Goal: Task Accomplishment & Management: Use online tool/utility

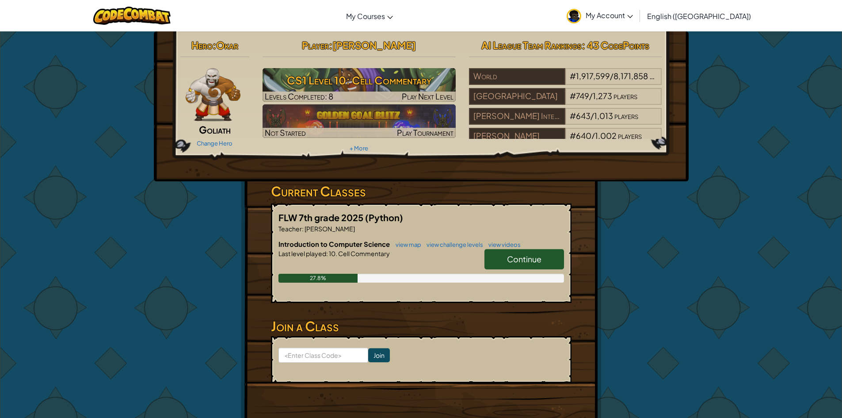
click at [517, 266] on link "Continue" at bounding box center [524, 259] width 80 height 20
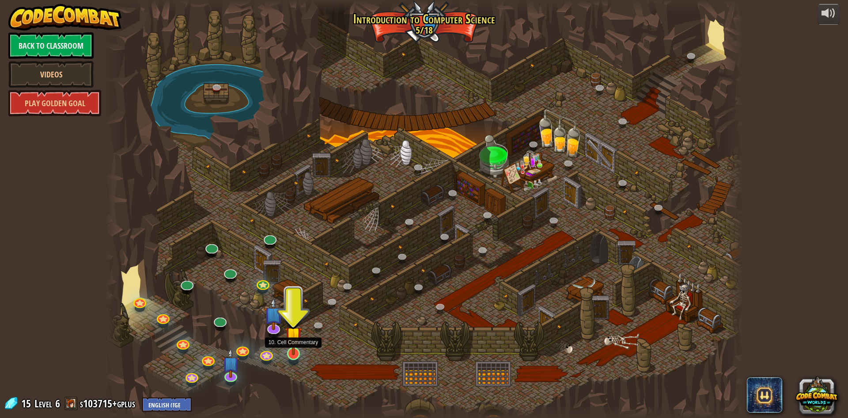
click at [301, 350] on img at bounding box center [293, 334] width 17 height 39
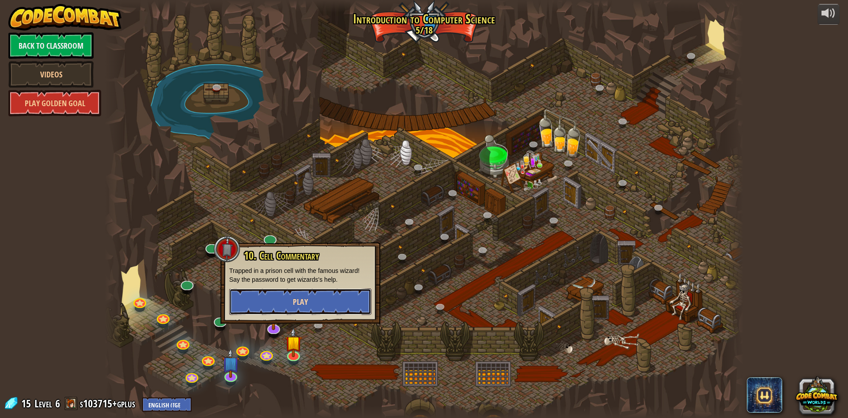
click at [324, 294] on button "Play" at bounding box center [300, 301] width 142 height 27
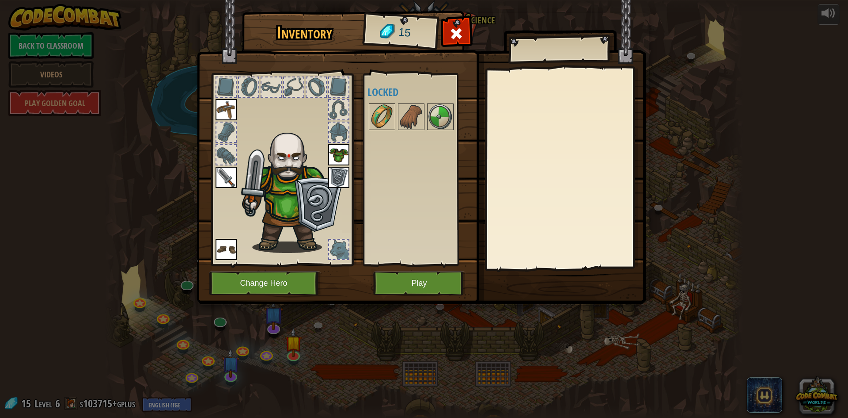
click at [395, 114] on div at bounding box center [382, 116] width 27 height 27
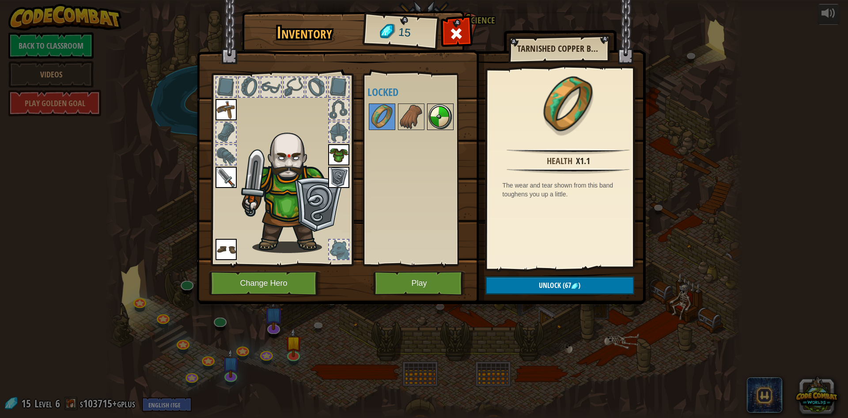
click at [433, 123] on img at bounding box center [440, 116] width 25 height 25
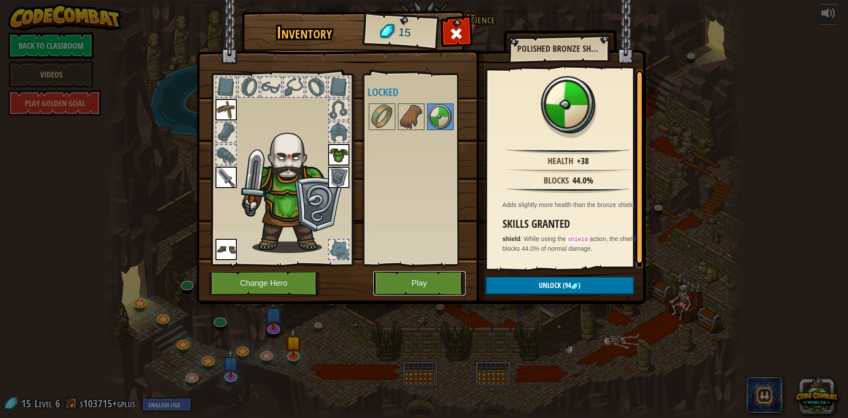
click at [389, 281] on button "Play" at bounding box center [419, 283] width 92 height 24
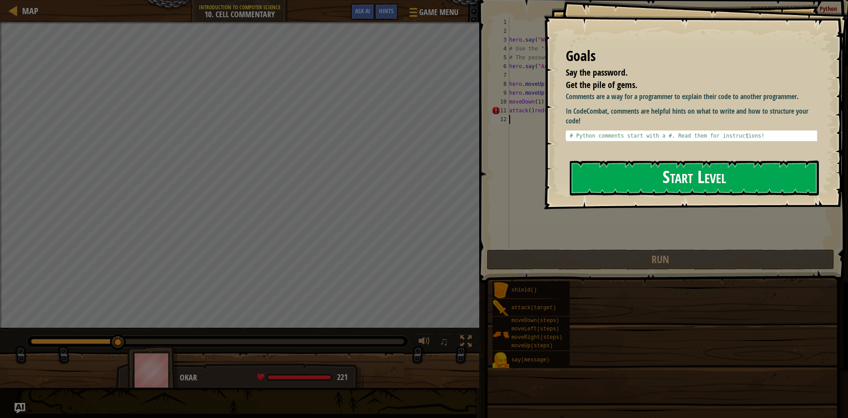
click at [695, 177] on button "Start Level" at bounding box center [694, 177] width 249 height 35
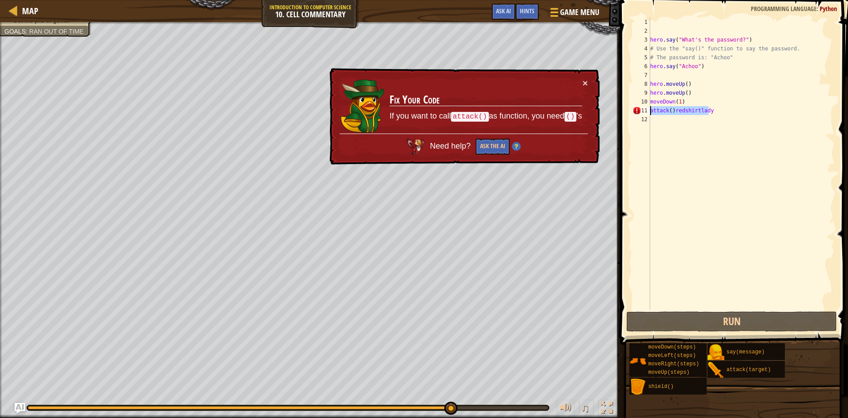
drag, startPoint x: 734, startPoint y: 112, endPoint x: 643, endPoint y: 113, distance: 91.5
click at [643, 113] on div "1 2 3 4 5 6 7 8 9 10 11 12 hero . say ( "What's the password?" ) # Use the "say…" at bounding box center [733, 164] width 204 height 292
type textarea "attack()redshirtlady"
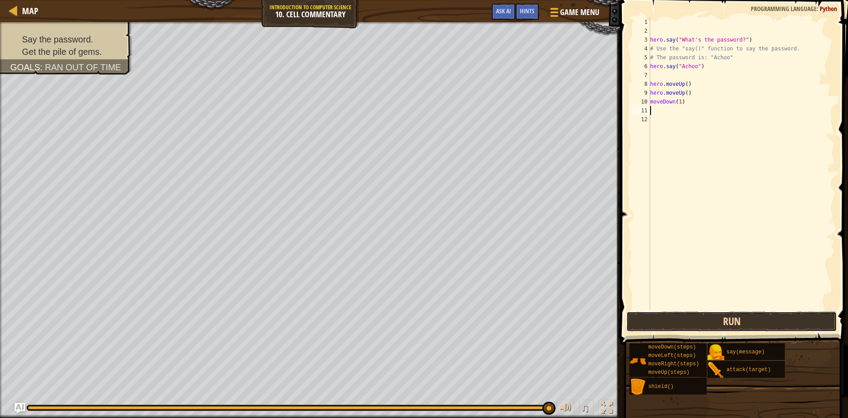
click at [778, 314] on button "Run" at bounding box center [732, 321] width 211 height 20
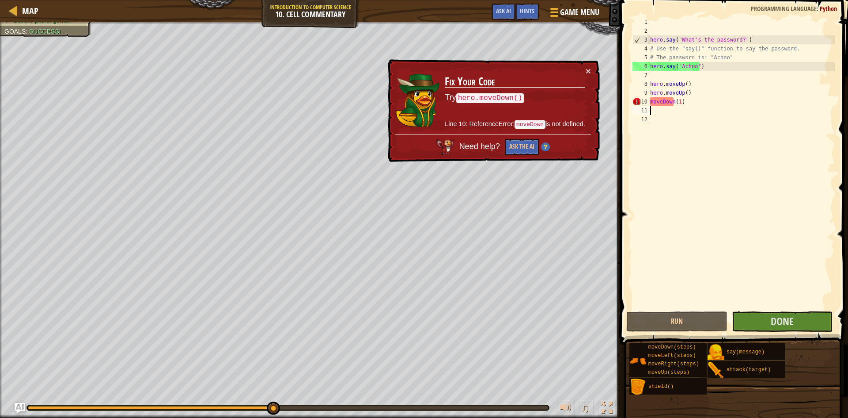
click at [685, 91] on div "hero . say ( "What's the password?" ) # Use the "say()" function to say the pas…" at bounding box center [742, 172] width 186 height 309
type textarea "hero.moveUp()"
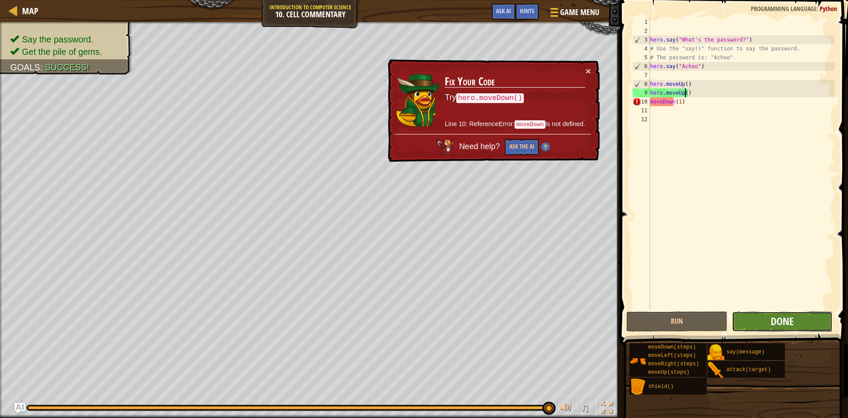
click at [773, 321] on span "Done" at bounding box center [782, 321] width 23 height 14
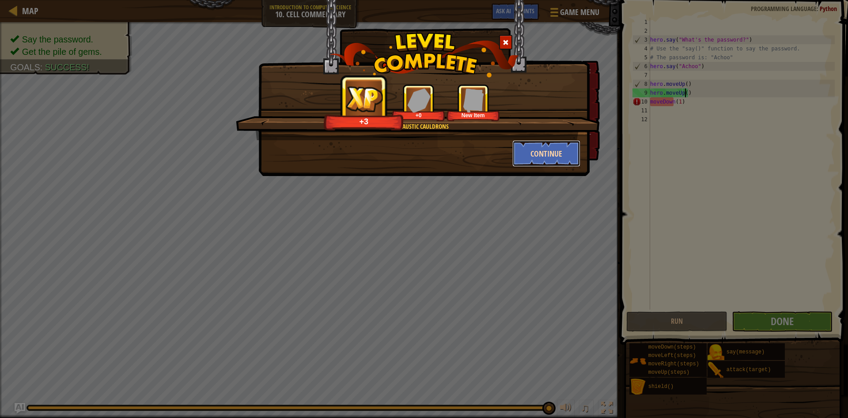
click at [561, 162] on button "Continue" at bounding box center [547, 153] width 68 height 27
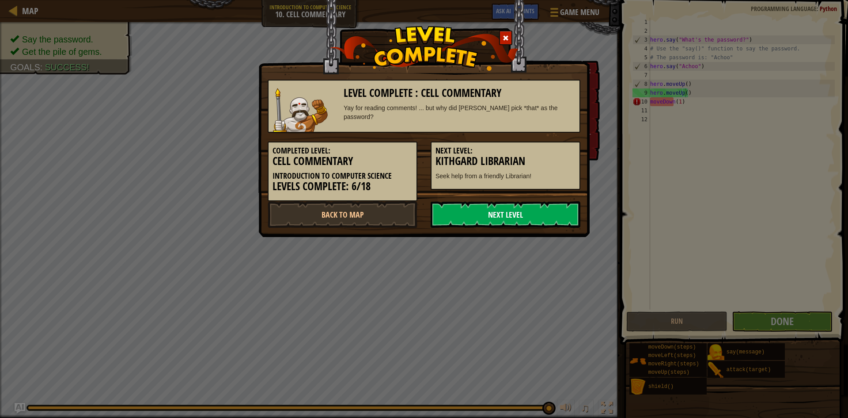
click at [556, 209] on link "Next Level" at bounding box center [506, 214] width 150 height 27
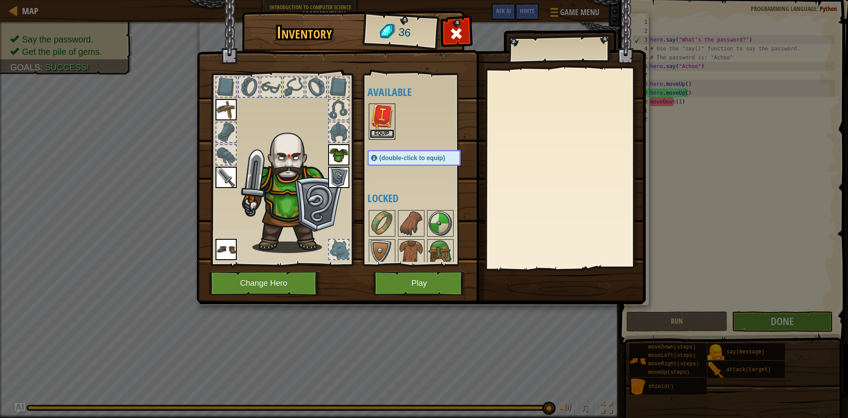
click at [384, 133] on button "Equip" at bounding box center [382, 133] width 25 height 9
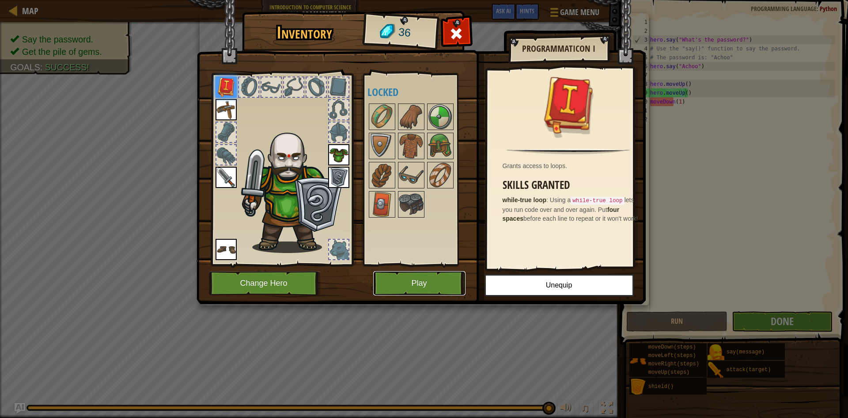
click at [413, 281] on button "Play" at bounding box center [419, 283] width 92 height 24
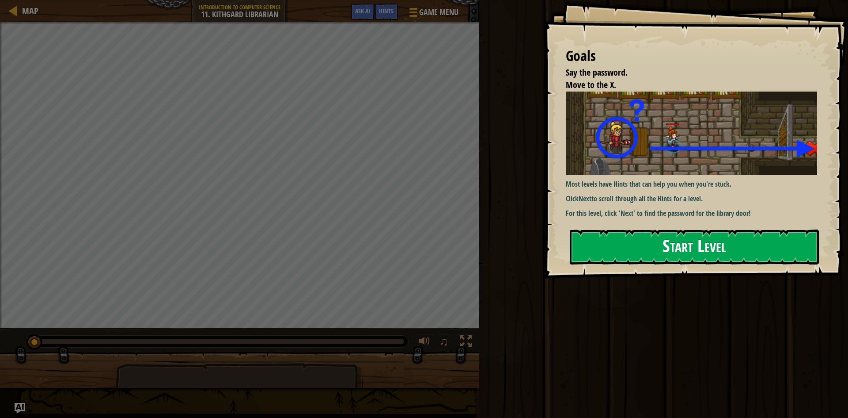
click at [638, 229] on button "Start Level" at bounding box center [694, 246] width 249 height 35
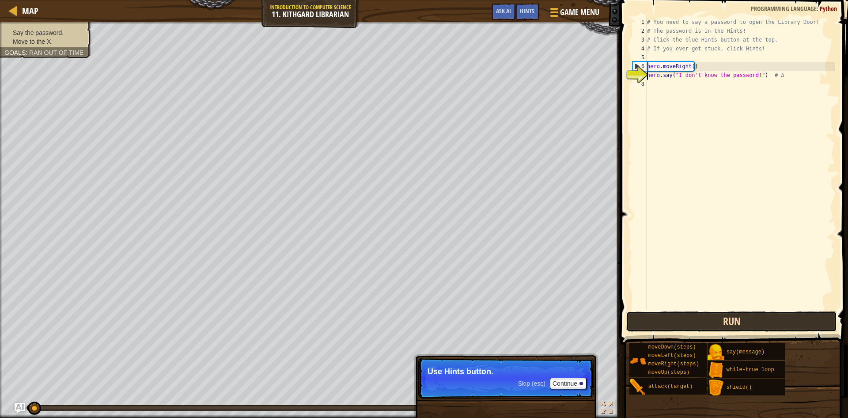
click at [702, 317] on button "Run" at bounding box center [732, 321] width 211 height 20
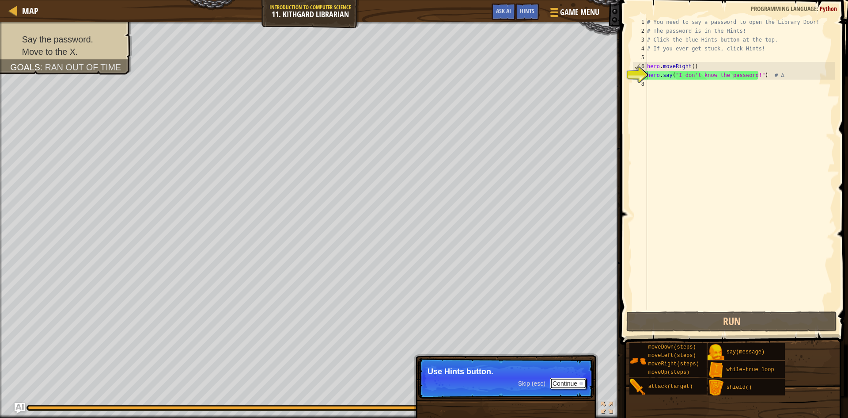
click at [566, 383] on button "Continue" at bounding box center [568, 382] width 37 height 11
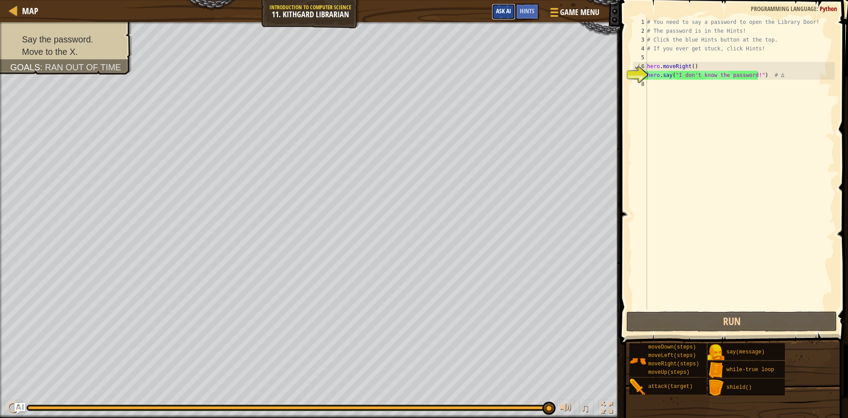
click at [502, 8] on span "Ask AI" at bounding box center [503, 11] width 15 height 8
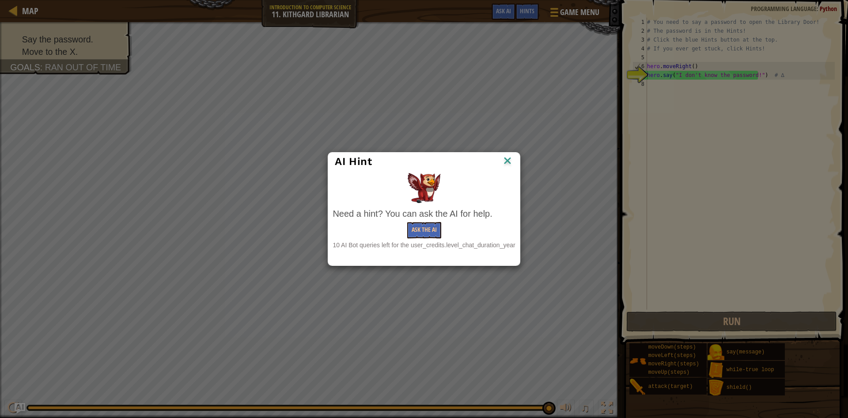
click at [508, 160] on img at bounding box center [507, 161] width 11 height 13
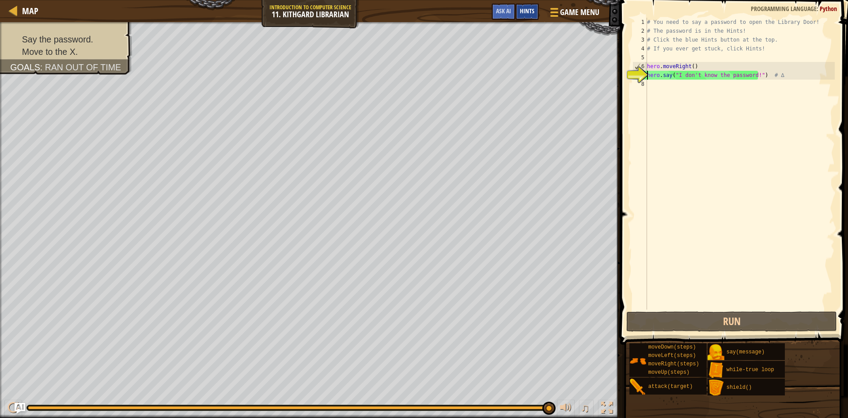
click at [527, 11] on span "Hints" at bounding box center [527, 11] width 15 height 8
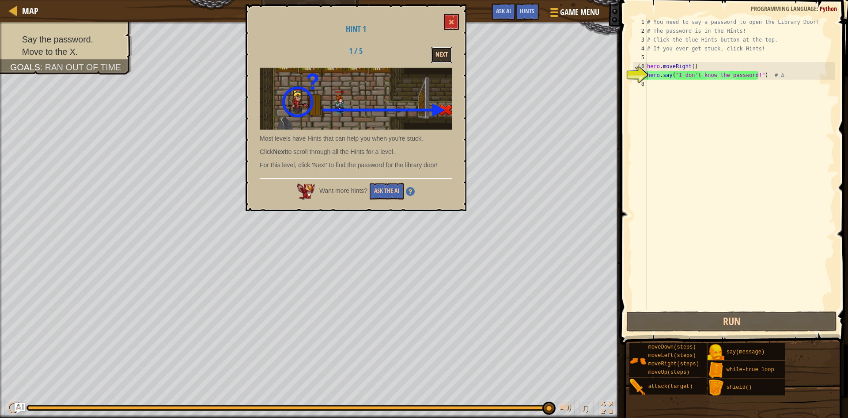
click at [441, 60] on button "Next" at bounding box center [441, 55] width 21 height 16
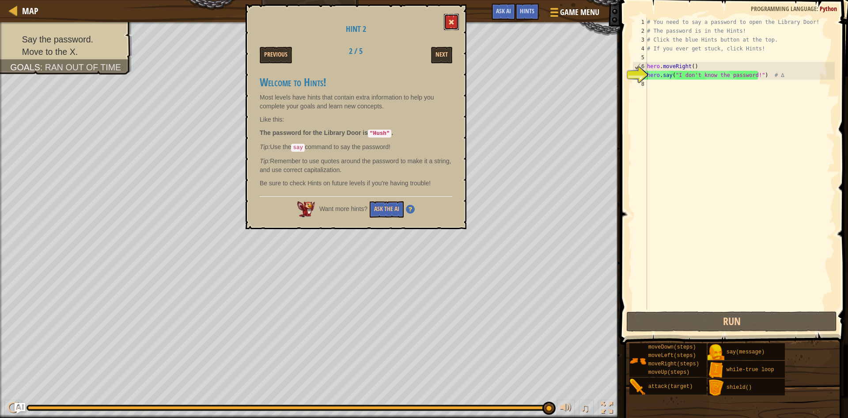
click at [458, 18] on button at bounding box center [451, 22] width 15 height 16
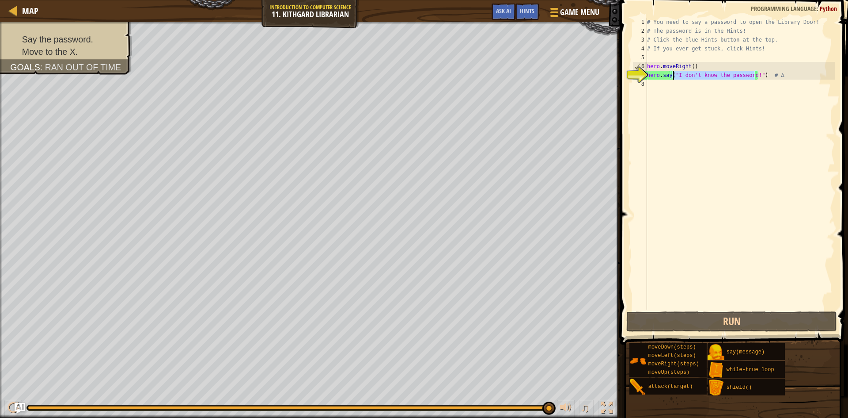
drag, startPoint x: 756, startPoint y: 75, endPoint x: 673, endPoint y: 76, distance: 83.1
click at [673, 76] on div "# You need to say a password to open the Library Door! # The password is in the…" at bounding box center [741, 172] width 190 height 309
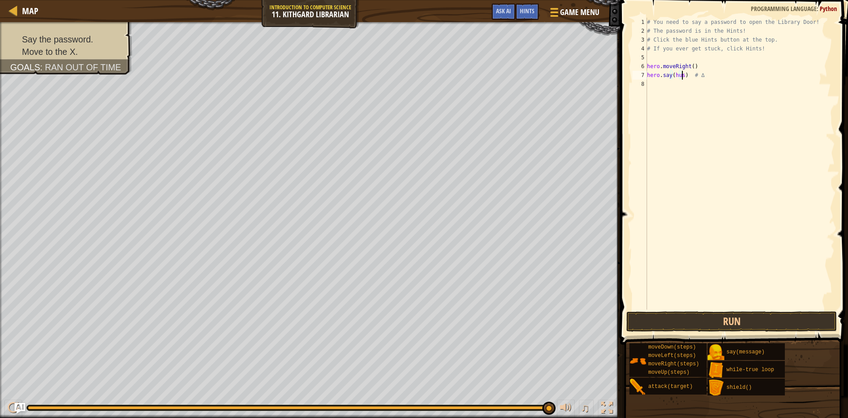
type textarea "hero.say(hush) # ∆"
click at [665, 83] on div "# You need to say a password to open the Library Door! # The password is in the…" at bounding box center [741, 172] width 190 height 309
click at [708, 314] on button "Run" at bounding box center [732, 321] width 211 height 20
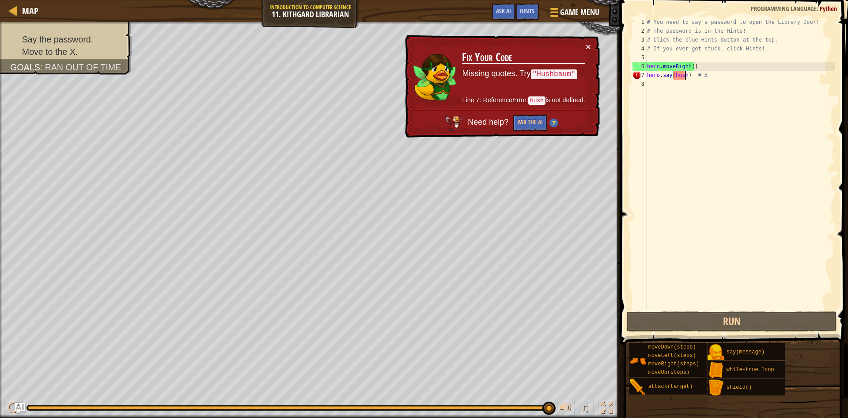
click at [685, 76] on div "# You need to say a password to open the Library Door! # The password is in the…" at bounding box center [741, 172] width 190 height 309
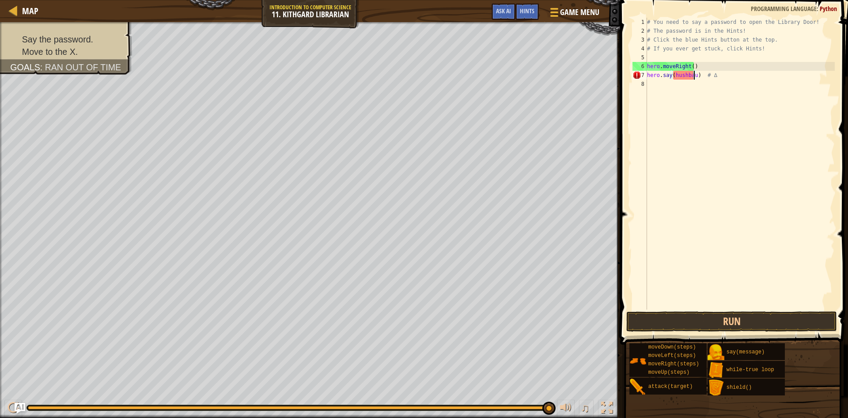
scroll to position [4, 4]
click at [672, 78] on div "# You need to say a password to open the Library Door! # The password is in the…" at bounding box center [741, 172] width 190 height 309
click at [673, 76] on div "# You need to say a password to open the Library Door! # The password is in the…" at bounding box center [741, 172] width 190 height 309
click at [791, 313] on button "Run" at bounding box center [732, 321] width 211 height 20
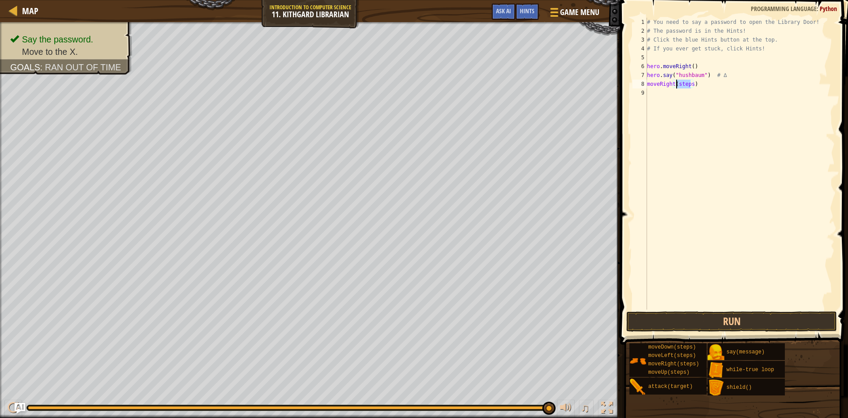
drag, startPoint x: 690, startPoint y: 83, endPoint x: 676, endPoint y: 84, distance: 14.1
click at [676, 84] on div "# You need to say a password to open the Library Door! # The password is in the…" at bounding box center [741, 172] width 190 height 309
click at [706, 319] on button "Run" at bounding box center [732, 321] width 211 height 20
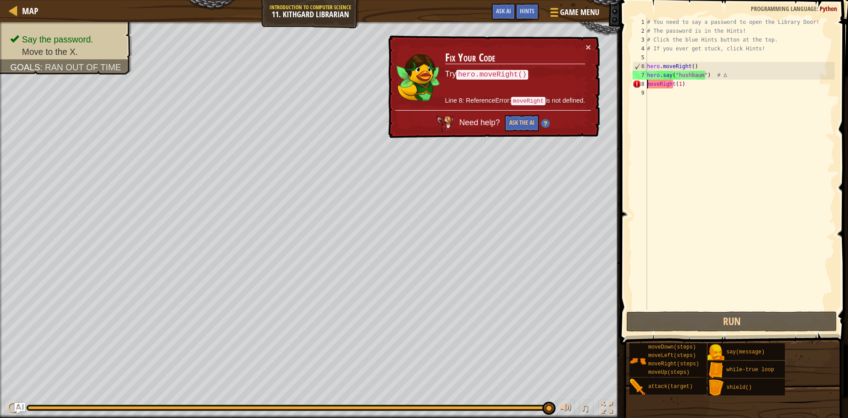
click at [649, 86] on div "# You need to say a password to open the Library Door! # The password is in the…" at bounding box center [741, 172] width 190 height 309
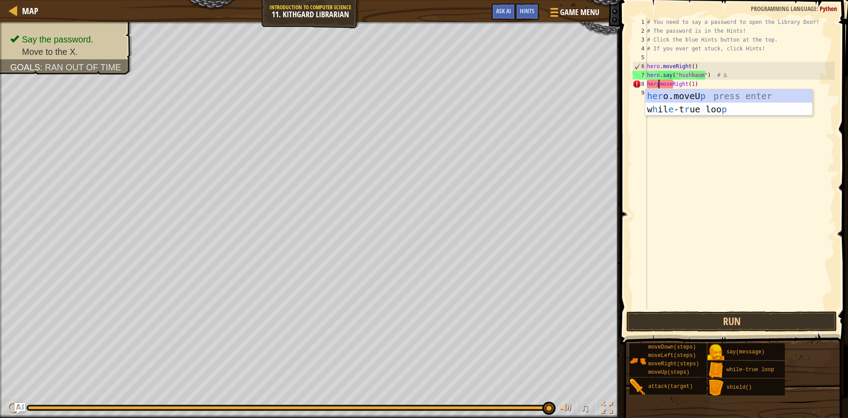
scroll to position [4, 1]
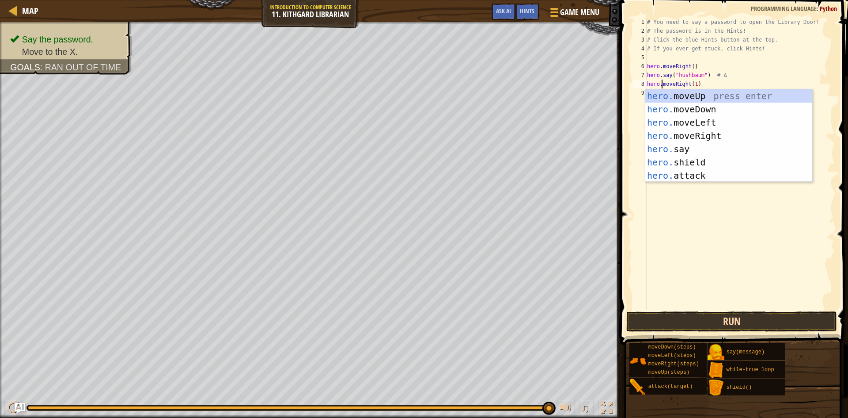
type textarea "hero.moveRight(1)"
click at [683, 325] on button "Run" at bounding box center [732, 321] width 211 height 20
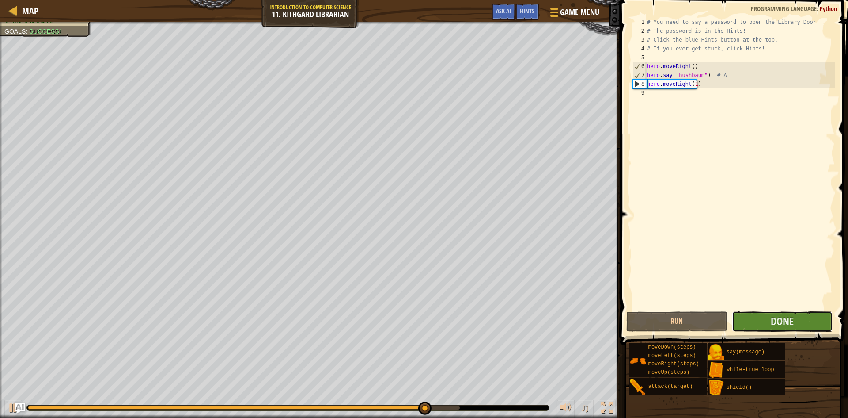
click at [762, 316] on button "Done" at bounding box center [782, 321] width 101 height 20
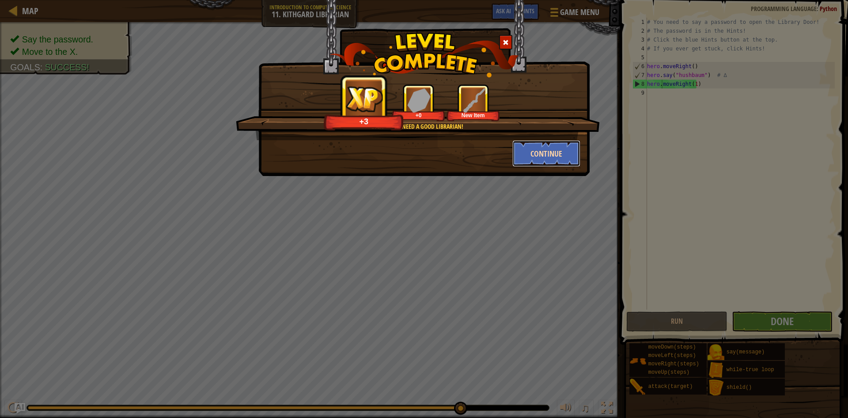
click at [561, 149] on button "Continue" at bounding box center [547, 153] width 68 height 27
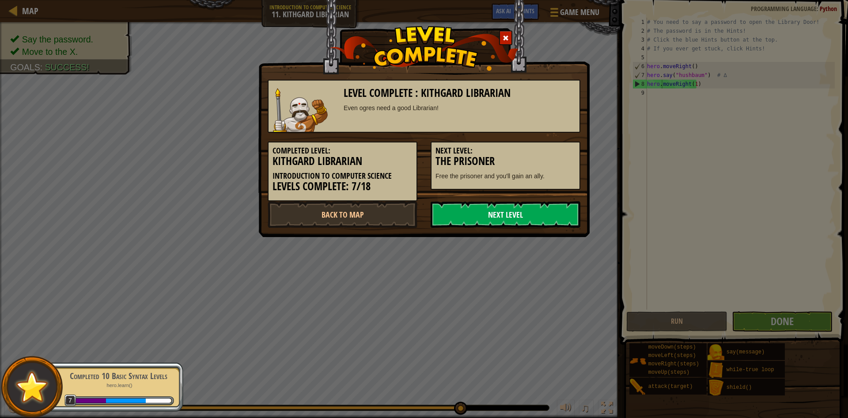
click at [550, 220] on link "Next Level" at bounding box center [506, 214] width 150 height 27
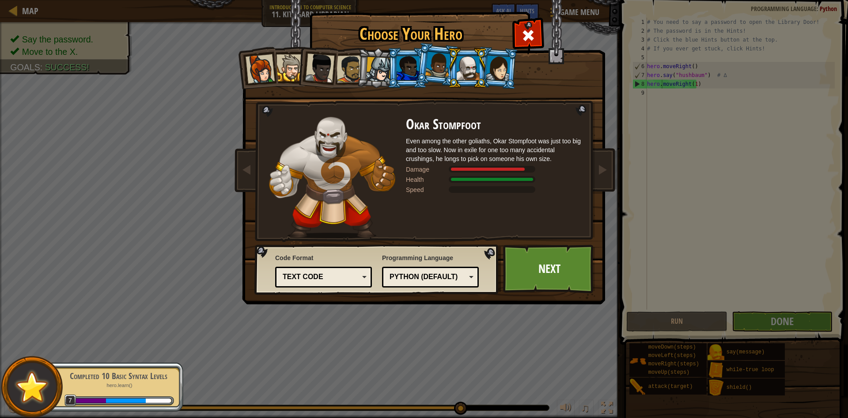
click at [319, 65] on div at bounding box center [319, 67] width 29 height 29
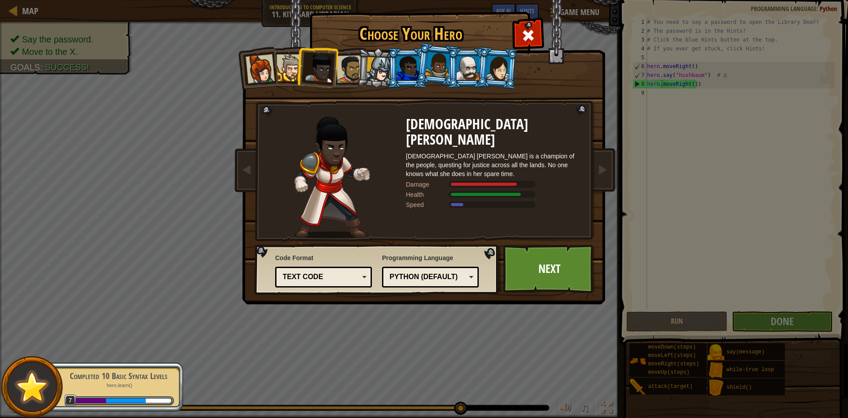
click at [349, 71] on div at bounding box center [350, 68] width 27 height 27
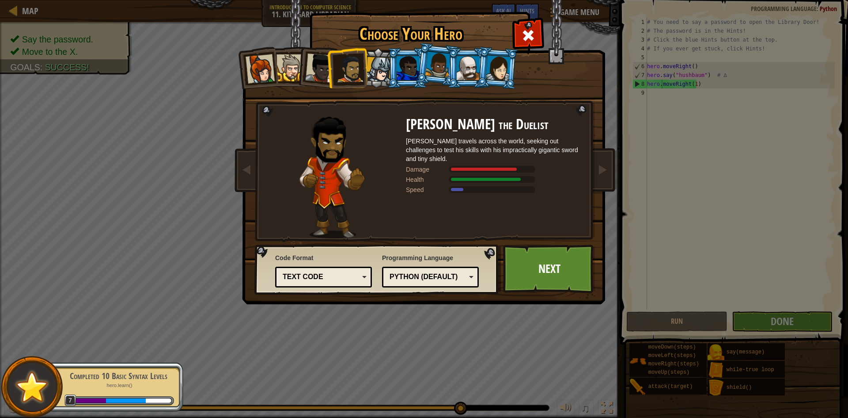
click at [416, 81] on li at bounding box center [408, 68] width 40 height 40
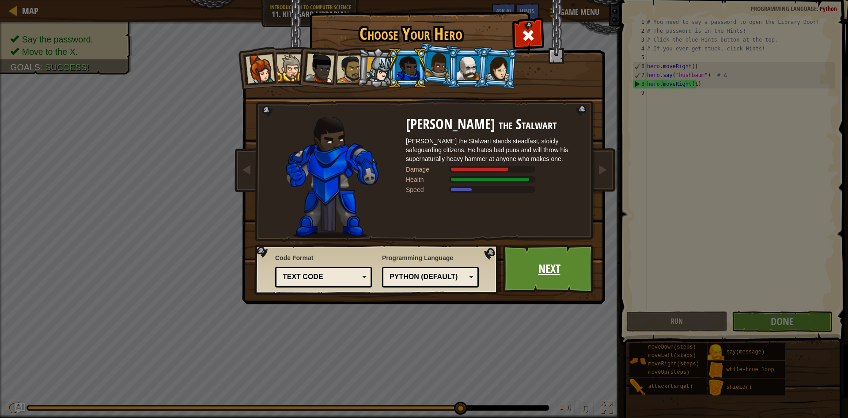
click at [536, 273] on link "Next" at bounding box center [549, 268] width 92 height 49
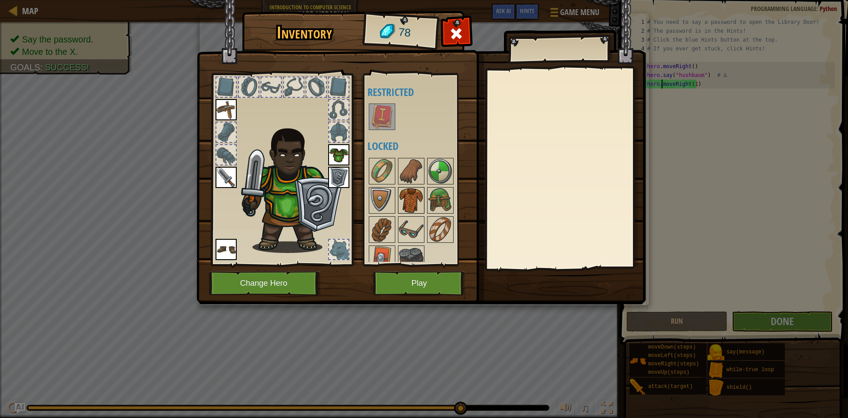
click at [424, 202] on div at bounding box center [411, 200] width 27 height 27
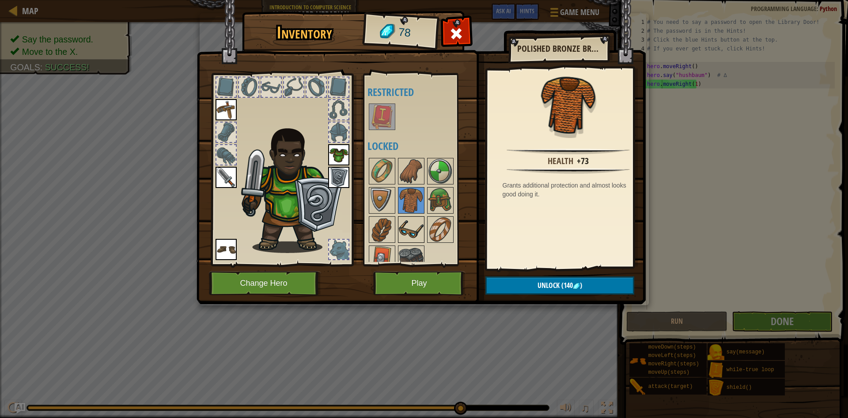
click at [412, 228] on img at bounding box center [411, 229] width 25 height 25
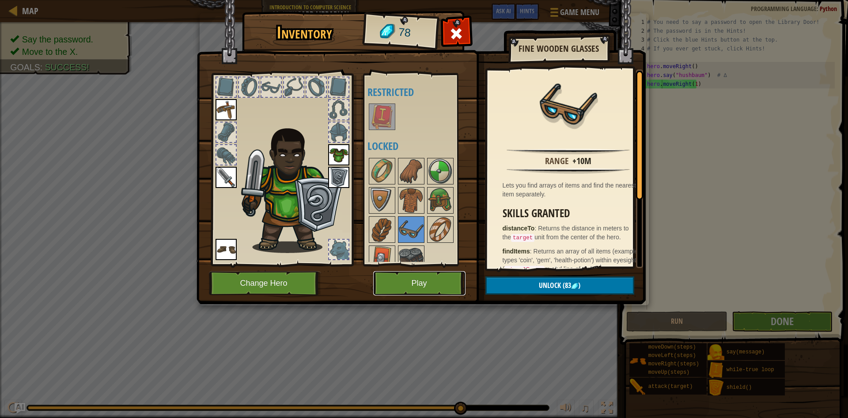
click at [416, 274] on button "Play" at bounding box center [419, 283] width 92 height 24
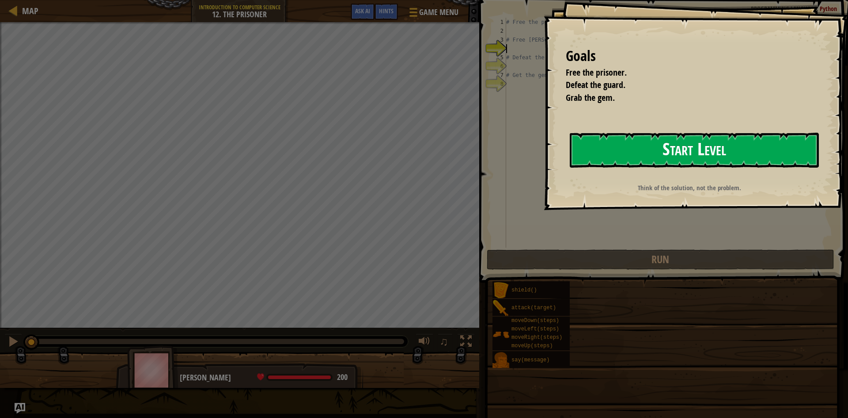
click at [647, 152] on button "Start Level" at bounding box center [694, 150] width 249 height 35
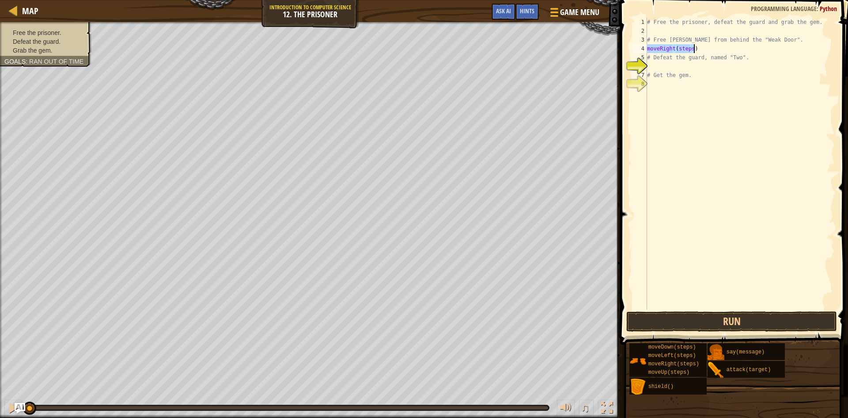
click at [691, 49] on div "# Free the prisoner, defeat the guard and grab the gem. # Free Patrick from beh…" at bounding box center [741, 164] width 190 height 292
drag, startPoint x: 691, startPoint y: 49, endPoint x: 678, endPoint y: 48, distance: 12.8
click at [678, 48] on div "# Free the prisoner, defeat the guard and grab the gem. # Free Patrick from beh…" at bounding box center [741, 172] width 190 height 309
click at [668, 318] on button "Run" at bounding box center [732, 321] width 211 height 20
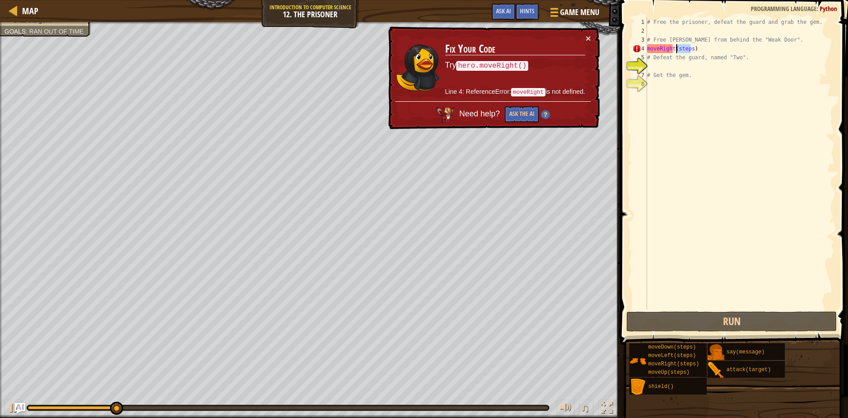
drag, startPoint x: 690, startPoint y: 48, endPoint x: 677, endPoint y: 51, distance: 12.7
click at [677, 51] on div "# Free the prisoner, defeat the guard and grab the gem. # Free Patrick from beh…" at bounding box center [741, 172] width 190 height 309
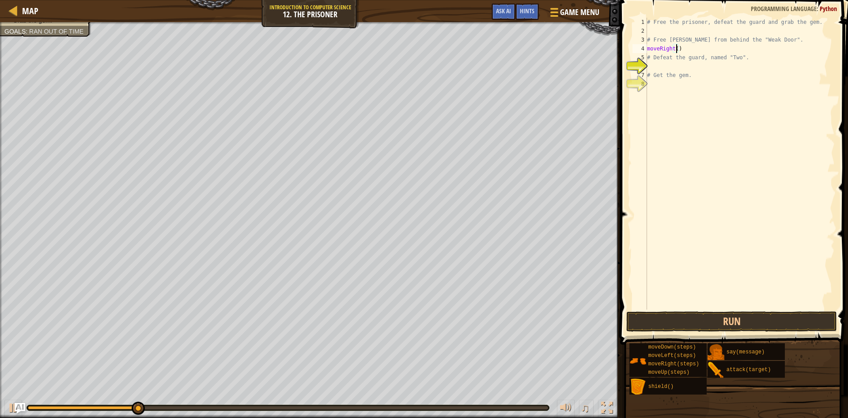
scroll to position [4, 3]
click at [647, 48] on div "4" at bounding box center [640, 48] width 15 height 9
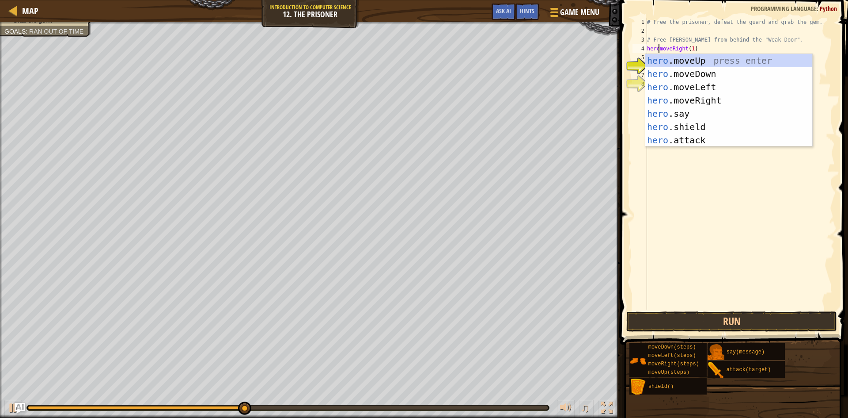
scroll to position [4, 1]
click at [696, 320] on button "Run" at bounding box center [732, 321] width 211 height 20
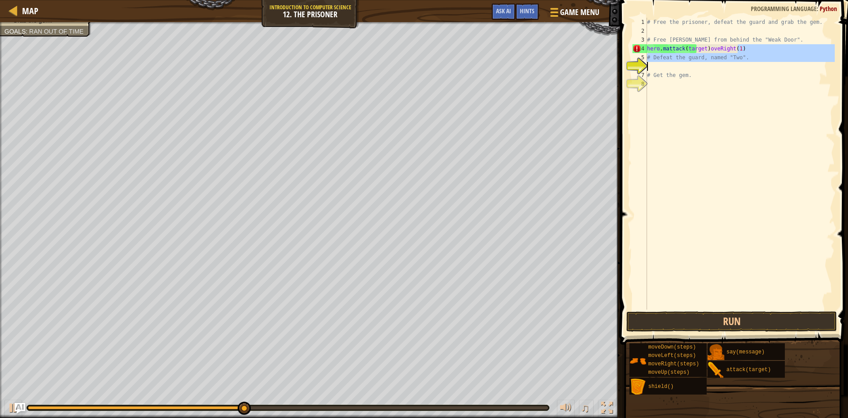
drag, startPoint x: 742, startPoint y: 47, endPoint x: 724, endPoint y: 64, distance: 24.7
click at [724, 64] on div "# Free the prisoner, defeat the guard and grab the gem. # Free Patrick from beh…" at bounding box center [741, 172] width 190 height 309
type textarea "# Defeat the guard, named "Two"."
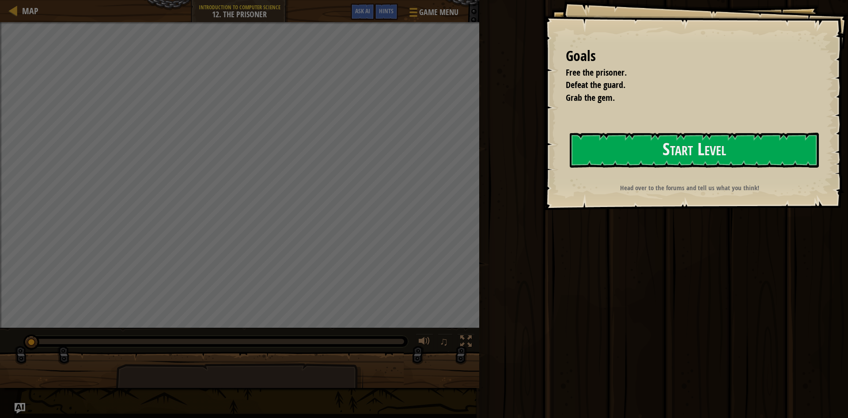
click at [715, 131] on div "Goals Free the prisoner. Defeat the guard. Grab the gem. Start Level Error load…" at bounding box center [696, 105] width 304 height 210
drag, startPoint x: 707, startPoint y: 141, endPoint x: 690, endPoint y: 142, distance: 16.4
click at [705, 141] on button "Start Level" at bounding box center [694, 150] width 249 height 35
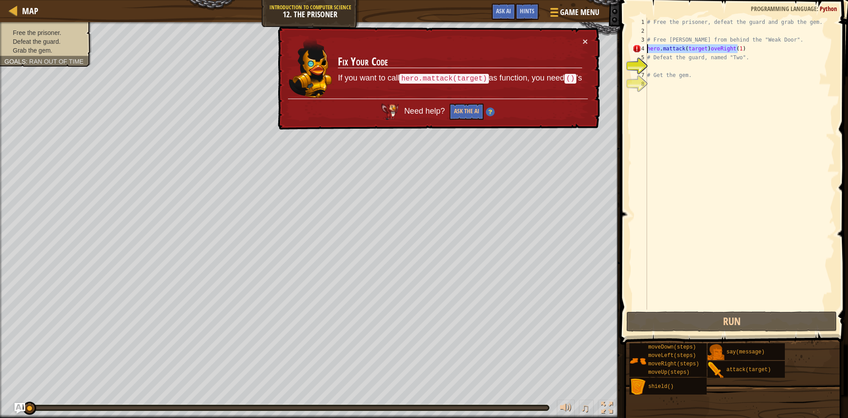
drag, startPoint x: 750, startPoint y: 50, endPoint x: 646, endPoint y: 50, distance: 104.3
click at [646, 50] on div "1 2 3 4 5 6 7 8 # Free the prisoner, defeat the guard and grab the gem. # Free …" at bounding box center [733, 164] width 204 height 292
type textarea "hero.mattack(target)oveRight(1)"
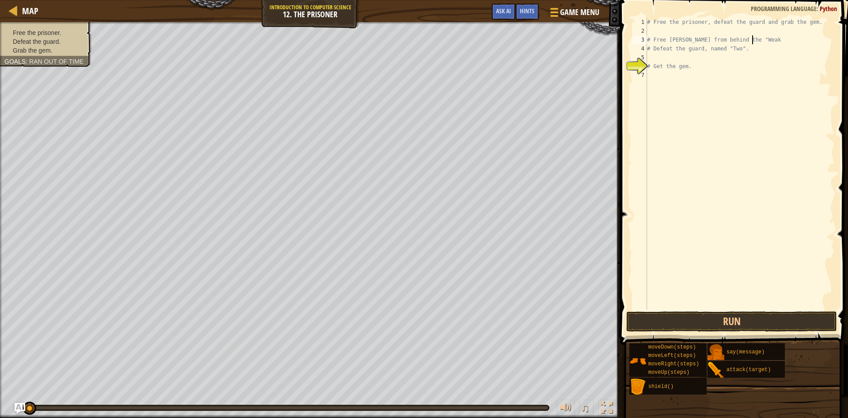
type textarea "# Free [PERSON_NAME] from behind the"
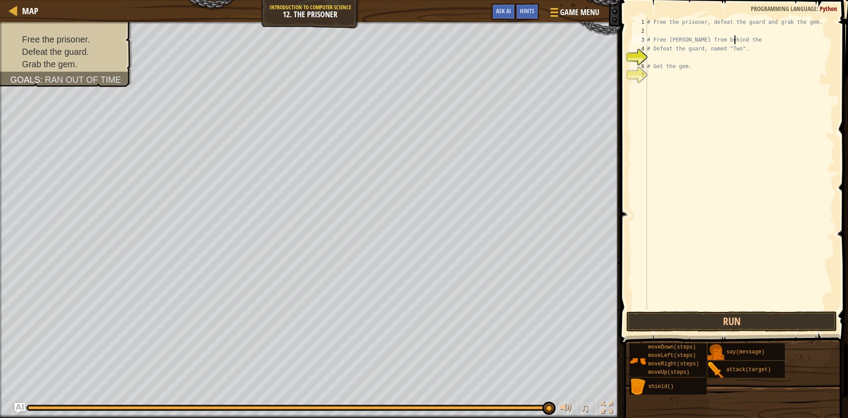
drag, startPoint x: 28, startPoint y: 408, endPoint x: 615, endPoint y: 437, distance: 588.0
click at [615, 0] on html "Map Introduction to Computer Science 12. The Prisoner Game Menu Done Hints Ask …" at bounding box center [424, 0] width 848 height 0
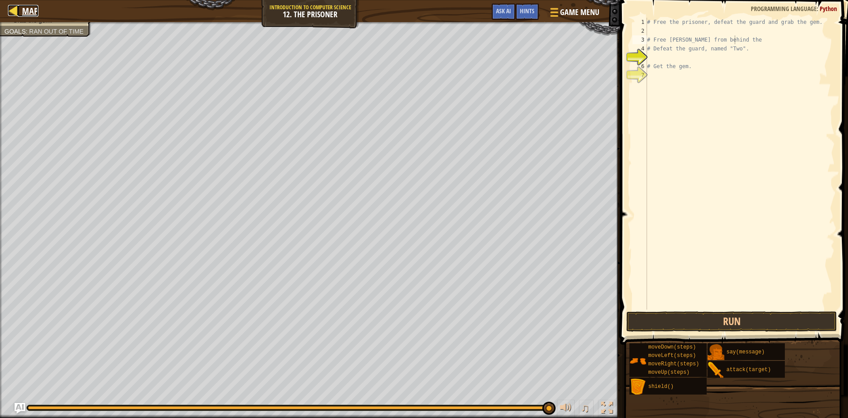
click at [15, 8] on div at bounding box center [13, 10] width 11 height 11
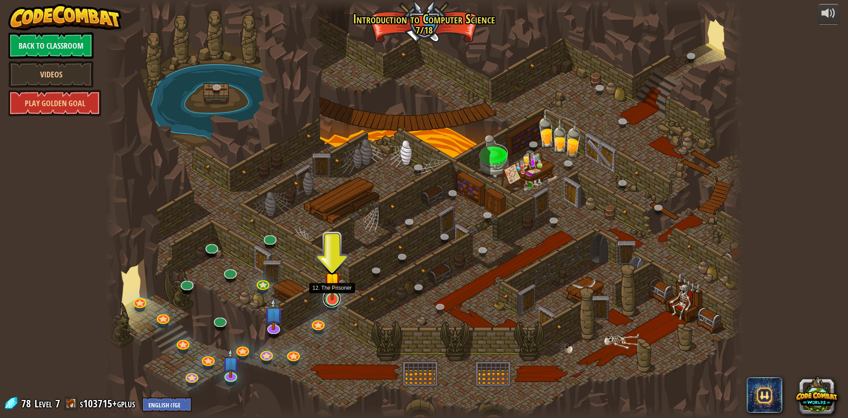
click at [331, 302] on link at bounding box center [332, 298] width 18 height 18
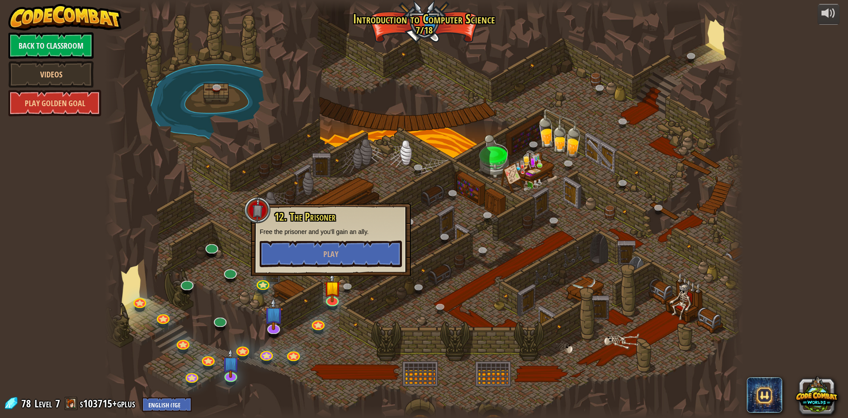
click at [342, 270] on div "12. The Prisoner Free the prisoner and you'll gain an ally. Play" at bounding box center [331, 239] width 160 height 72
click at [346, 264] on button "Play" at bounding box center [331, 253] width 142 height 27
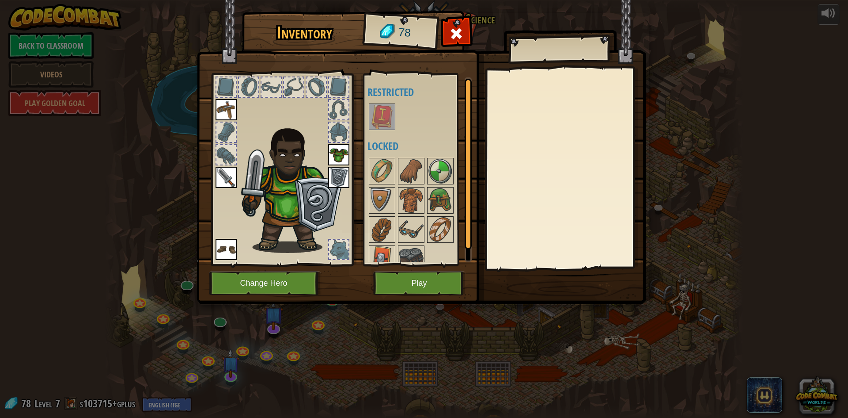
drag, startPoint x: 389, startPoint y: 262, endPoint x: 389, endPoint y: 301, distance: 39.3
click at [388, 281] on div "Inventory 78 Available Equip Equip Equip Equip Equip (double-click to equip) Re…" at bounding box center [424, 159] width 449 height 292
drag, startPoint x: 396, startPoint y: 313, endPoint x: 398, endPoint y: 272, distance: 41.6
click at [397, 287] on div "Inventory 78 Available Equip Equip Equip Equip Equip (double-click to equip) Re…" at bounding box center [424, 209] width 848 height 418
click at [398, 272] on button "Play" at bounding box center [419, 283] width 92 height 24
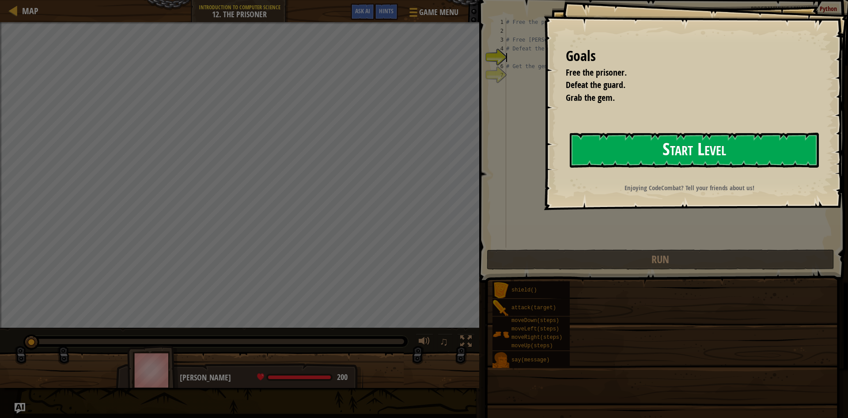
click at [678, 162] on button "Start Level" at bounding box center [694, 150] width 249 height 35
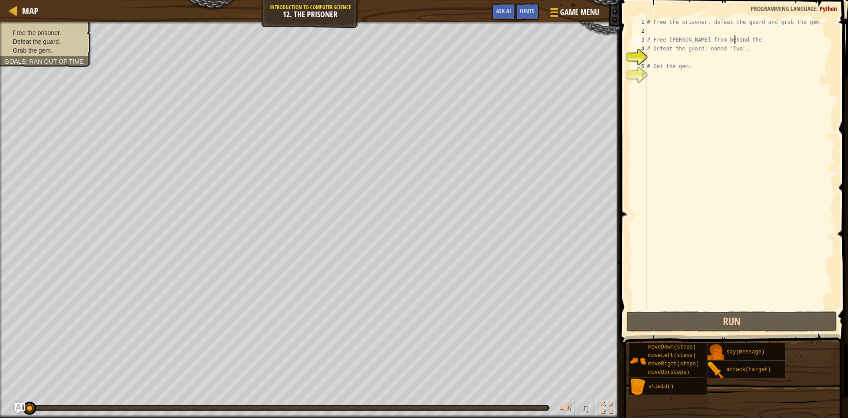
click at [749, 41] on div "# Free the prisoner, defeat the guard and grab the gem. # Free [PERSON_NAME] fr…" at bounding box center [741, 172] width 190 height 309
type textarea "# Free [PERSON_NAME] from behind the"
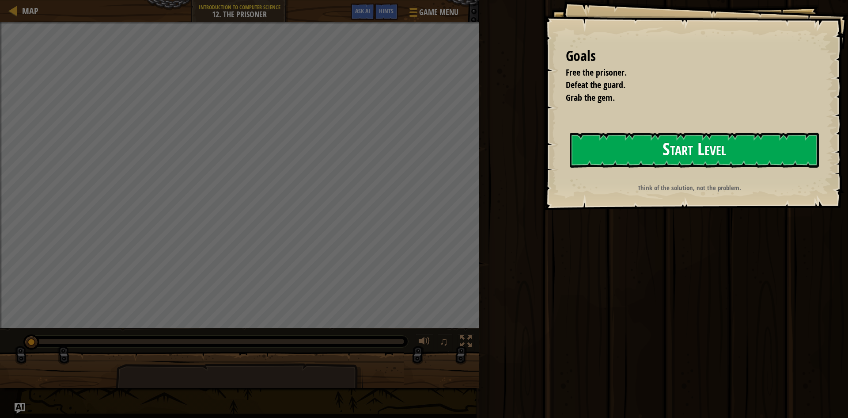
click at [709, 160] on button "Start Level" at bounding box center [694, 150] width 249 height 35
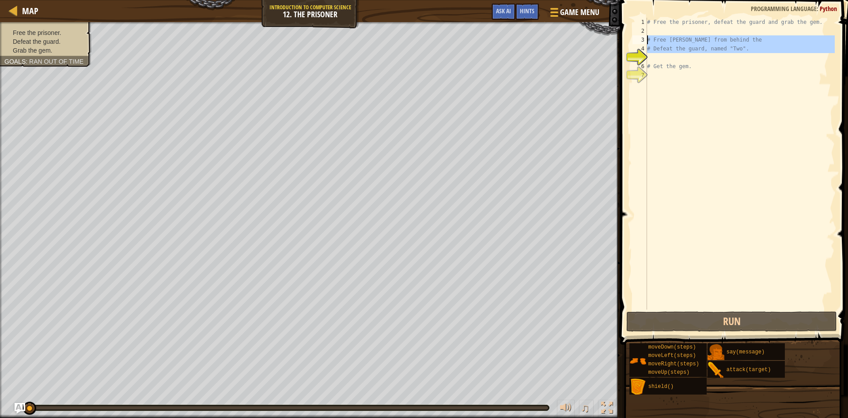
drag, startPoint x: 722, startPoint y: 59, endPoint x: 649, endPoint y: 38, distance: 76.2
click at [649, 38] on div "# Free the prisoner, defeat the guard and grab the gem. # Free [PERSON_NAME] fr…" at bounding box center [741, 172] width 190 height 309
click at [708, 65] on div "# Free the prisoner, defeat the guard and grab the gem. # Free [PERSON_NAME] fr…" at bounding box center [741, 172] width 190 height 309
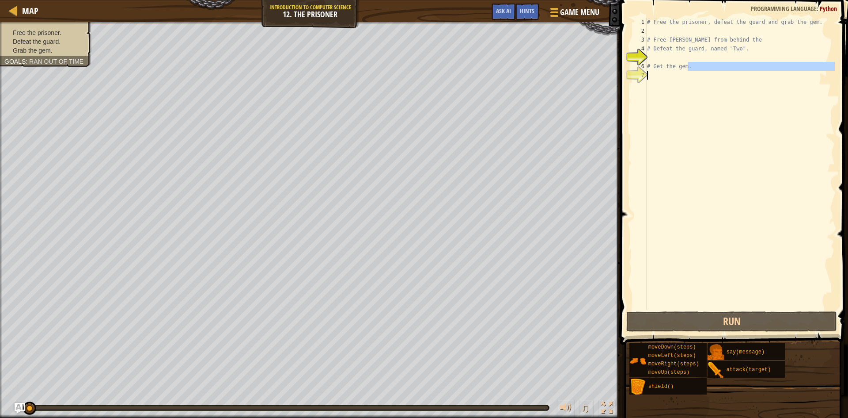
drag, startPoint x: 708, startPoint y: 65, endPoint x: 647, endPoint y: 73, distance: 60.6
click at [647, 73] on div "# Get the gem. 1 2 3 4 5 6 7 # Free the prisoner, defeat the guard and grab the…" at bounding box center [733, 164] width 204 height 292
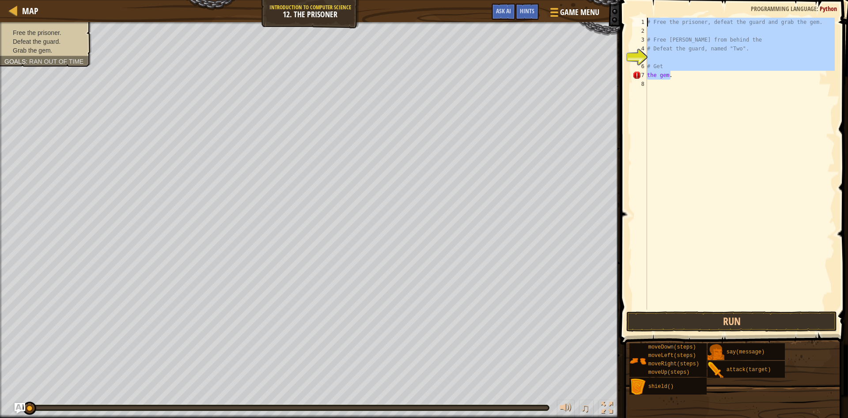
drag, startPoint x: 675, startPoint y: 73, endPoint x: 648, endPoint y: 24, distance: 55.8
click at [648, 24] on div "# Free the prisoner, defeat the guard and grab the gem. # Free [PERSON_NAME] fr…" at bounding box center [741, 172] width 190 height 309
type textarea "# Free the prisoner, defeat the guard and grab the gem."
click at [671, 167] on div "# Free the prisoner, defeat the guard and grab the gem. # Free [PERSON_NAME] fr…" at bounding box center [741, 172] width 190 height 309
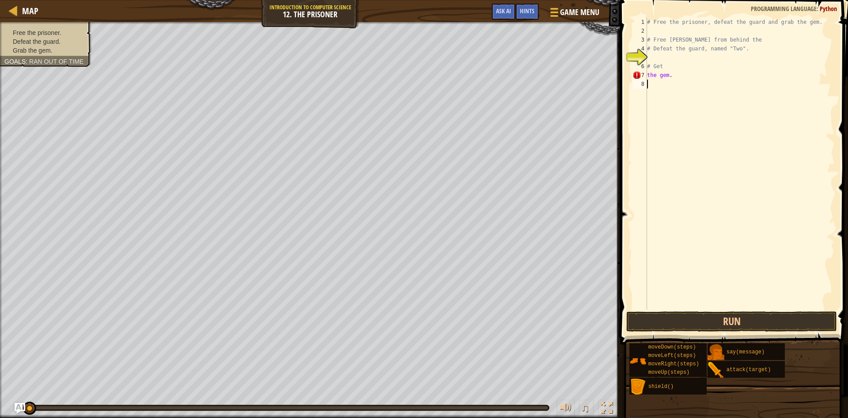
click at [672, 170] on div "# Free the prisoner, defeat the guard and grab the gem. # Free [PERSON_NAME] fr…" at bounding box center [741, 172] width 190 height 309
click at [671, 168] on div "# Free the prisoner, defeat the guard and grab the gem. # Free [PERSON_NAME] fr…" at bounding box center [741, 172] width 190 height 309
click at [673, 164] on div "# Free the prisoner, defeat the guard and grab the gem. # Free [PERSON_NAME] fr…" at bounding box center [741, 172] width 190 height 309
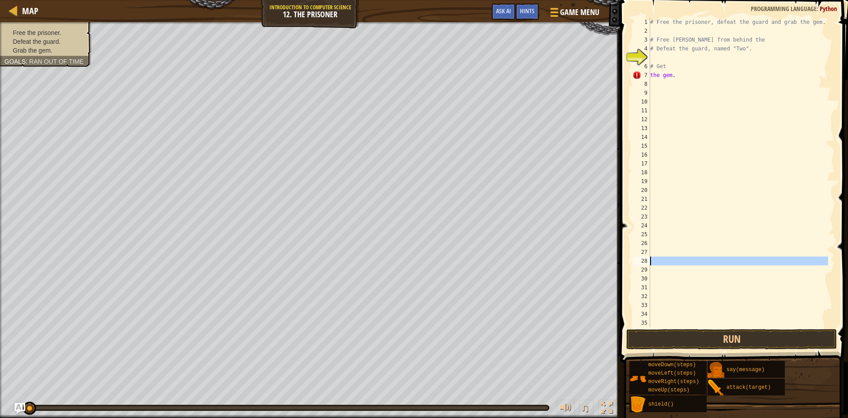
click at [648, 258] on div "28" at bounding box center [642, 260] width 18 height 9
click at [649, 258] on div "28" at bounding box center [642, 260] width 18 height 9
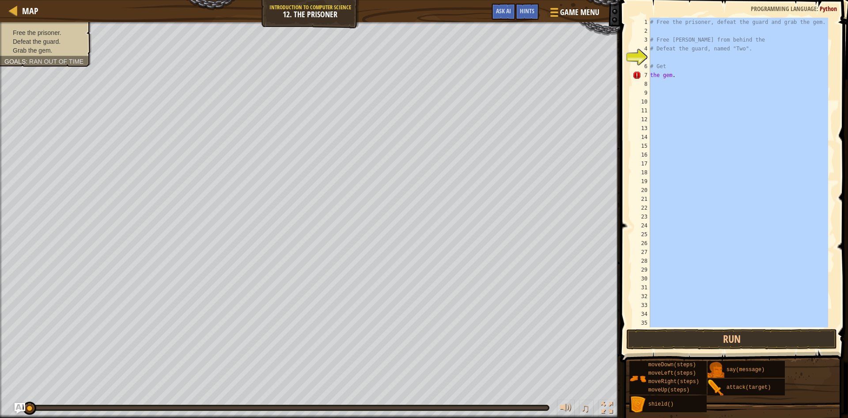
click at [649, 258] on div "28" at bounding box center [642, 260] width 18 height 9
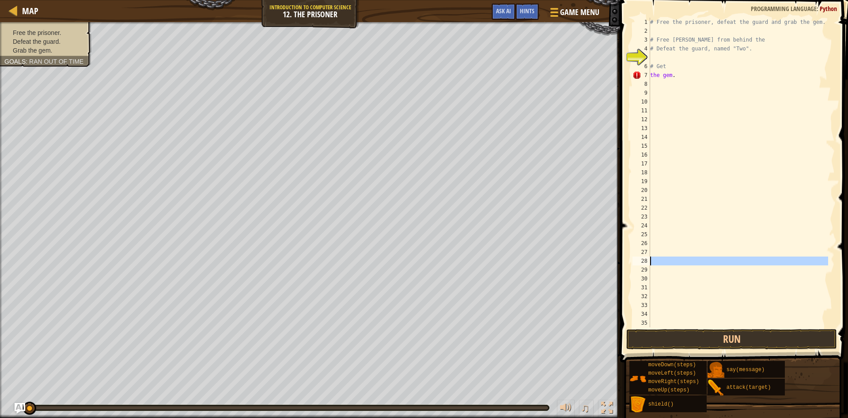
click at [649, 259] on div "28" at bounding box center [642, 260] width 18 height 9
paste textarea "the gem."
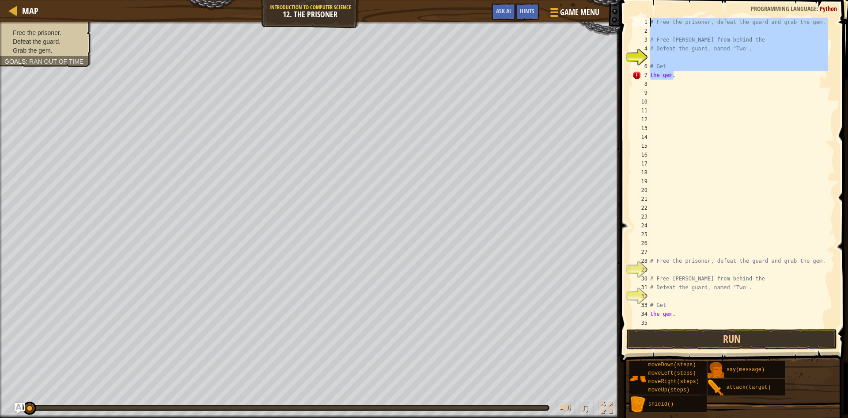
drag, startPoint x: 699, startPoint y: 73, endPoint x: 650, endPoint y: 25, distance: 68.7
click at [650, 25] on div "the gem. 1 2 3 4 5 6 7 8 9 10 11 12 13 14 15 16 17 18 19 20 21 22 23 24 25 26 2…" at bounding box center [733, 172] width 204 height 309
type textarea "# Free the prisoner, defeat the guard and grab the gem."
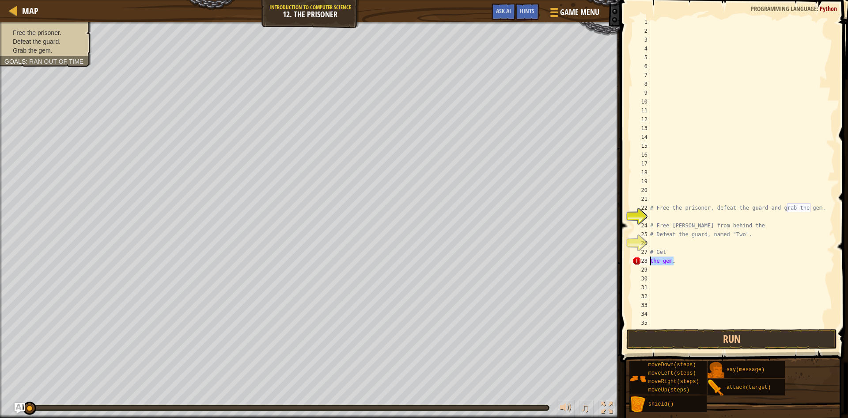
drag, startPoint x: 682, startPoint y: 260, endPoint x: 649, endPoint y: 262, distance: 33.2
click at [649, 262] on div "1 2 3 4 5 6 7 8 9 10 11 12 13 14 15 16 17 18 19 20 21 22 23 24 25 26 27 28 29 3…" at bounding box center [733, 172] width 204 height 309
type textarea "the gem."
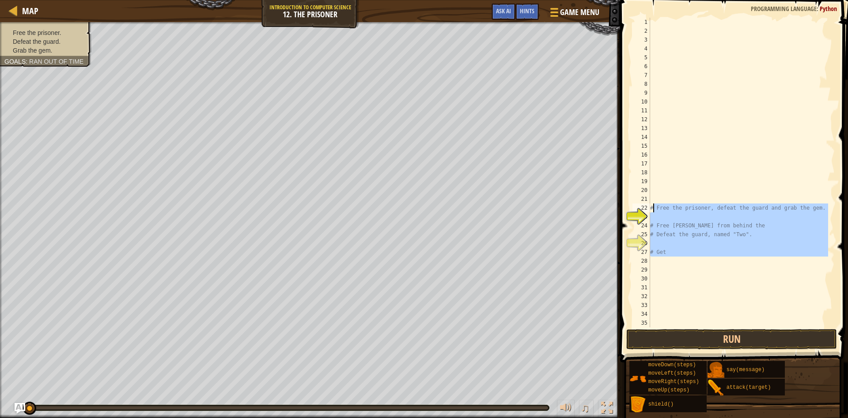
drag, startPoint x: 651, startPoint y: 261, endPoint x: 654, endPoint y: 205, distance: 55.7
click at [654, 205] on div "# Free the prisoner, defeat the guard and grab the gem. # Free [PERSON_NAME] fr…" at bounding box center [739, 181] width 180 height 327
type textarea "#"
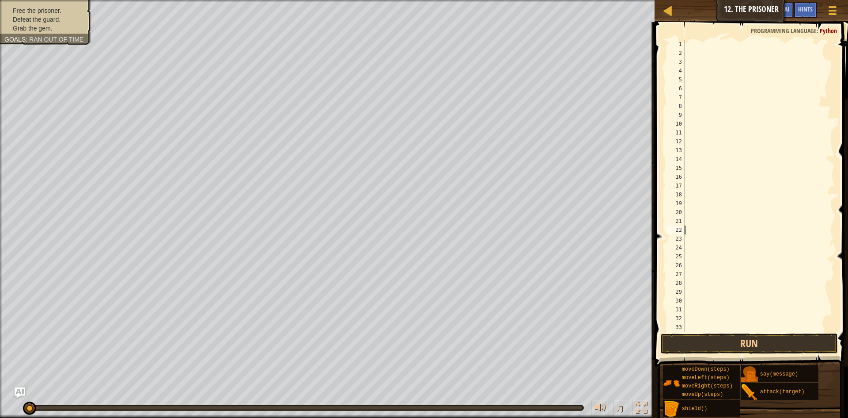
click at [700, 43] on div at bounding box center [755, 194] width 145 height 309
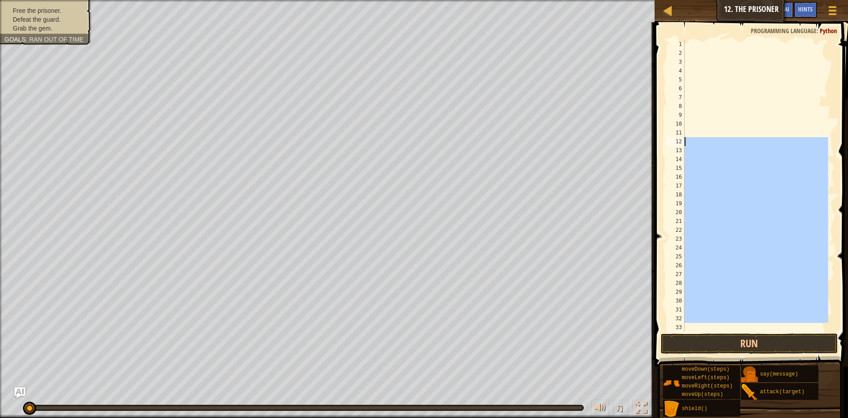
click at [642, 141] on div "Map Introduction to Computer Science 12. The Prisoner Game Menu Done Hints Ask …" at bounding box center [424, 209] width 848 height 418
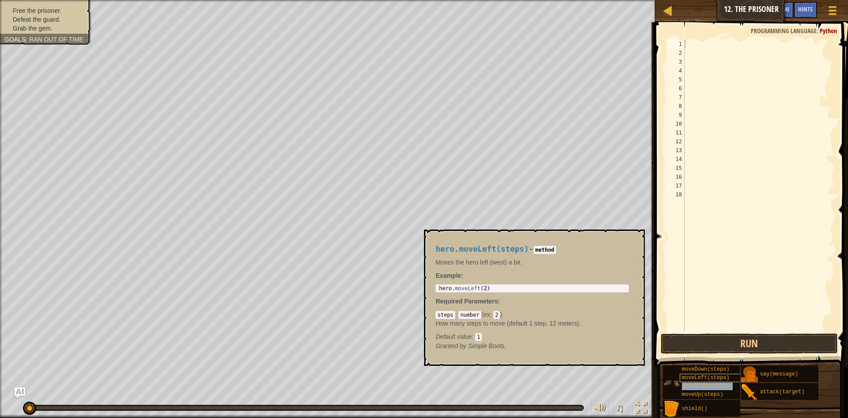
type textarea "moveRight(steps)"
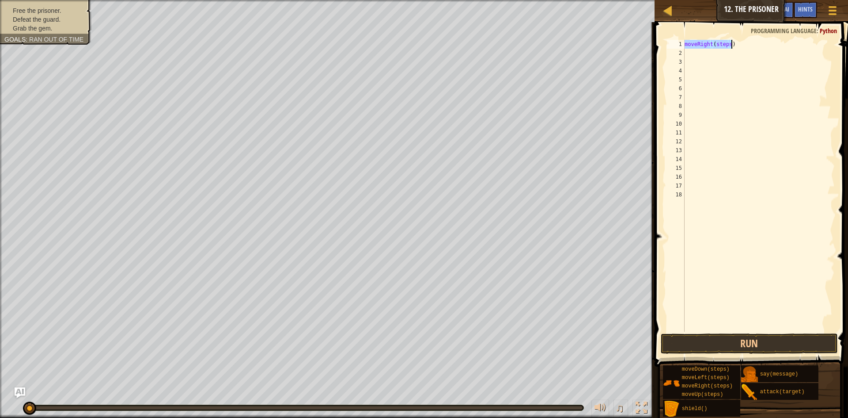
click at [726, 45] on div "moveRight ( steps )" at bounding box center [759, 186] width 152 height 292
drag, startPoint x: 729, startPoint y: 45, endPoint x: 715, endPoint y: 45, distance: 13.7
click at [715, 45] on div "moveRight ( steps )" at bounding box center [759, 194] width 152 height 309
drag, startPoint x: 741, startPoint y: 44, endPoint x: 657, endPoint y: 43, distance: 84.0
click at [657, 43] on div "moveRight(steps) 1 2 3 4 5 6 7 8 9 10 11 12 13 14 15 16 17 18 moveRight ( steps…" at bounding box center [750, 212] width 196 height 370
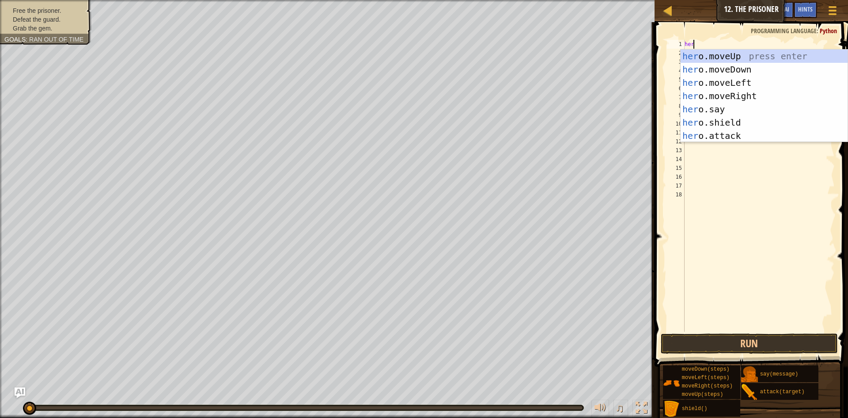
scroll to position [4, 0]
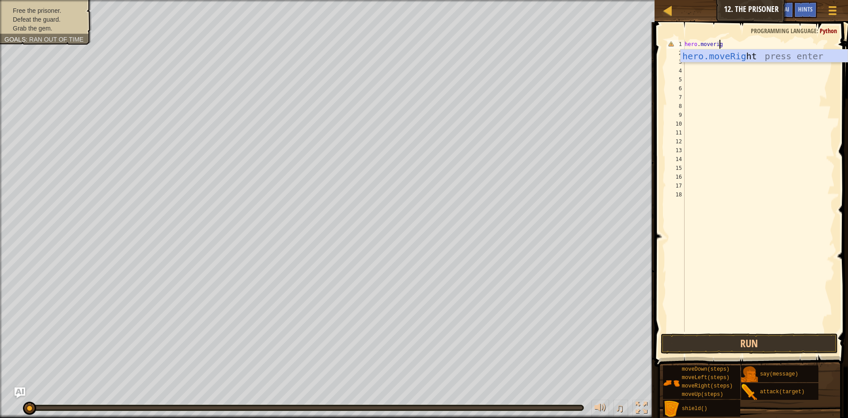
type textarea "hero.moveright"
click at [756, 63] on div "hero . moveright" at bounding box center [759, 194] width 152 height 309
click at [727, 43] on div "hero . moveright" at bounding box center [759, 194] width 152 height 309
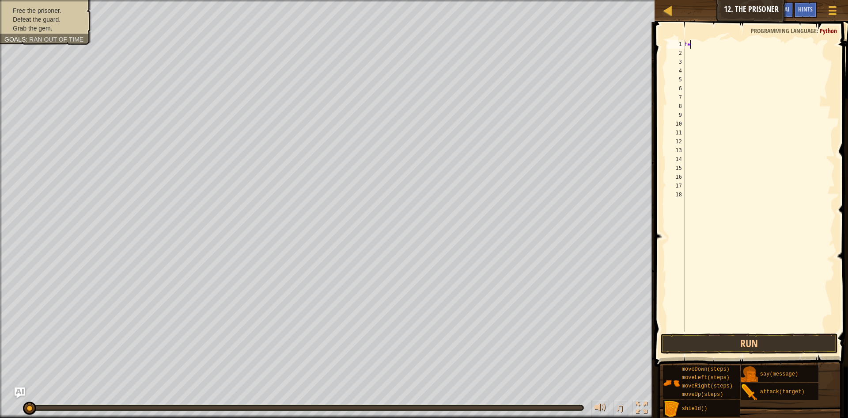
type textarea "hero"
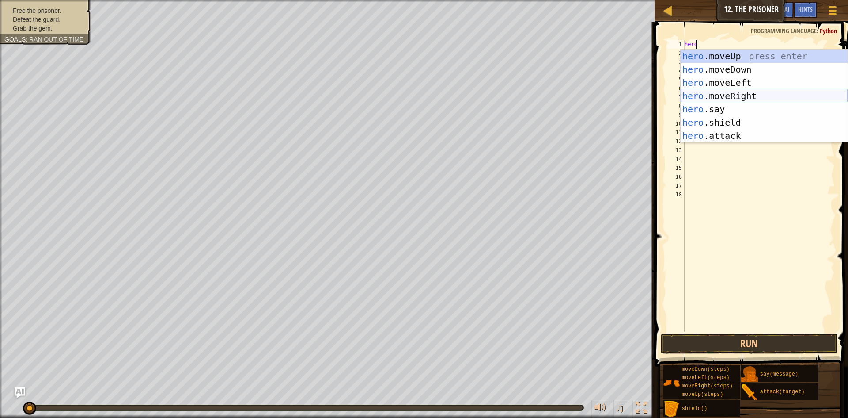
click at [748, 99] on div "hero .moveUp press enter hero .moveDown press enter hero .moveLeft press enter …" at bounding box center [764, 108] width 167 height 119
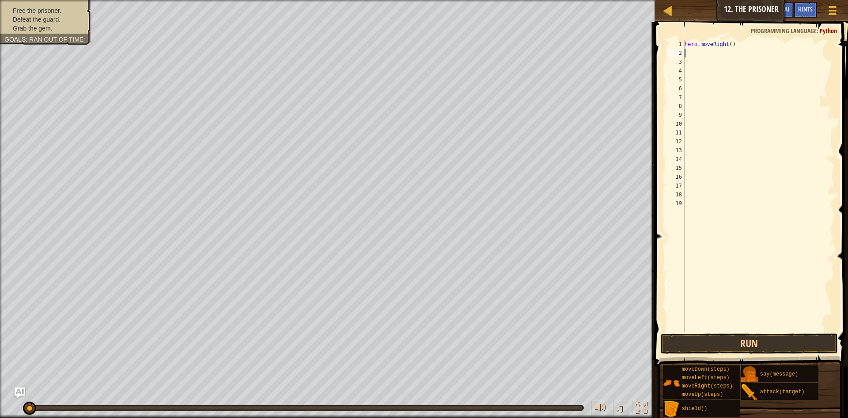
scroll to position [4, 0]
click at [728, 44] on div "hero . moveRight ( )" at bounding box center [759, 194] width 152 height 309
type textarea "hero.moveRight(1)"
click at [688, 49] on div "hero . moveRight ( 1 )" at bounding box center [759, 194] width 152 height 309
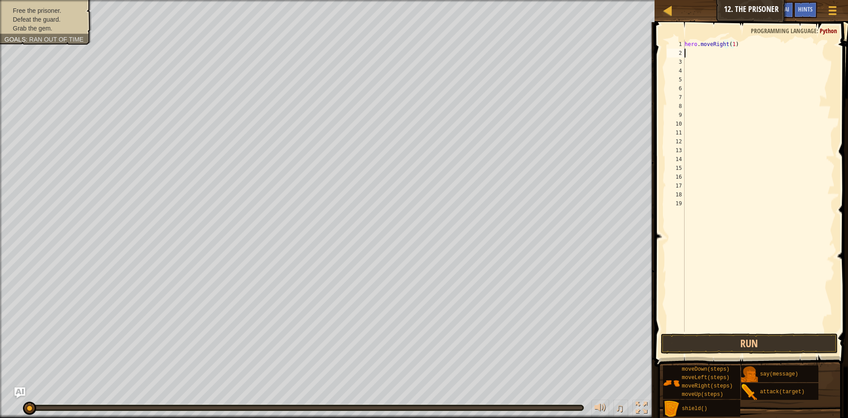
scroll to position [4, 0]
click at [723, 53] on div "hero . moveRight ( 1 ) attack ( target )" at bounding box center [759, 186] width 152 height 292
drag, startPoint x: 723, startPoint y: 53, endPoint x: 717, endPoint y: 53, distance: 5.3
click at [717, 53] on div "hero . moveRight ( 1 ) attack ( target )" at bounding box center [759, 194] width 152 height 309
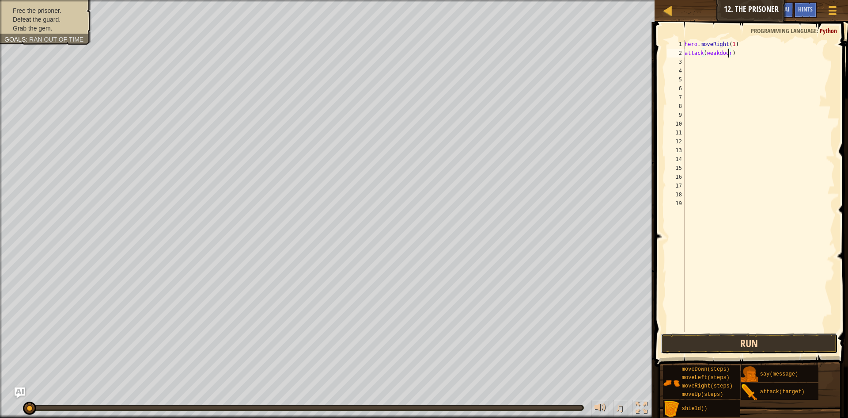
click at [772, 348] on button "Run" at bounding box center [749, 343] width 177 height 20
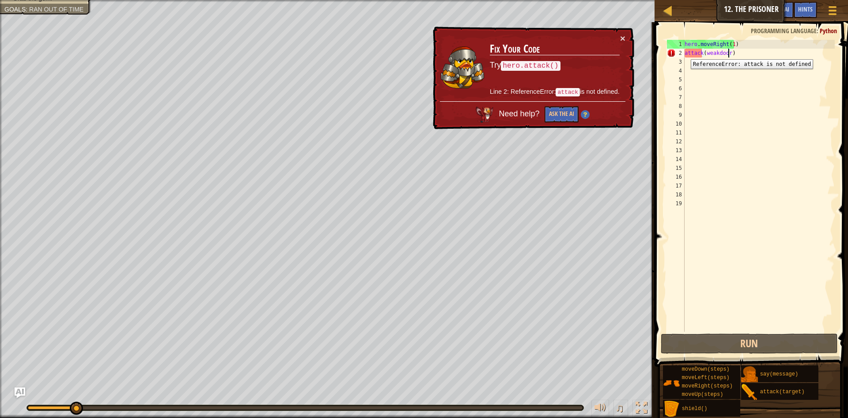
click at [685, 53] on div "2" at bounding box center [676, 53] width 18 height 9
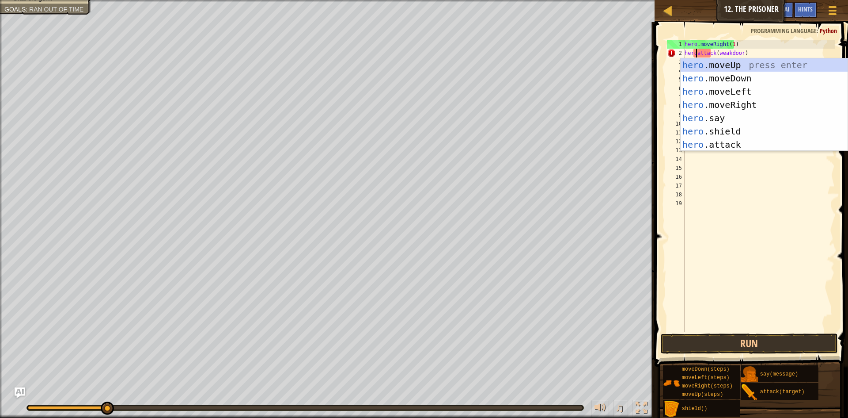
scroll to position [4, 1]
click at [727, 346] on button "Run" at bounding box center [749, 343] width 177 height 20
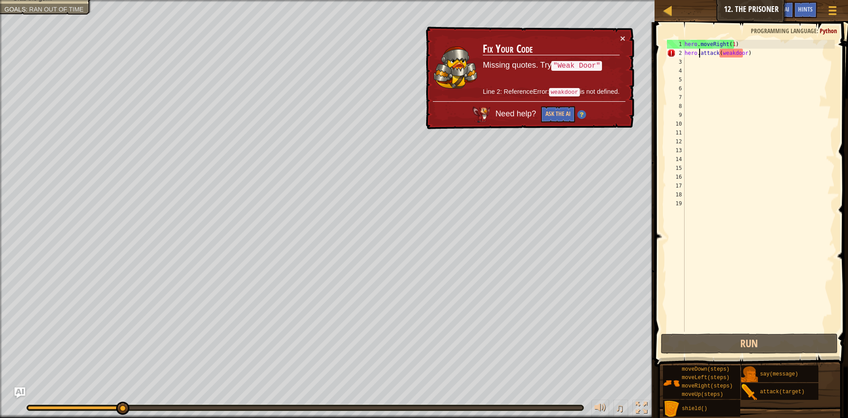
click at [733, 55] on div "hero . moveRight ( 1 ) hero . attack ( weakdoor )" at bounding box center [759, 194] width 152 height 309
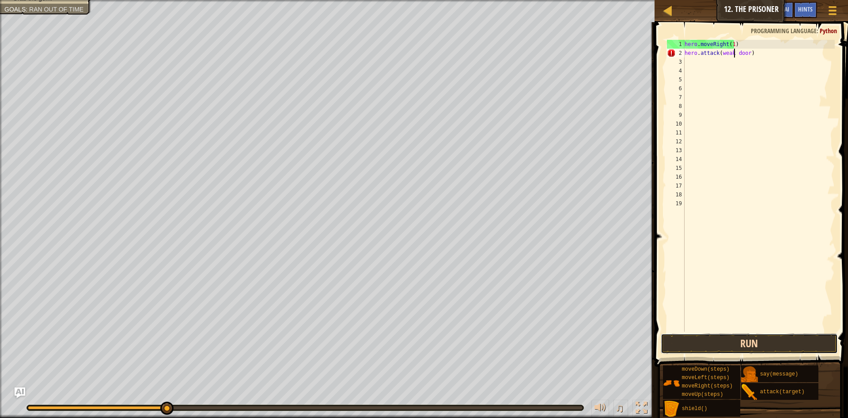
click at [767, 339] on button "Run" at bounding box center [749, 343] width 177 height 20
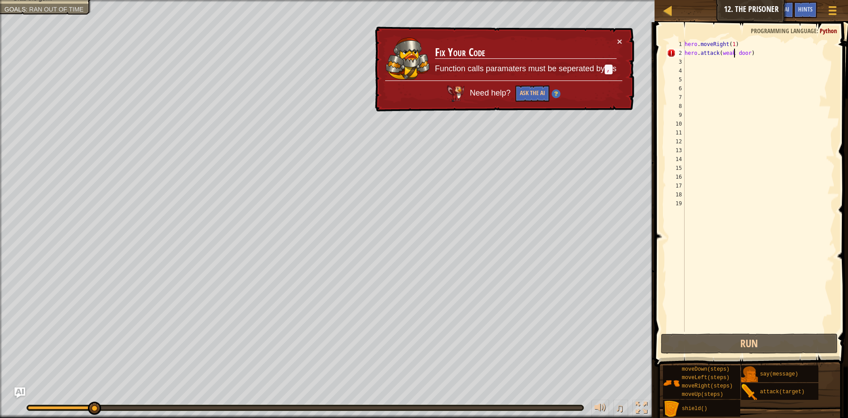
click at [697, 54] on div "hero . moveRight ( 1 ) hero . attack ( weak door )" at bounding box center [759, 194] width 152 height 309
click at [721, 55] on div "hero . moveRight ( 1 ) hero . attack ( weak door )" at bounding box center [759, 194] width 152 height 309
click at [723, 54] on div "hero . moveRight ( 1 ) hero . attack ( weak door )" at bounding box center [759, 194] width 152 height 309
click at [732, 53] on div "hero . moveRight ( 1 ) hero . attack ( weak door )" at bounding box center [759, 194] width 152 height 309
click at [734, 53] on div "hero . moveRight ( 1 ) hero . attack ( weak door )" at bounding box center [759, 194] width 152 height 309
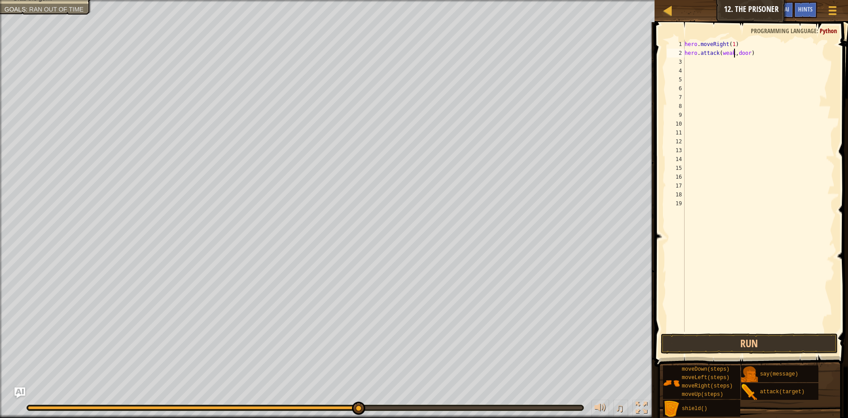
scroll to position [4, 4]
click at [733, 351] on button "Run" at bounding box center [749, 343] width 177 height 20
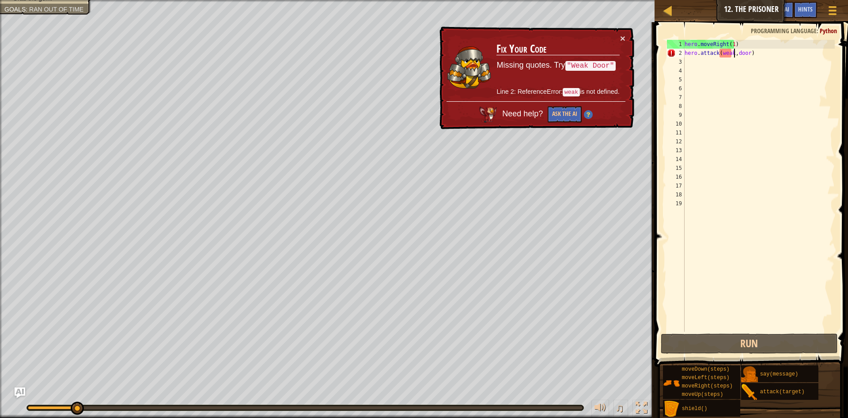
click at [724, 52] on div "hero . moveRight ( 1 ) hero . attack ( weak , door )" at bounding box center [759, 194] width 152 height 309
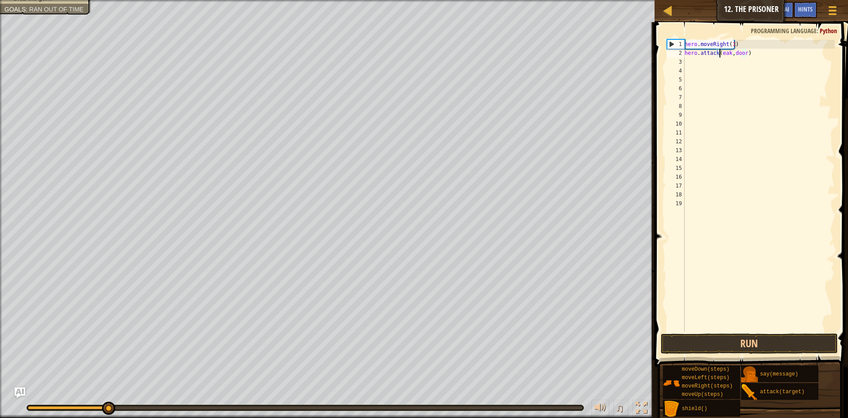
scroll to position [4, 4]
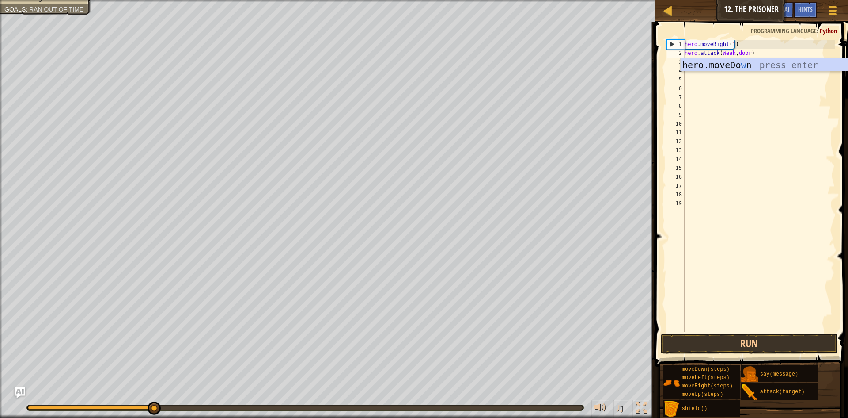
click at [719, 51] on div "hero . moveRight ( 1 ) hero . attack ( [GEOGRAPHIC_DATA] , door )" at bounding box center [759, 194] width 152 height 309
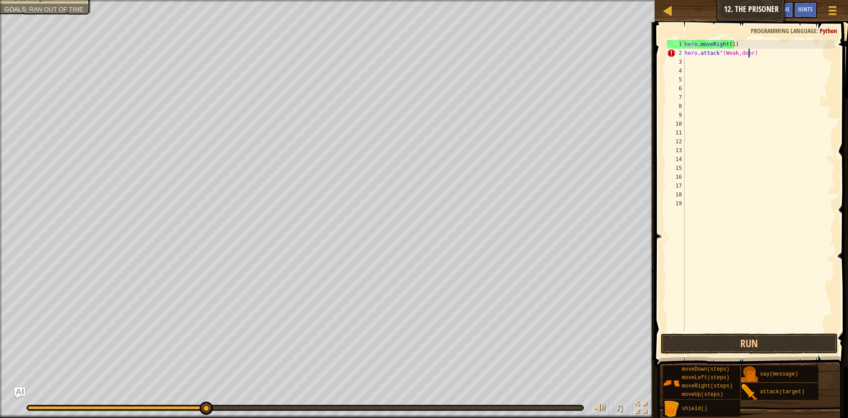
click at [749, 54] on div "hero . moveRight ( 1 ) hero . attack "([GEOGRAPHIC_DATA],door)" at bounding box center [759, 194] width 152 height 309
click at [735, 50] on div "hero . moveRight ( 1 ) hero . attack "(Weak,door" )" at bounding box center [759, 194] width 152 height 309
click at [735, 53] on div "hero . moveRight ( 1 ) hero . attack "(Weak,door" )" at bounding box center [759, 194] width 152 height 309
click at [735, 54] on div "hero . moveRight ( 1 ) hero . attack "(Weak,door" )" at bounding box center [759, 194] width 152 height 309
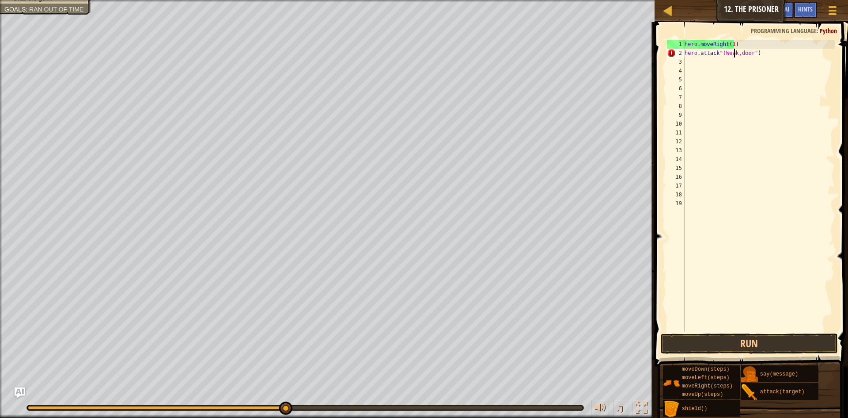
click at [737, 54] on div "hero . moveRight ( 1 ) hero . attack "(Weak,door" )" at bounding box center [759, 194] width 152 height 309
click at [744, 348] on button "Run" at bounding box center [749, 343] width 177 height 20
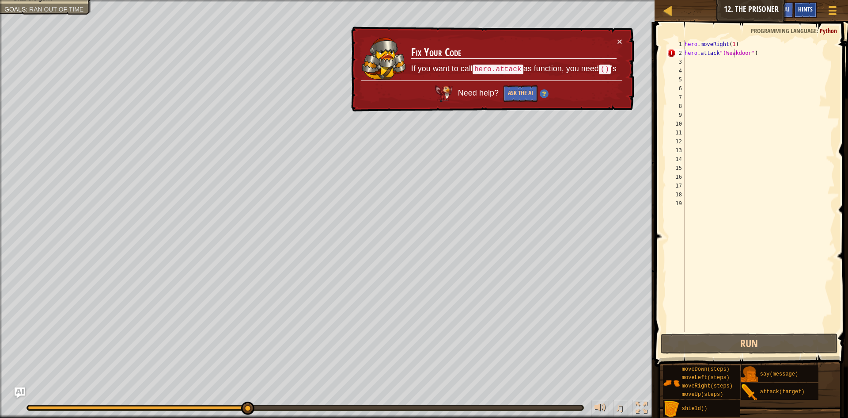
click at [817, 7] on div "Hints" at bounding box center [805, 10] width 23 height 16
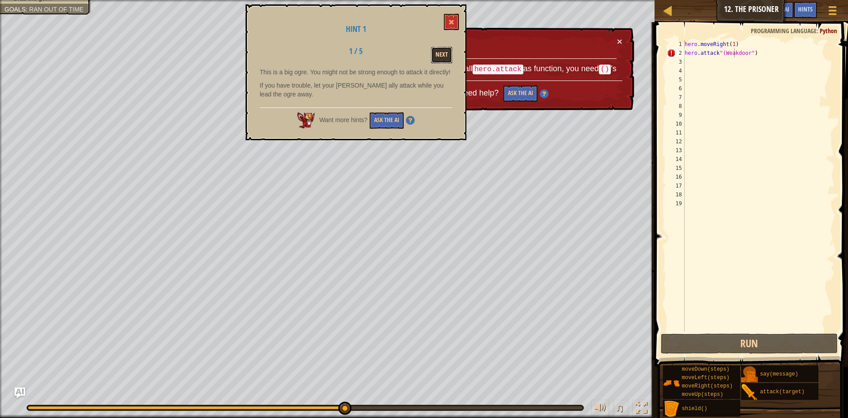
click at [447, 50] on button "Next" at bounding box center [441, 55] width 21 height 16
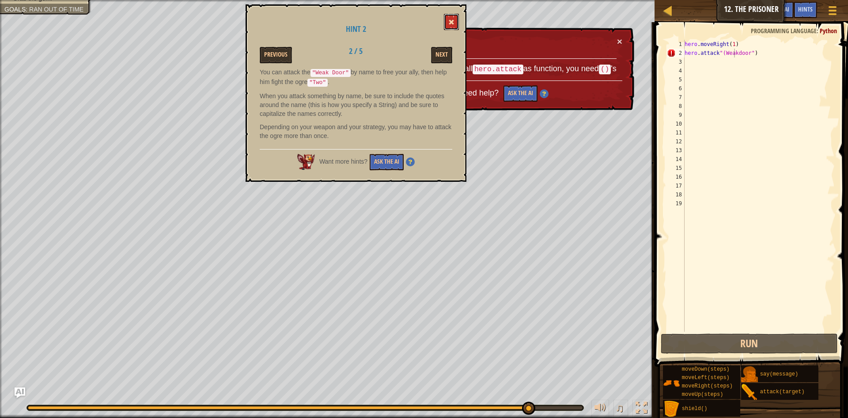
click at [449, 26] on button at bounding box center [451, 22] width 15 height 16
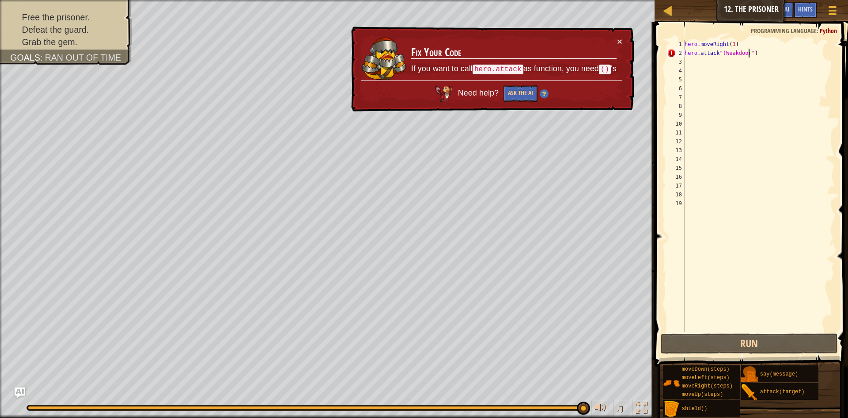
click at [750, 53] on div "hero . moveRight ( 1 ) hero . attack "(Weakdoor" )" at bounding box center [759, 194] width 152 height 309
click at [791, 340] on button "Run" at bounding box center [749, 343] width 177 height 20
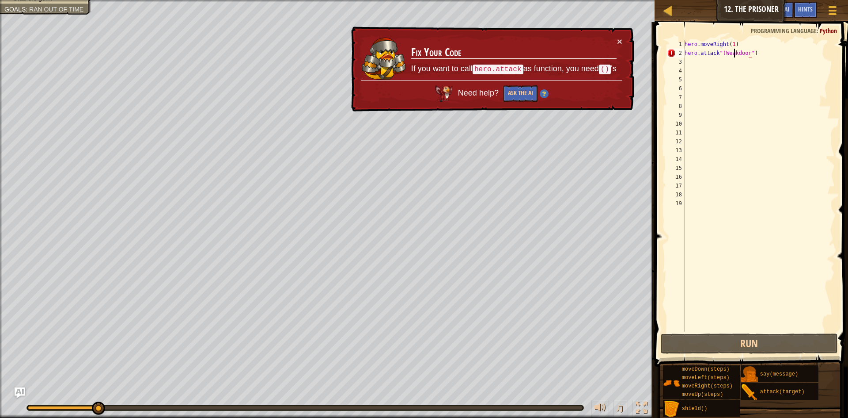
click at [734, 54] on div "hero . moveRight ( 1 ) hero . attack "(Weakdoor" )" at bounding box center [759, 194] width 152 height 309
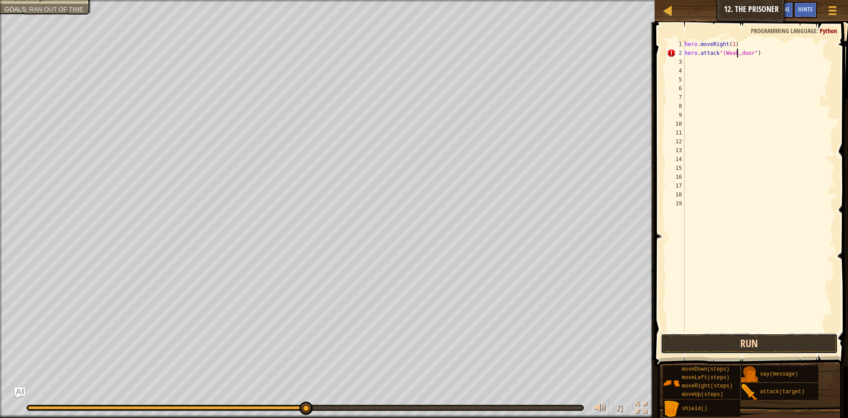
click at [705, 342] on button "Run" at bounding box center [749, 343] width 177 height 20
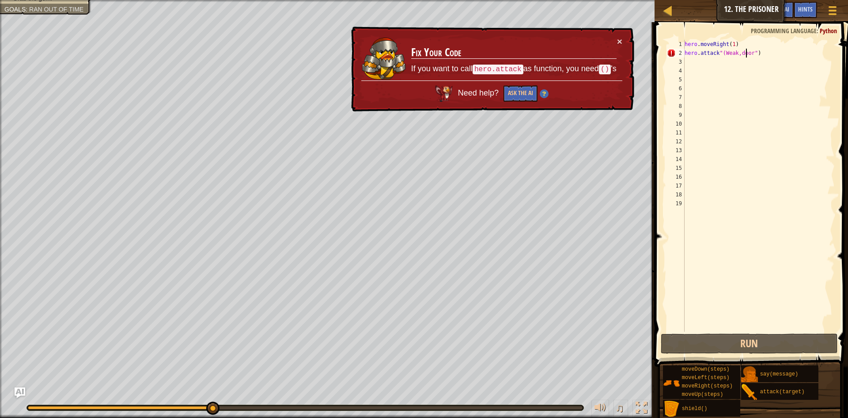
click at [747, 54] on div "hero . moveRight ( 1 ) hero . attack "(Weak,door" )" at bounding box center [759, 194] width 152 height 309
click at [738, 54] on div "hero . moveRight ( 1 ) hero . attack "(Weak,door" )" at bounding box center [759, 194] width 152 height 309
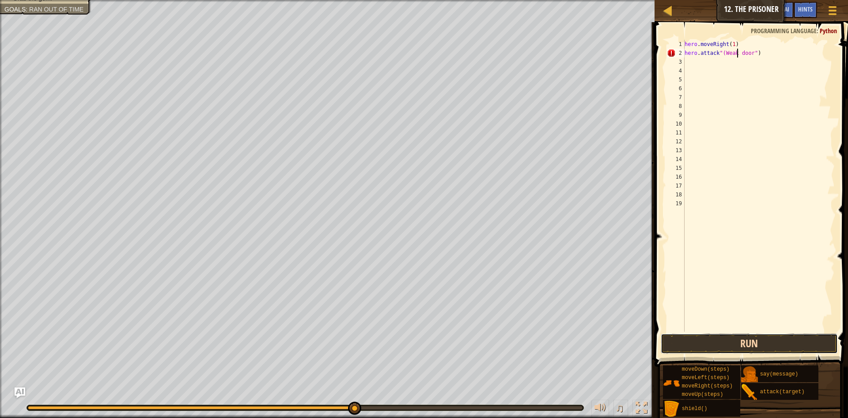
click at [732, 348] on button "Run" at bounding box center [749, 343] width 177 height 20
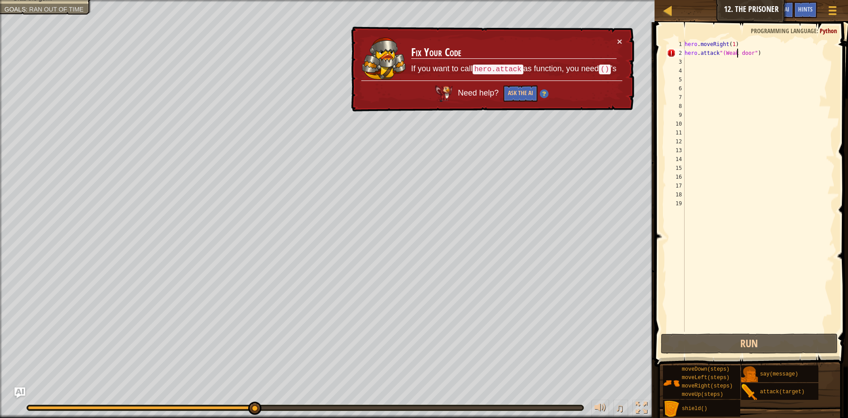
click at [722, 52] on div "hero . moveRight ( 1 ) hero . attack "(Weak door" )" at bounding box center [759, 194] width 152 height 309
click at [719, 53] on div "hero . moveRight ( 1 ) hero . attack "(Weak door" )" at bounding box center [759, 194] width 152 height 309
click at [720, 53] on div "hero . moveRight ( 1 ) hero . attack "(Weak door" )" at bounding box center [759, 194] width 152 height 309
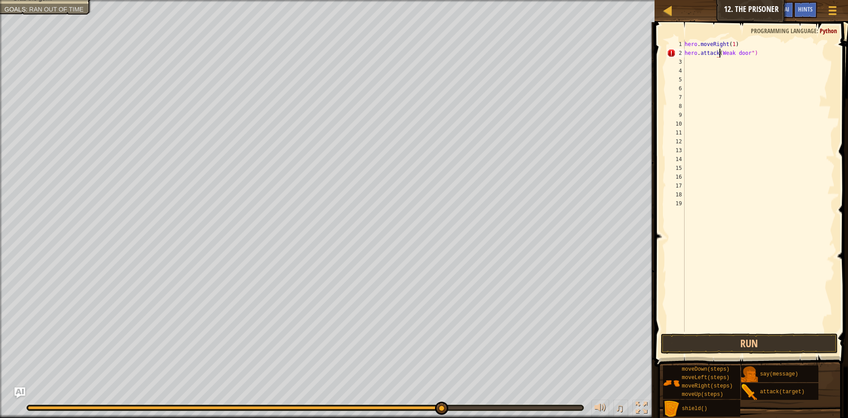
click at [719, 49] on div "hero . moveRight ( 1 ) hero . attack ( Weak door ")" at bounding box center [759, 194] width 152 height 309
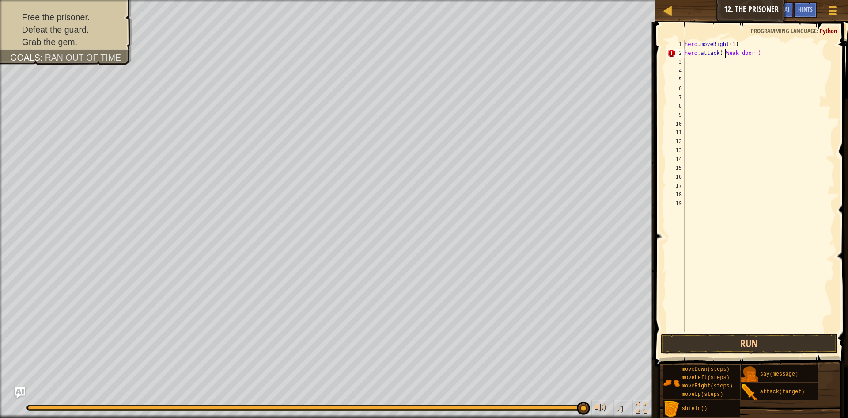
click at [725, 51] on div "hero . moveRight ( 1 ) hero . attack ( Weak door ")" at bounding box center [759, 194] width 152 height 309
drag, startPoint x: 763, startPoint y: 58, endPoint x: 736, endPoint y: 53, distance: 27.5
click at [737, 53] on div "hero . moveRight ( 1 ) hero . attack ( Weak door ")" at bounding box center [759, 194] width 152 height 309
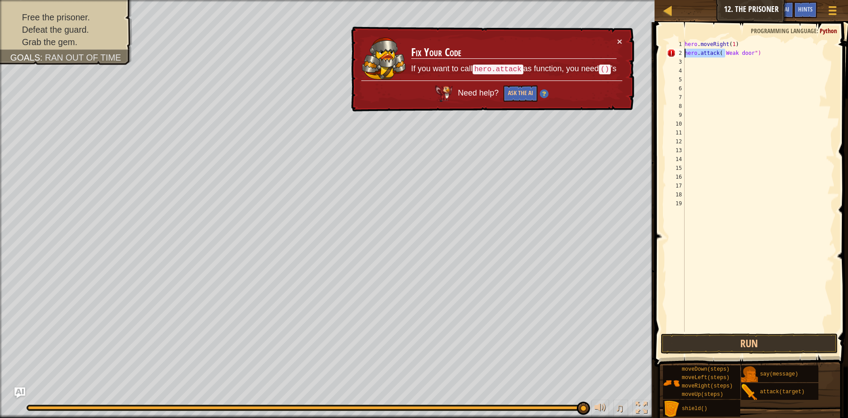
drag, startPoint x: 722, startPoint y: 52, endPoint x: 680, endPoint y: 51, distance: 41.5
click at [680, 51] on div "hero.attack( Weak door") 1 2 3 4 5 6 7 8 9 10 11 12 13 14 15 16 17 18 19 hero .…" at bounding box center [751, 186] width 170 height 292
type textarea "eak door")"
drag, startPoint x: 754, startPoint y: 56, endPoint x: 684, endPoint y: 54, distance: 70.3
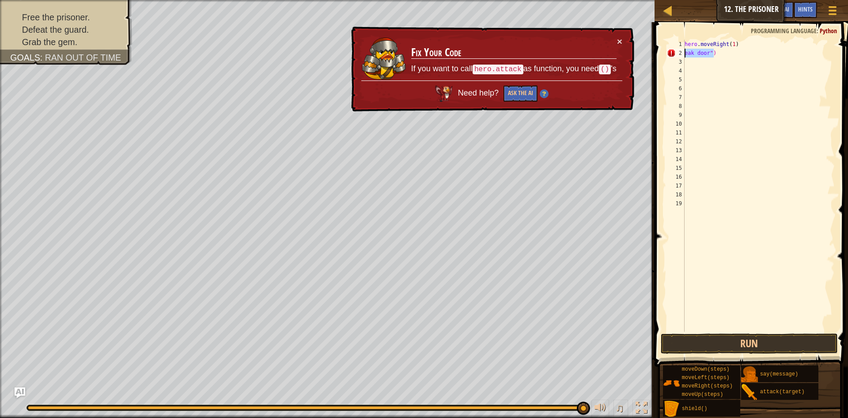
click at [684, 54] on div "eak door") 1 2 3 4 5 6 7 8 9 10 11 12 13 14 15 16 17 18 19 hero . moveRight ( 1…" at bounding box center [751, 186] width 170 height 292
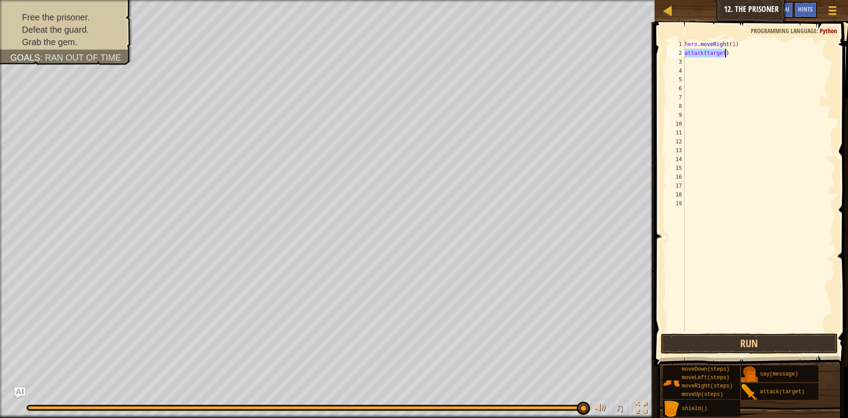
click at [722, 52] on div "hero . moveRight ( 1 ) attack ( target )" at bounding box center [759, 186] width 152 height 292
drag, startPoint x: 685, startPoint y: 53, endPoint x: 707, endPoint y: 56, distance: 22.3
click at [707, 56] on div "attack(target) 1 2 3 4 5 6 7 8 9 10 11 12 13 14 15 16 17 18 19 hero . moveRight…" at bounding box center [751, 186] width 170 height 292
type textarea "attack(target)"
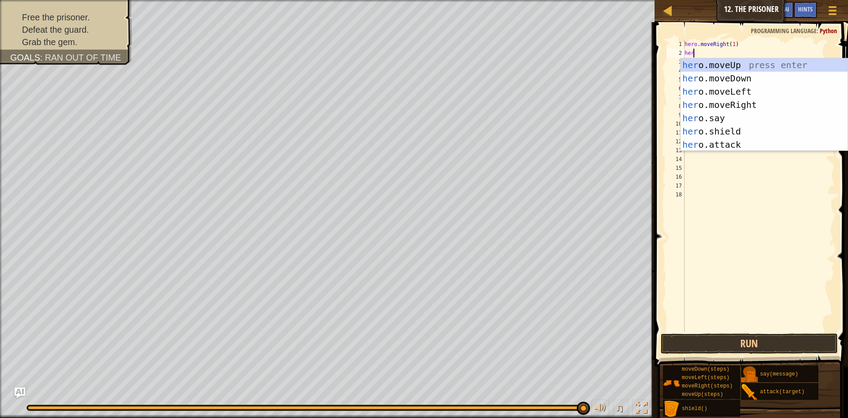
scroll to position [4, 0]
click at [717, 139] on div "hero .moveUp press enter hero .moveDown press enter hero .moveLeft press enter …" at bounding box center [764, 117] width 167 height 119
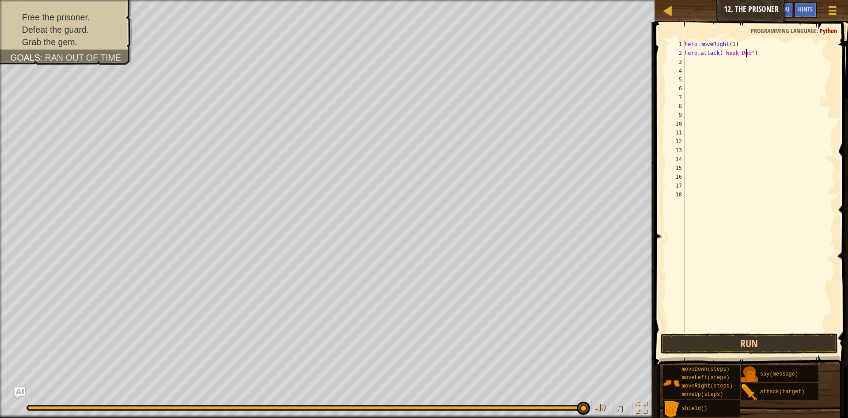
scroll to position [4, 5]
click at [766, 337] on button "Run" at bounding box center [749, 343] width 177 height 20
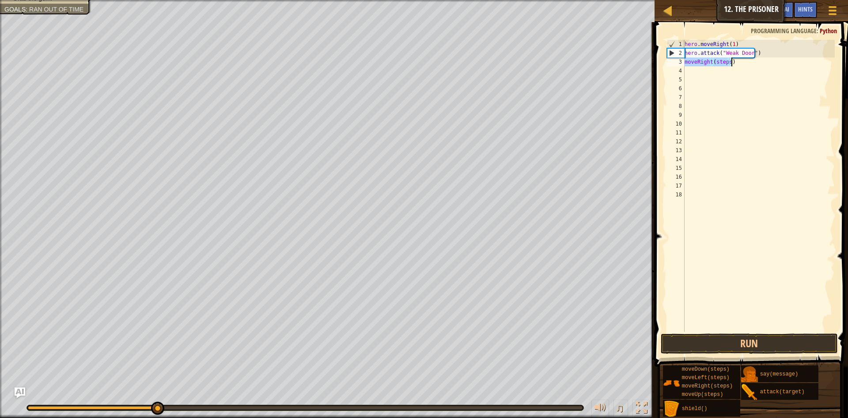
scroll to position [4, 4]
type textarea "movRight(steps)"
drag, startPoint x: 730, startPoint y: 63, endPoint x: 684, endPoint y: 62, distance: 46.0
click at [684, 62] on div "movRight(steps) 1 2 3 4 5 6 7 8 9 10 11 12 13 14 15 16 17 18 hero . moveRight (…" at bounding box center [751, 186] width 170 height 292
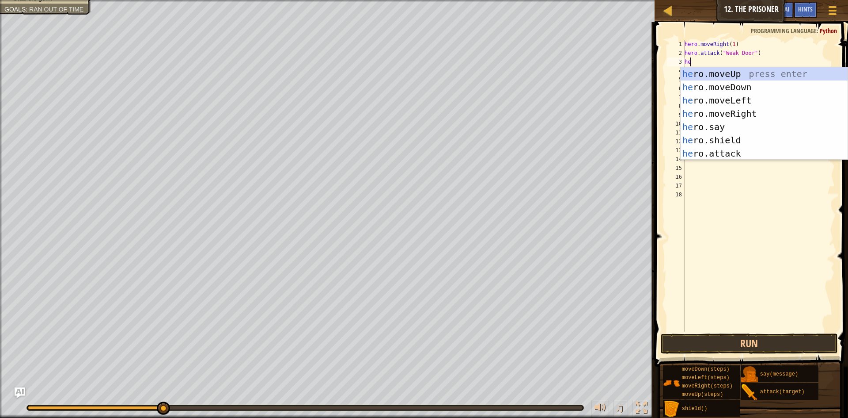
scroll to position [4, 0]
type textarea "hero"
click at [728, 115] on div "hero .moveUp press enter hero .moveDown press enter hero .moveLeft press enter …" at bounding box center [764, 126] width 167 height 119
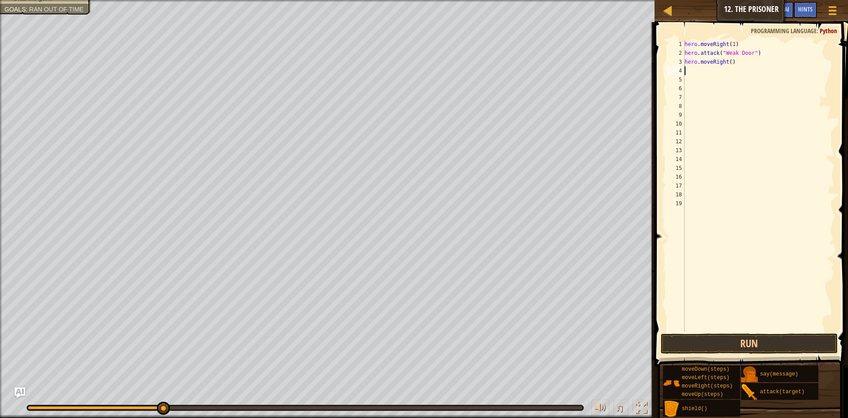
scroll to position [4, 0]
click at [727, 64] on div "hero . moveRight ( 1 ) hero . attack ( "Weak Door" ) hero . moveRight ( )" at bounding box center [759, 194] width 152 height 309
click at [731, 64] on div "hero . moveRight ( 1 ) hero . attack ( "Weak Door" ) hero . moveRight ( )" at bounding box center [759, 194] width 152 height 309
click at [729, 64] on div "hero . moveRight ( 1 ) hero . attack ( "Weak Door" ) hero . moveRight ( )" at bounding box center [759, 194] width 152 height 309
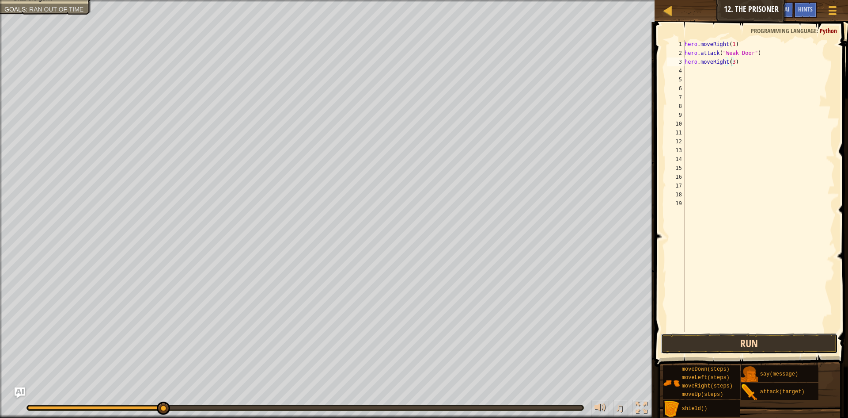
click at [723, 342] on button "Run" at bounding box center [749, 343] width 177 height 20
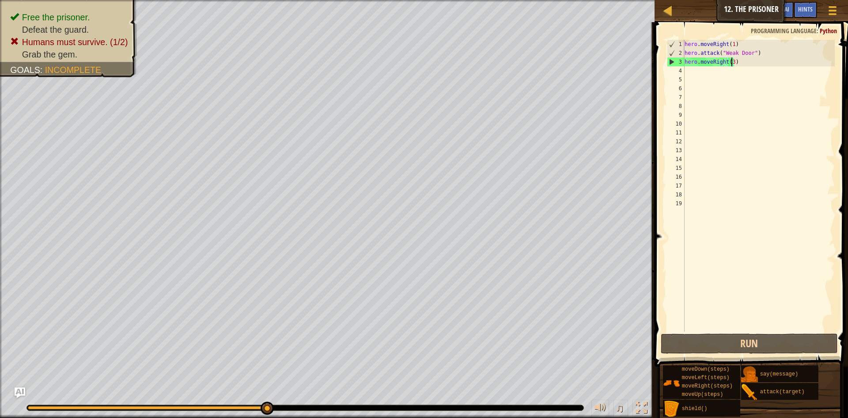
click at [751, 400] on div "moveDown(steps) moveLeft(steps) moveRight(steps) moveUp(steps) shield() say(mes…" at bounding box center [752, 391] width 179 height 52
drag, startPoint x: 753, startPoint y: 395, endPoint x: 709, endPoint y: 309, distance: 96.2
click at [709, 309] on div "Hints Videos hero.moveRight(3) 1 2 3 4 5 6 7 8 9 10 11 12 13 14 15 16 17 18 19 …" at bounding box center [750, 217] width 196 height 391
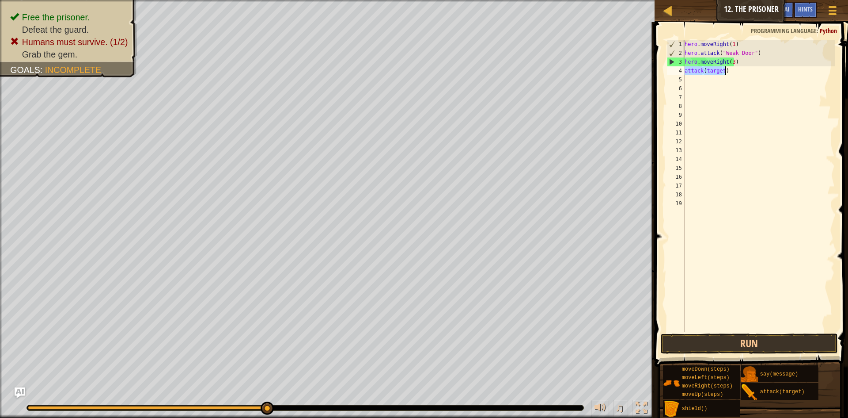
scroll to position [4, 3]
click at [723, 71] on div "hero . moveRight ( 1 ) hero . attack ( "Weak Door" ) hero . moveRight ( 3 ) att…" at bounding box center [759, 186] width 152 height 292
click at [720, 73] on div "hero . moveRight ( 1 ) hero . attack ( "Weak Door" ) hero . moveRight ( 3 ) att…" at bounding box center [759, 194] width 152 height 309
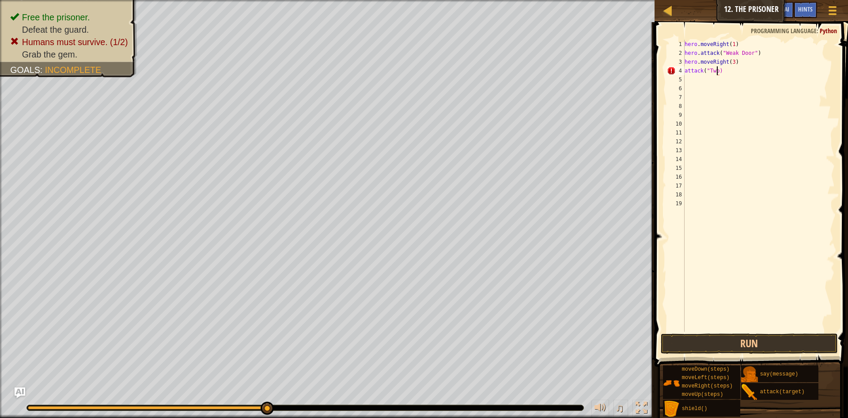
scroll to position [4, 3]
click at [685, 71] on div "hero . moveRight ( 1 ) hero . attack ( "Weak Door" ) hero . moveRight ( 3 ) att…" at bounding box center [759, 194] width 152 height 309
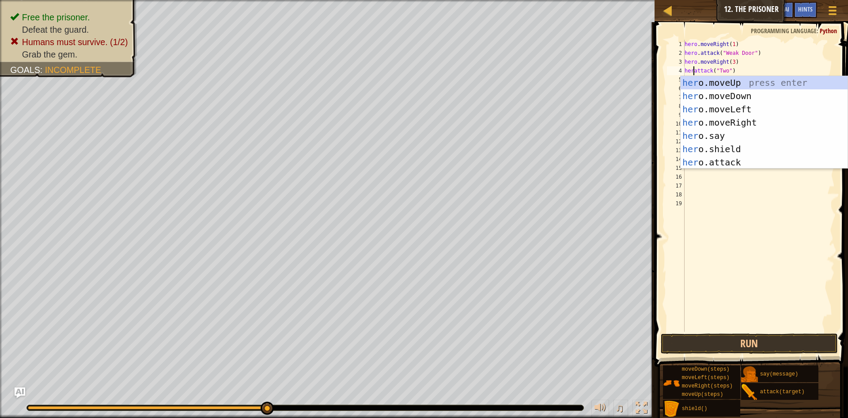
scroll to position [4, 1]
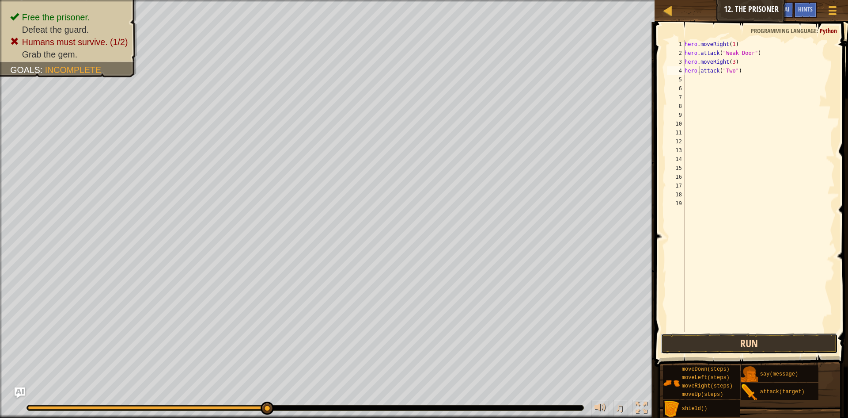
click at [766, 349] on button "Run" at bounding box center [749, 343] width 177 height 20
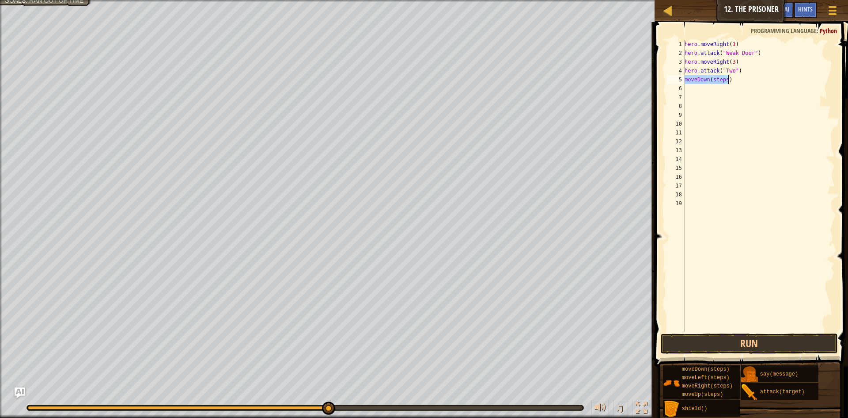
click at [725, 78] on div "hero . moveRight ( 1 ) hero . attack ( "Weak Door" ) hero . moveRight ( 3 ) her…" at bounding box center [759, 186] width 152 height 292
drag, startPoint x: 725, startPoint y: 80, endPoint x: 712, endPoint y: 78, distance: 12.9
click at [712, 78] on div "hero . moveRight ( 1 ) hero . attack ( "Weak Door" ) hero . moveRight ( 3 ) her…" at bounding box center [759, 194] width 152 height 309
click at [685, 79] on div "hero . moveRight ( 1 ) hero . attack ( "Weak Door" ) hero . moveRight ( 3 ) her…" at bounding box center [759, 194] width 152 height 309
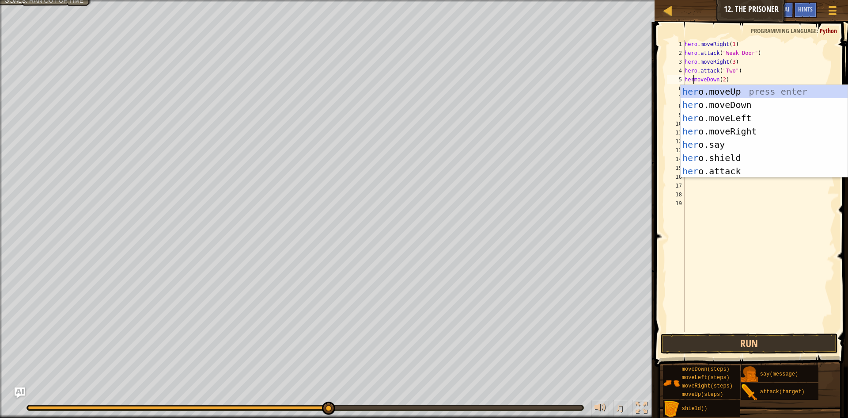
scroll to position [4, 1]
type textarea "hero.moveDown(2)"
click at [725, 243] on div "hero . moveRight ( 1 ) hero . attack ( "Weak Door" ) hero . moveRight ( 3 ) her…" at bounding box center [759, 194] width 152 height 309
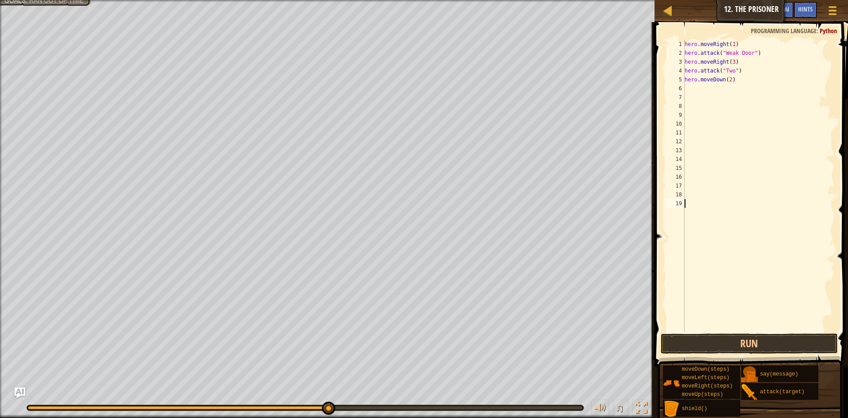
scroll to position [4, 0]
click at [730, 89] on div "hero . moveRight ( 1 ) hero . attack ( "Weak Door" ) hero . moveRight ( 3 ) her…" at bounding box center [759, 186] width 152 height 292
drag, startPoint x: 730, startPoint y: 89, endPoint x: 713, endPoint y: 91, distance: 16.5
click at [713, 91] on div "hero . moveRight ( 1 ) hero . attack ( "Weak Door" ) hero . moveRight ( 3 ) her…" at bounding box center [759, 194] width 152 height 309
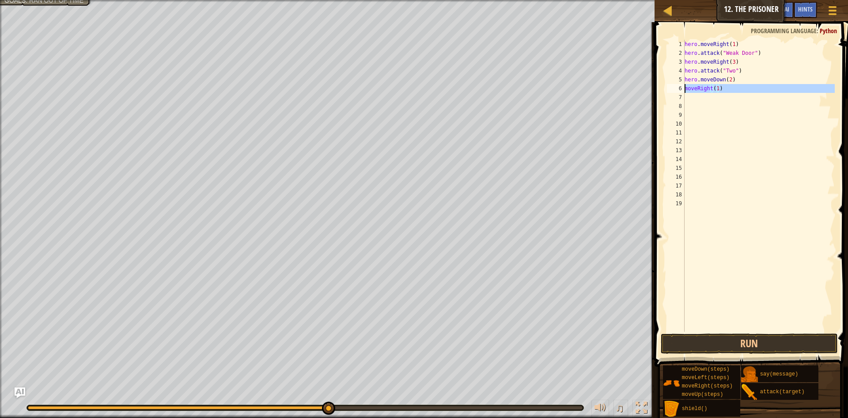
click at [685, 89] on div "6" at bounding box center [676, 88] width 18 height 9
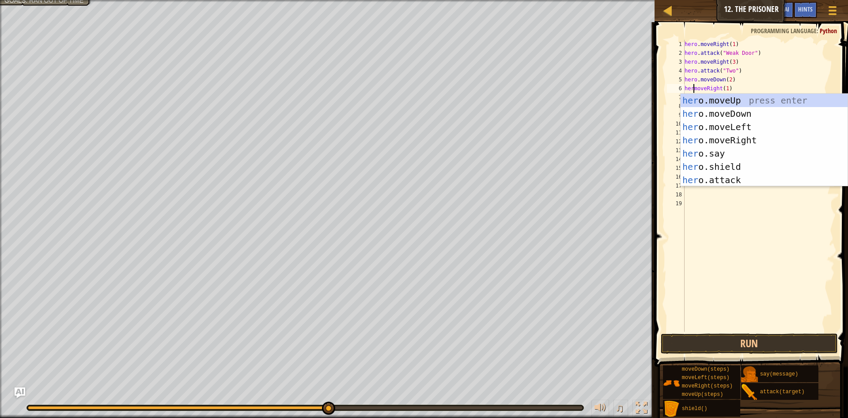
scroll to position [4, 1]
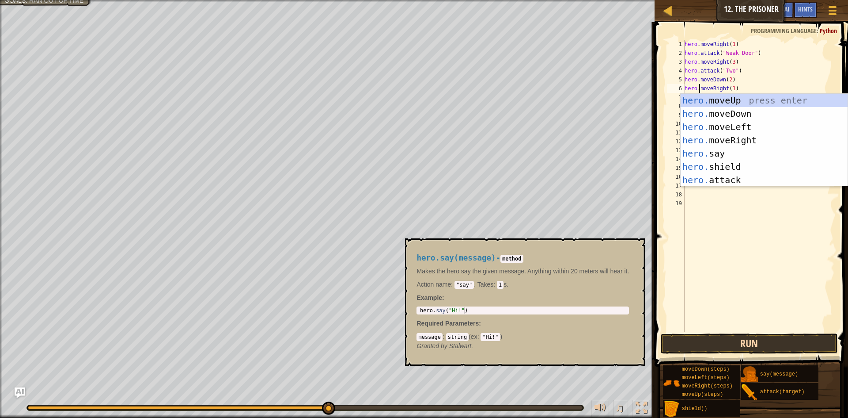
type textarea "hero.moveRight(1)"
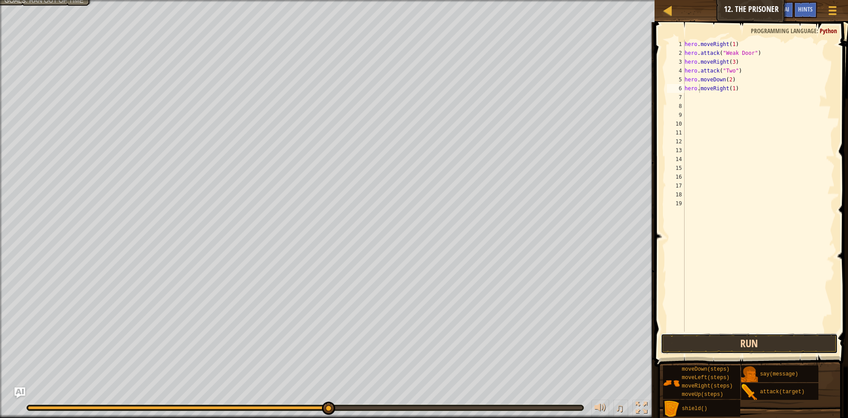
click at [783, 350] on button "Run" at bounding box center [749, 343] width 177 height 20
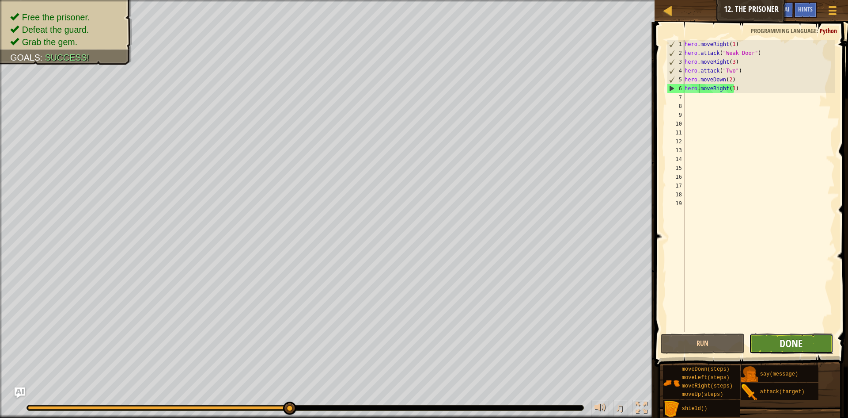
click at [783, 349] on span "Done" at bounding box center [791, 343] width 23 height 14
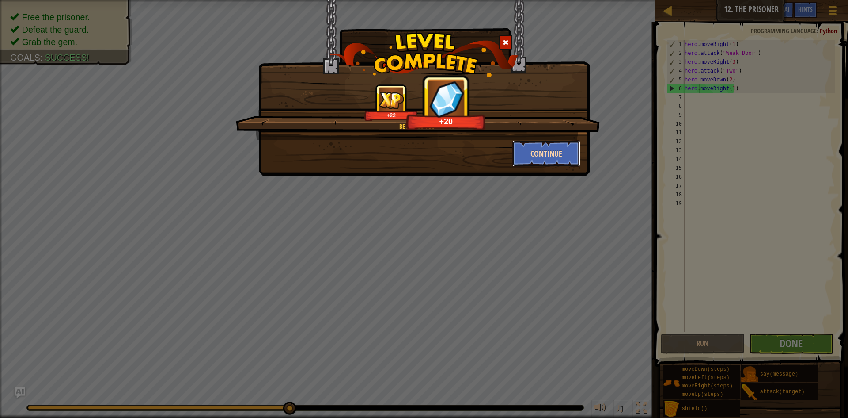
click at [569, 149] on button "Continue" at bounding box center [547, 153] width 68 height 27
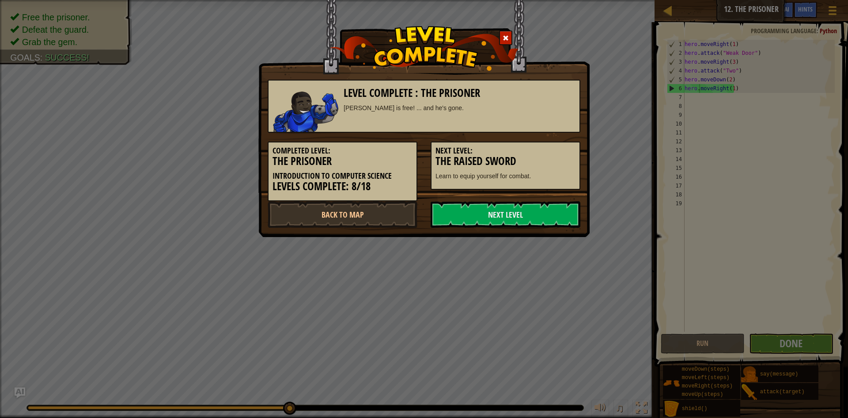
click at [566, 149] on h5 "Next Level:" at bounding box center [506, 150] width 140 height 9
click at [546, 211] on link "Next Level" at bounding box center [506, 214] width 150 height 27
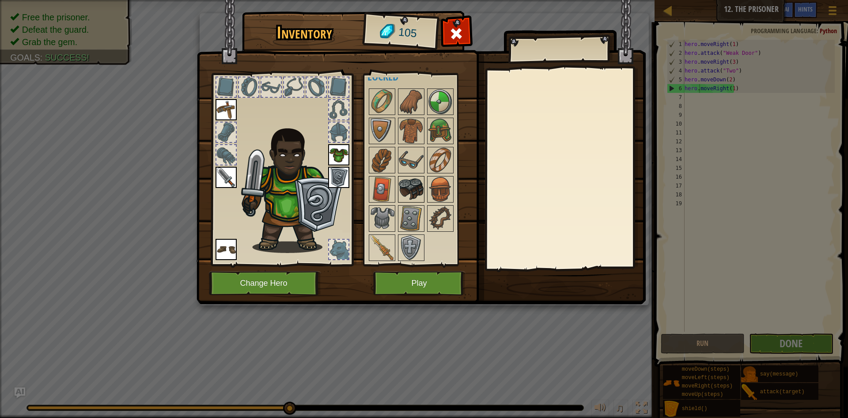
scroll to position [70, 0]
click at [377, 189] on img at bounding box center [382, 188] width 25 height 25
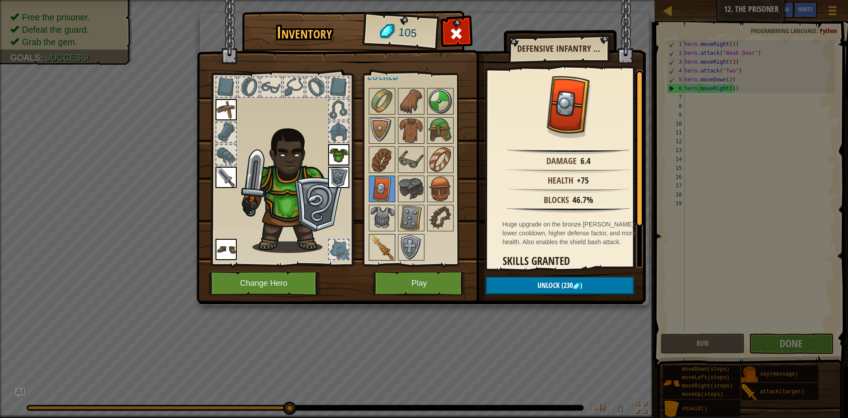
click at [371, 239] on img at bounding box center [382, 247] width 25 height 25
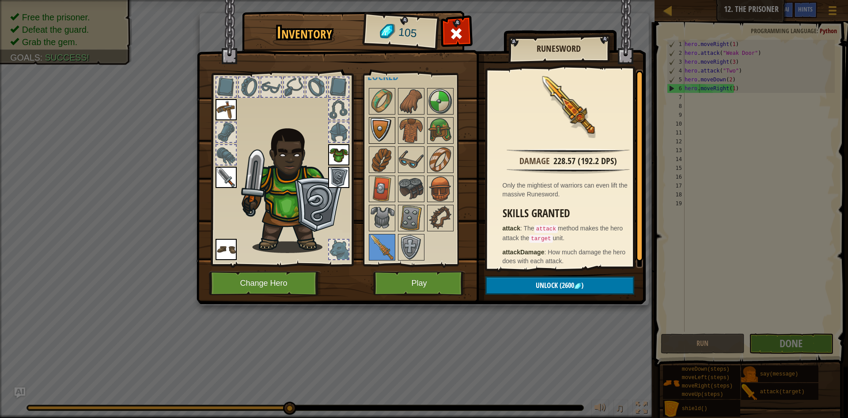
click at [387, 129] on img at bounding box center [382, 130] width 25 height 25
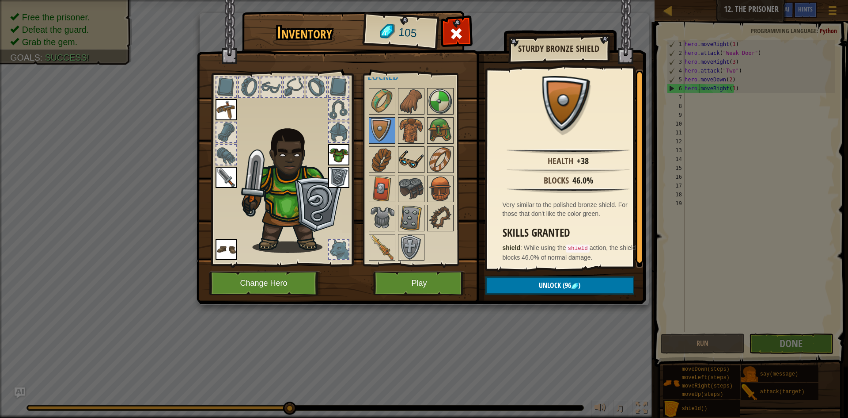
click at [404, 155] on img at bounding box center [411, 159] width 25 height 25
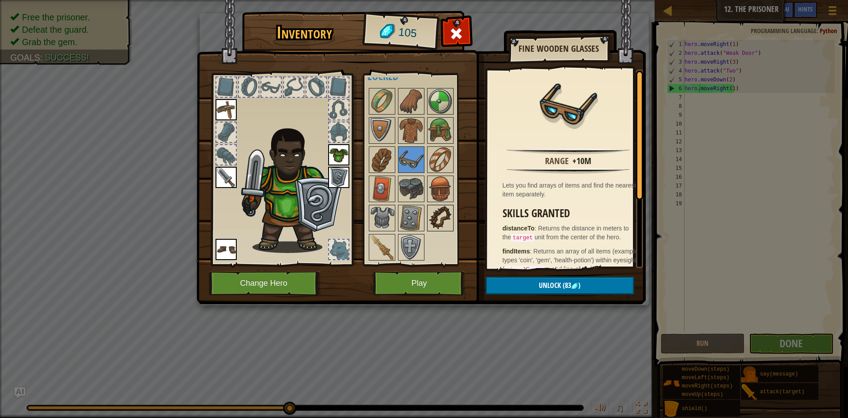
click at [440, 209] on img at bounding box center [440, 217] width 25 height 25
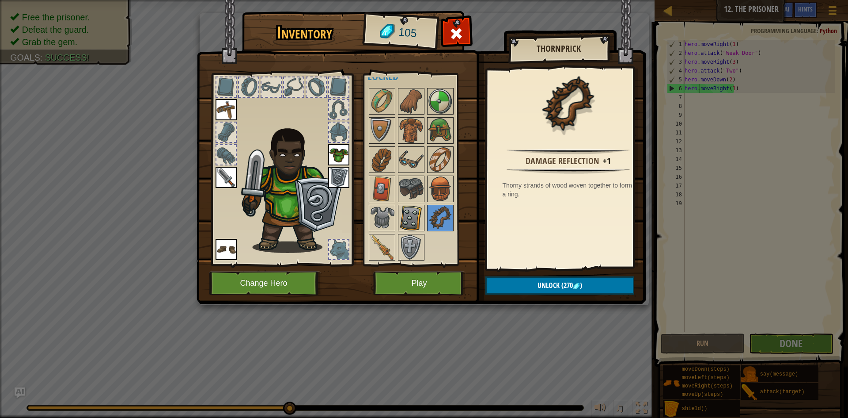
click at [411, 206] on img at bounding box center [411, 217] width 25 height 25
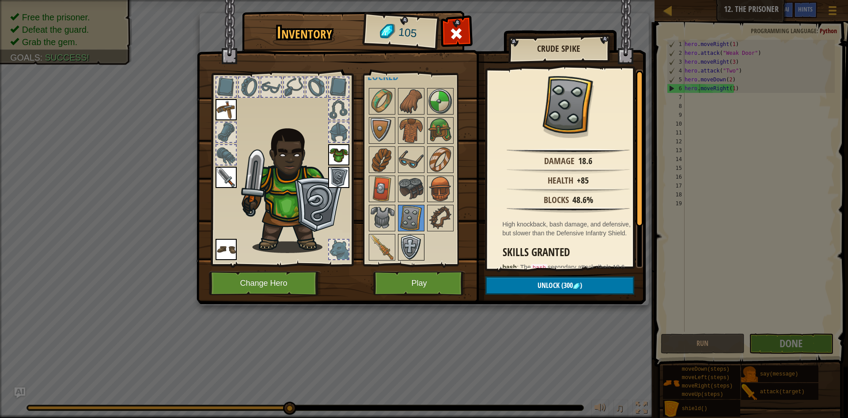
click at [401, 241] on img at bounding box center [411, 247] width 25 height 25
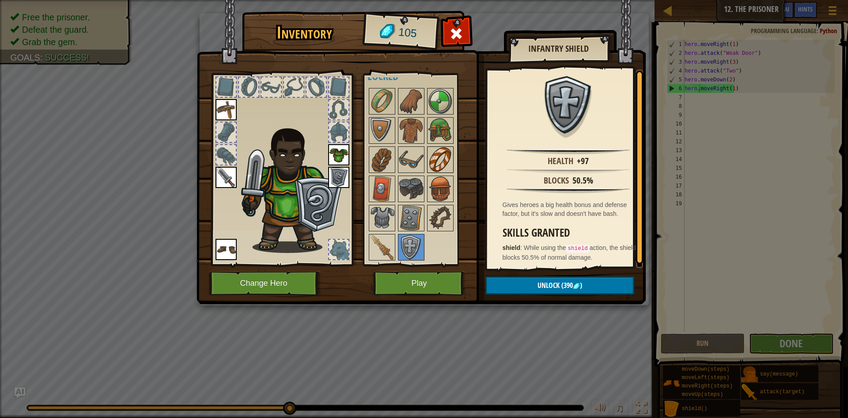
click at [432, 160] on img at bounding box center [440, 159] width 25 height 25
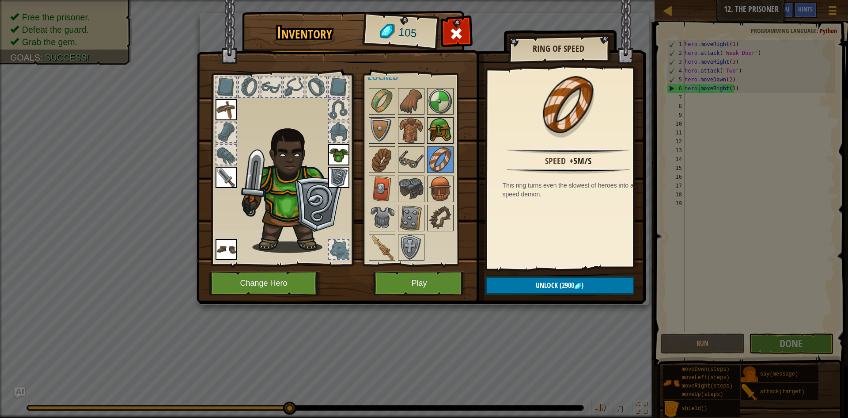
click at [450, 137] on img at bounding box center [440, 130] width 25 height 25
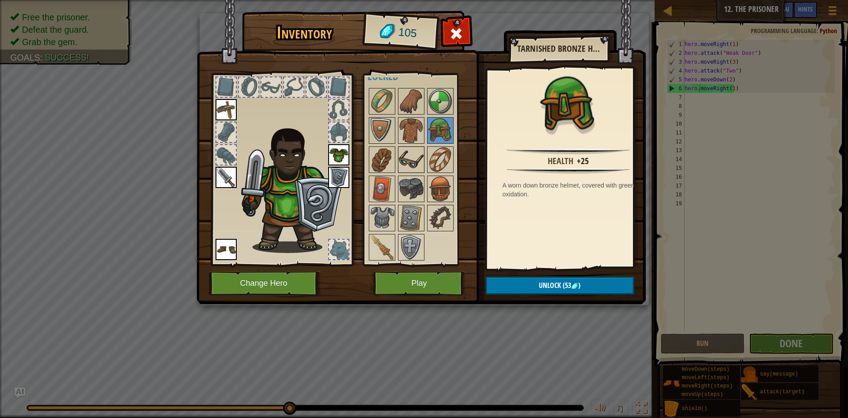
click at [417, 153] on img at bounding box center [411, 159] width 25 height 25
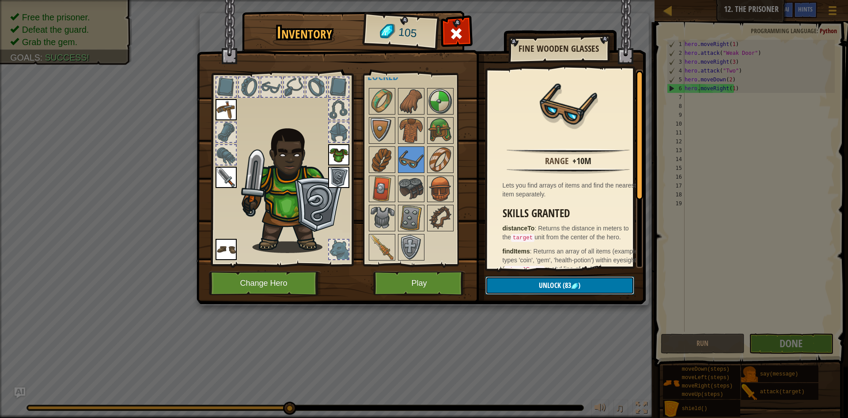
click at [567, 283] on span "(83" at bounding box center [566, 285] width 10 height 10
click at [437, 131] on img at bounding box center [440, 130] width 25 height 25
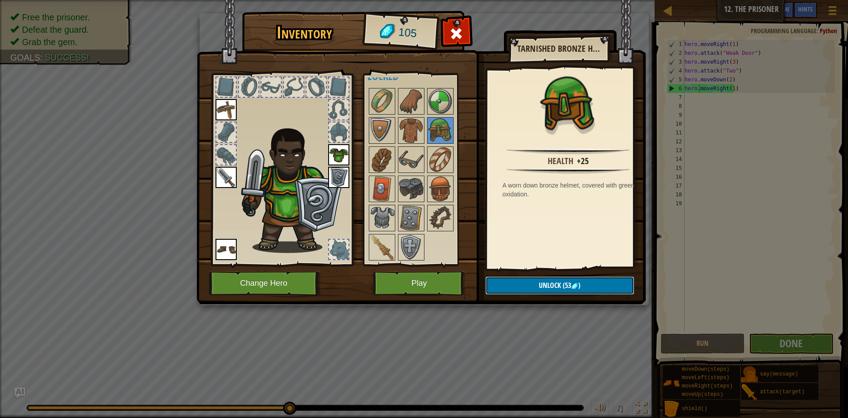
click at [574, 289] on img at bounding box center [574, 285] width 7 height 7
click at [574, 289] on button "Confirm" at bounding box center [560, 285] width 149 height 18
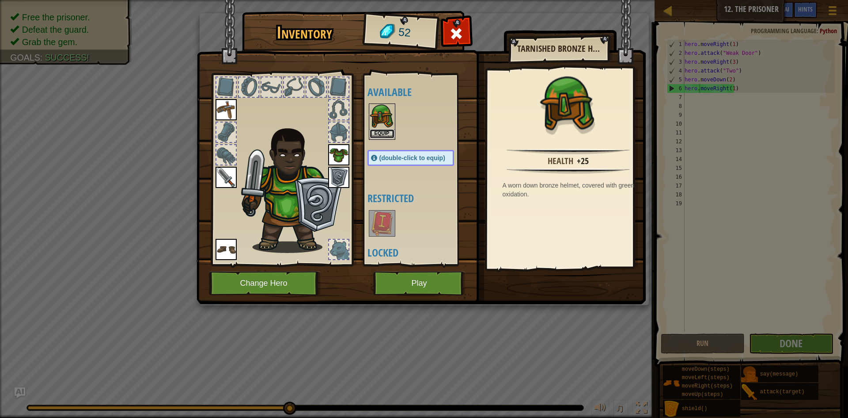
click at [387, 131] on button "Equip" at bounding box center [382, 133] width 25 height 9
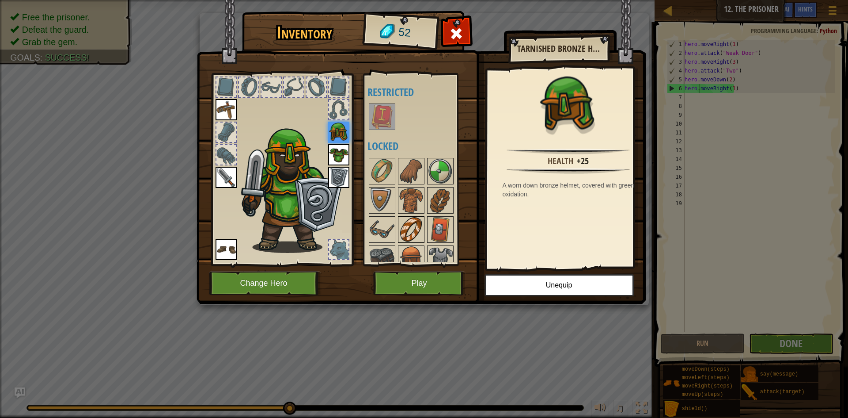
scroll to position [44, 0]
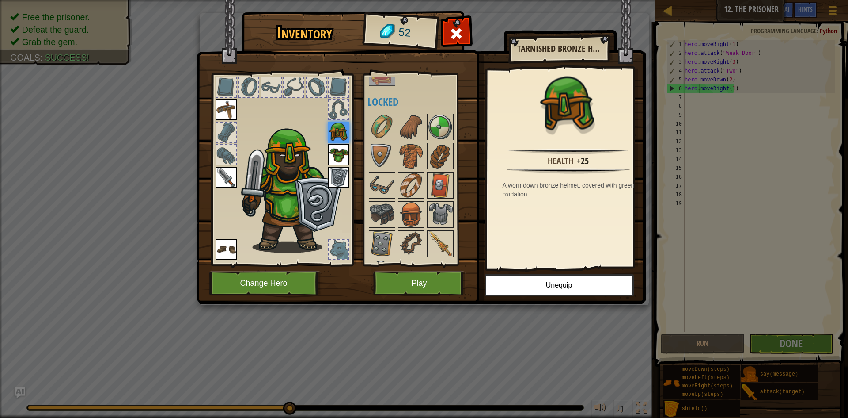
click at [364, 185] on div "Available Equip Equip Equip Equip Equip Equip (double-click to equip) Restricte…" at bounding box center [418, 169] width 108 height 192
click at [385, 192] on img at bounding box center [382, 185] width 25 height 25
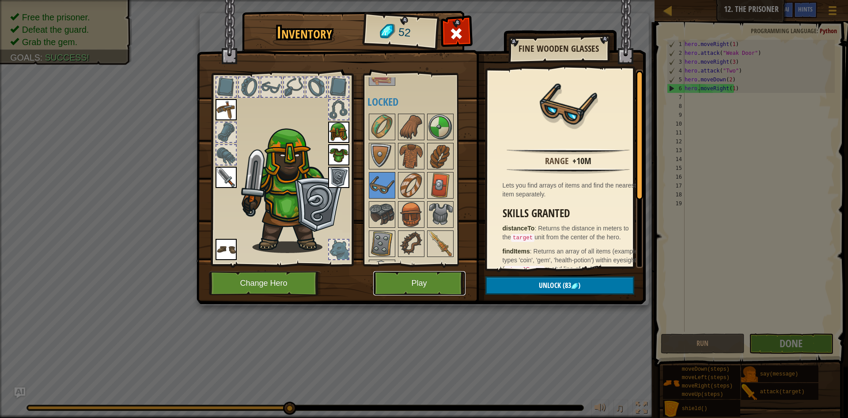
click at [412, 287] on button "Play" at bounding box center [419, 283] width 92 height 24
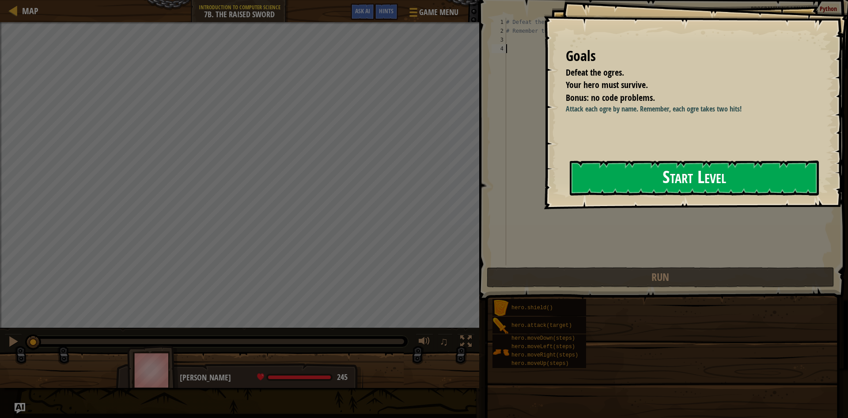
click at [641, 180] on button "Start Level" at bounding box center [694, 177] width 249 height 35
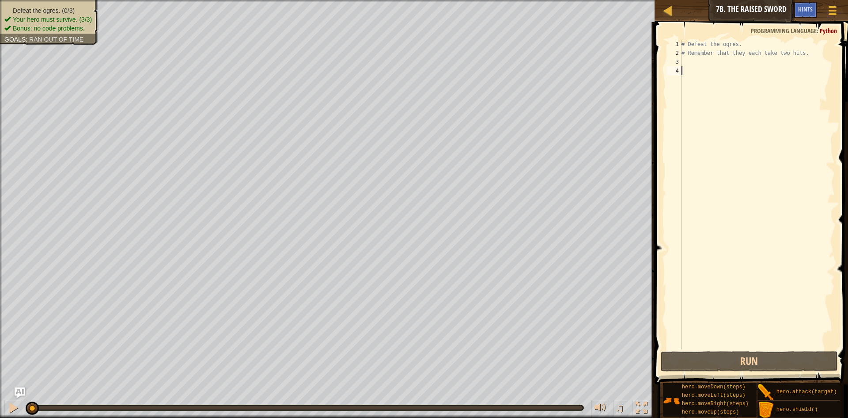
click at [693, 59] on div "# Defeat the ogres. # Remember that they each take two hits." at bounding box center [757, 203] width 155 height 327
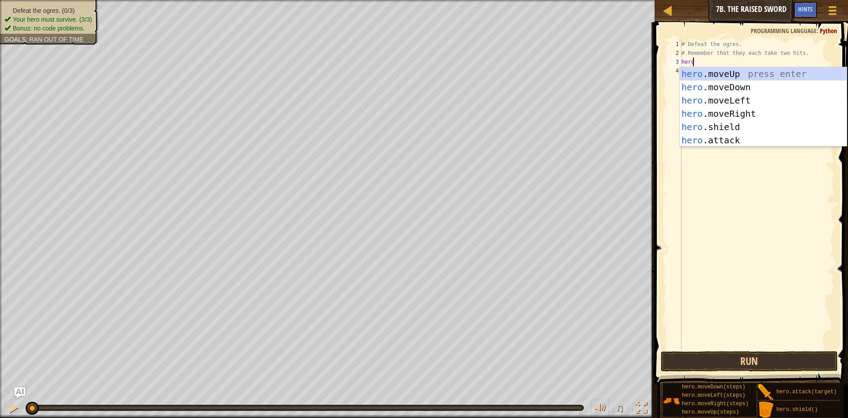
type textarea "hero."
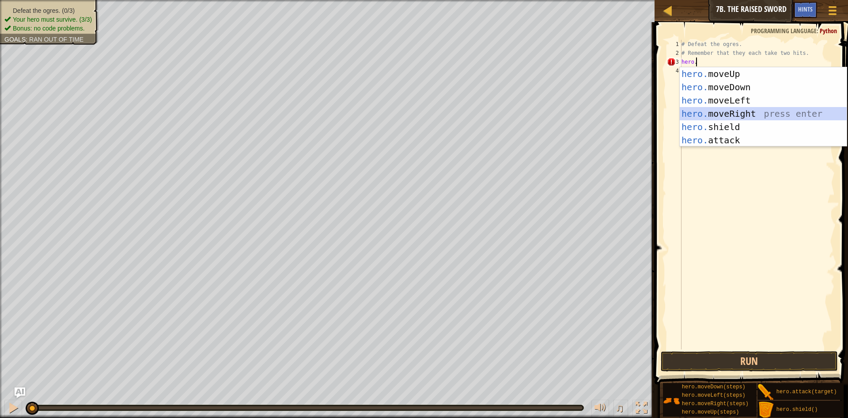
click at [742, 112] on div "hero. moveUp press enter hero. moveDown press enter hero. moveLeft press enter …" at bounding box center [763, 120] width 167 height 106
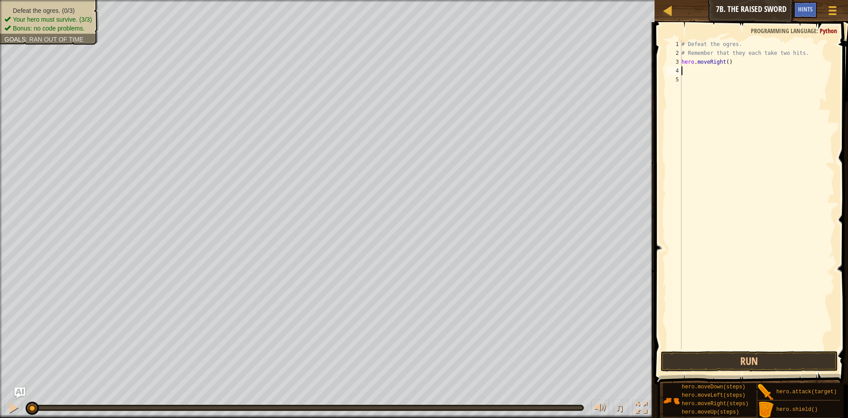
click at [725, 63] on div "# Defeat the ogres. # Remember that they each take two hits. hero . moveRight (…" at bounding box center [757, 203] width 155 height 327
type textarea "hero.moveRight(1)"
click at [694, 71] on div "# Defeat the ogres. # Remember that they each take two hits. hero . moveRight (…" at bounding box center [757, 203] width 155 height 327
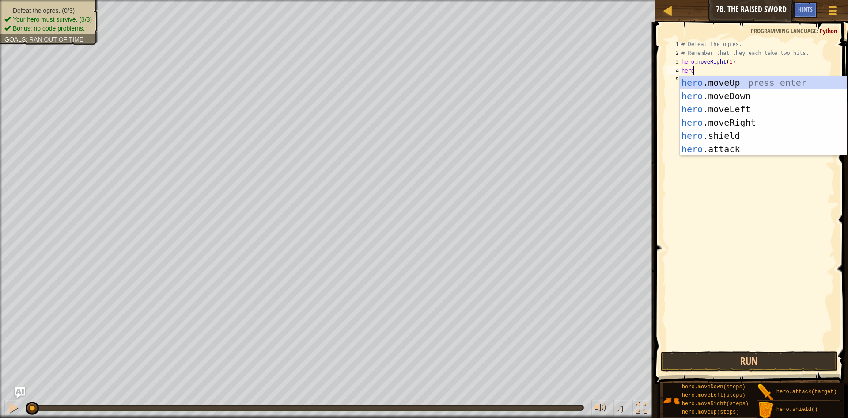
type textarea "hero."
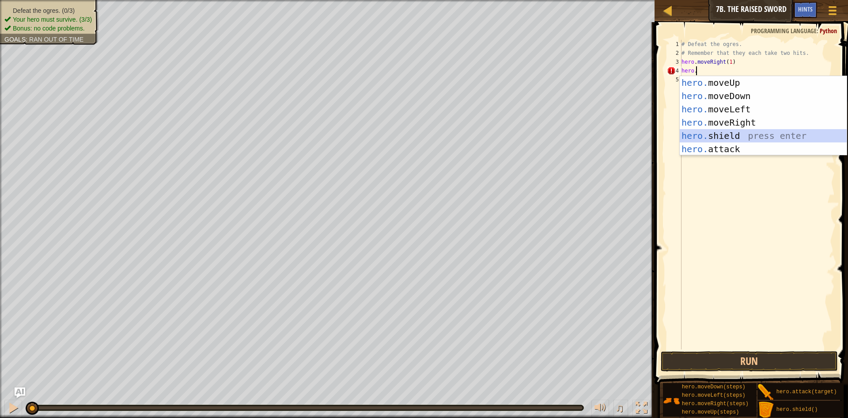
click at [718, 135] on div "hero. moveUp press enter hero. moveDown press enter hero. moveLeft press enter …" at bounding box center [763, 129] width 167 height 106
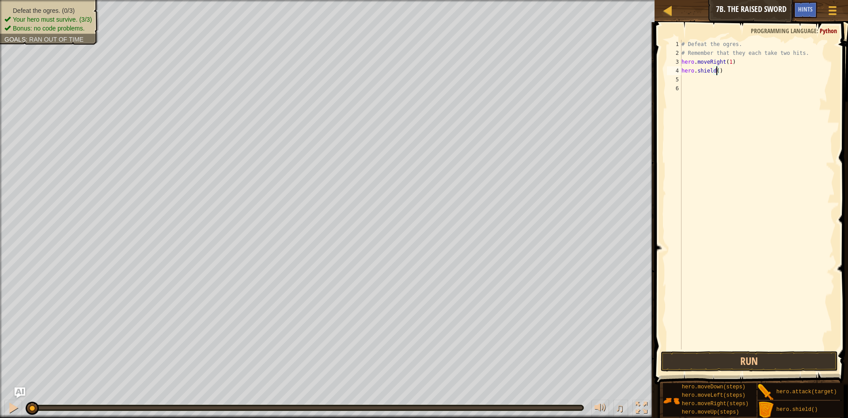
click at [717, 71] on div "# Defeat the ogres. # Remember that they each take two hits. hero . moveRight (…" at bounding box center [757, 203] width 155 height 327
type textarea "hero.shield(2)"
click at [693, 79] on div "# Defeat the ogres. # Remember that they each take two hits. hero . moveRight (…" at bounding box center [757, 203] width 155 height 327
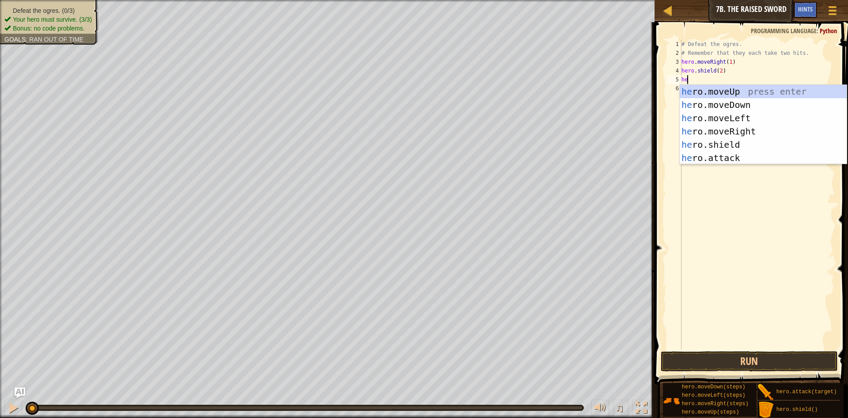
scroll to position [4, 0]
click at [730, 152] on div "hero .moveUp press enter hero .moveDown press enter hero .moveLeft press enter …" at bounding box center [763, 138] width 167 height 106
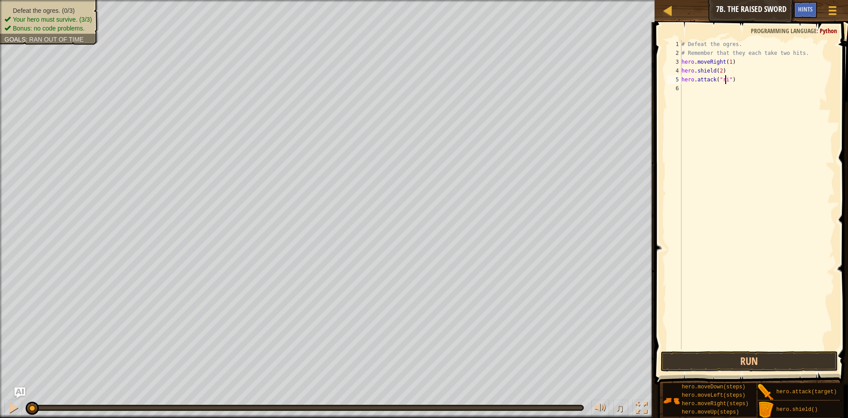
type textarea "hero.attack("rig")"
drag, startPoint x: 745, startPoint y: 77, endPoint x: 681, endPoint y: 76, distance: 64.1
click at [681, 76] on div "hero.attack("rig") 1 2 3 4 5 6 # Defeat the ogres. # Remember that they each ta…" at bounding box center [751, 194] width 170 height 309
click at [703, 95] on div "# Defeat the ogres. # Remember that they each take two hits. hero . moveRight (…" at bounding box center [757, 203] width 155 height 327
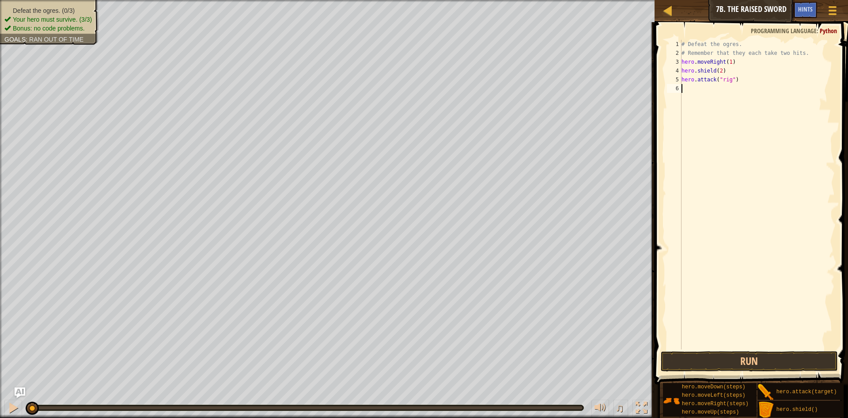
scroll to position [4, 0]
type textarea "hero.attack("rig")"
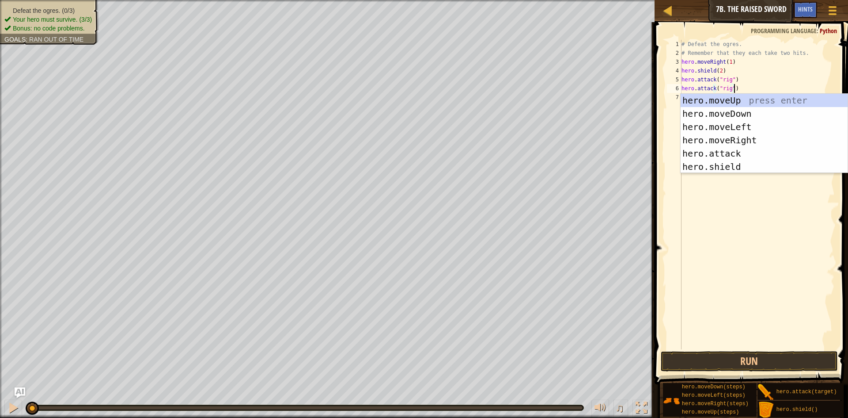
click at [759, 82] on div "# Defeat the ogres. # Remember that they each take two hits. hero . moveRight (…" at bounding box center [757, 203] width 155 height 327
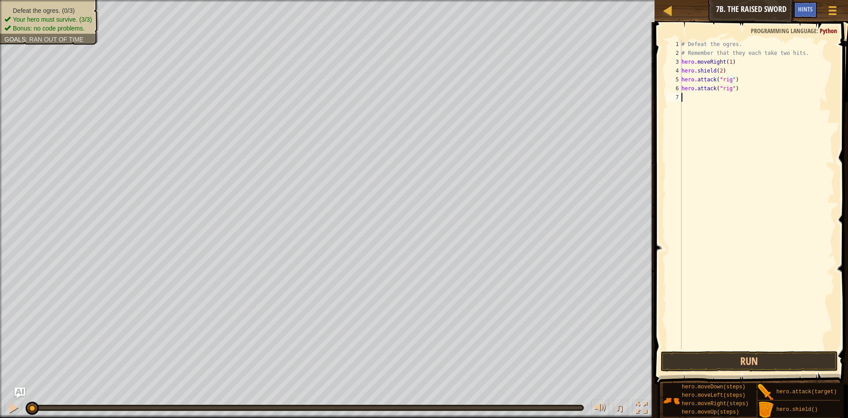
click at [697, 93] on div "# Defeat the ogres. # Remember that they each take two hits. hero . moveRight (…" at bounding box center [757, 203] width 155 height 327
click at [726, 96] on div "# Defeat the ogres. # Remember that they each take two hits. hero . moveRight (…" at bounding box center [757, 203] width 155 height 327
click at [727, 97] on div "# Defeat the ogres. # Remember that they each take two hits. hero . moveRight (…" at bounding box center [757, 203] width 155 height 327
click at [727, 99] on div "# Defeat the ogres. # Remember that they each take two hits. hero . moveRight (…" at bounding box center [757, 203] width 155 height 327
drag, startPoint x: 727, startPoint y: 99, endPoint x: 722, endPoint y: 98, distance: 5.5
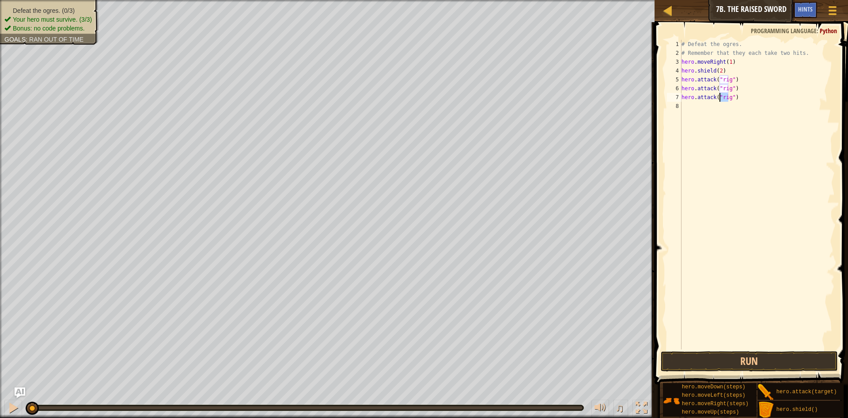
click at [722, 98] on div "# Defeat the ogres. # Remember that they each take two hits. hero . moveRight (…" at bounding box center [757, 203] width 155 height 327
drag, startPoint x: 737, startPoint y: 98, endPoint x: 696, endPoint y: 101, distance: 40.3
click at [696, 101] on div "# Defeat the ogres. # Remember that they each take two hits. hero . moveRight (…" at bounding box center [757, 203] width 155 height 327
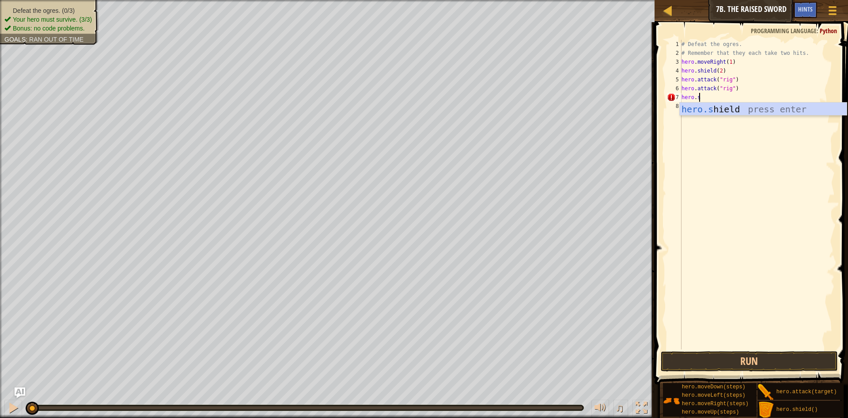
type textarea "[DOMAIN_NAME]"
click at [709, 107] on div "[DOMAIN_NAME] ield press enter" at bounding box center [763, 123] width 167 height 40
click at [715, 99] on div "# Defeat the ogres. # Remember that they each take two hits. hero . moveRight (…" at bounding box center [757, 203] width 155 height 327
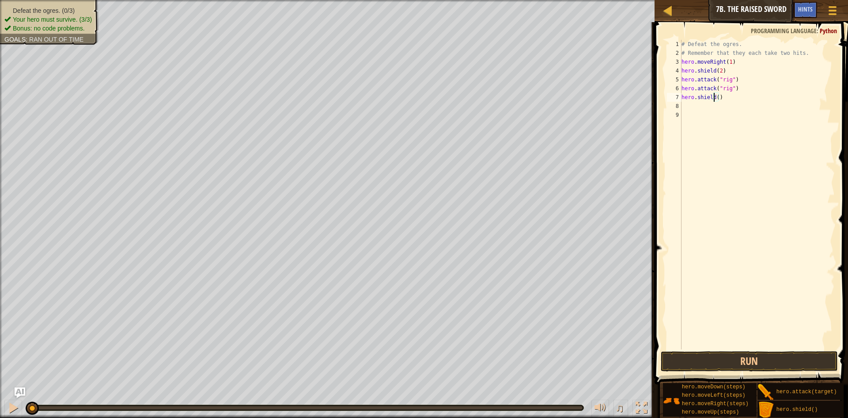
click at [717, 98] on div "# Defeat the ogres. # Remember that they each take two hits. hero . moveRight (…" at bounding box center [757, 203] width 155 height 327
type textarea "hero.shield(2)"
click at [685, 103] on div "# Defeat the ogres. # Remember that they each take two hits. hero . moveRight (…" at bounding box center [757, 203] width 155 height 327
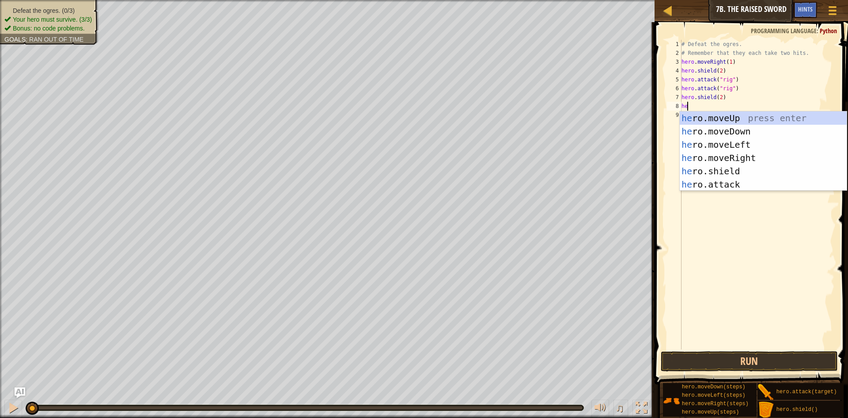
scroll to position [4, 0]
click at [723, 183] on div "he r o. moveUp press enter he r o. moveDown press enter he r o. moveLeft press …" at bounding box center [763, 164] width 167 height 106
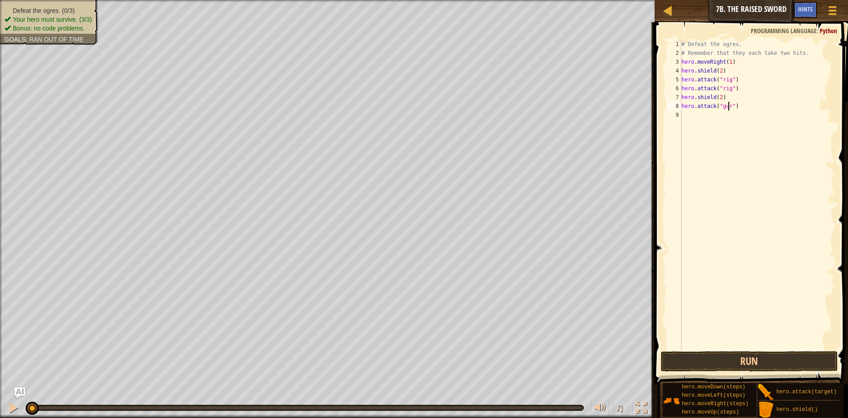
scroll to position [4, 4]
type textarea "hero.attack("gurt")"
drag, startPoint x: 745, startPoint y: 105, endPoint x: 682, endPoint y: 109, distance: 62.4
click at [682, 109] on div "# Defeat the ogres. # Remember that they each take two hits. hero . moveRight (…" at bounding box center [757, 203] width 155 height 327
click at [691, 114] on div "# Defeat the ogres. # Remember that they each take two hits. hero . moveRight (…" at bounding box center [757, 203] width 155 height 327
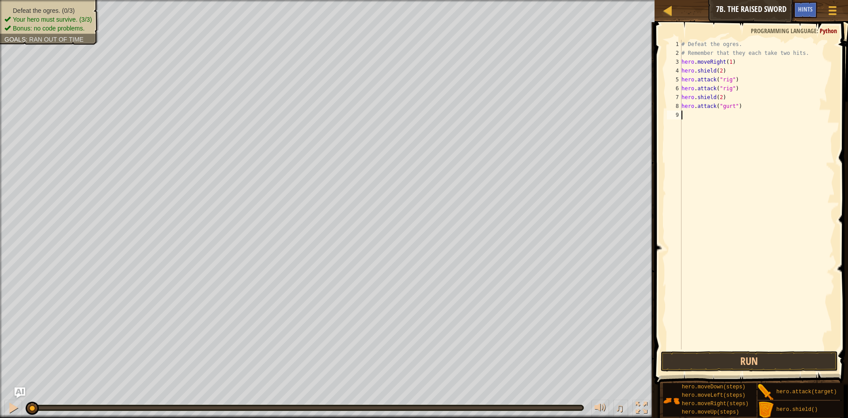
scroll to position [4, 0]
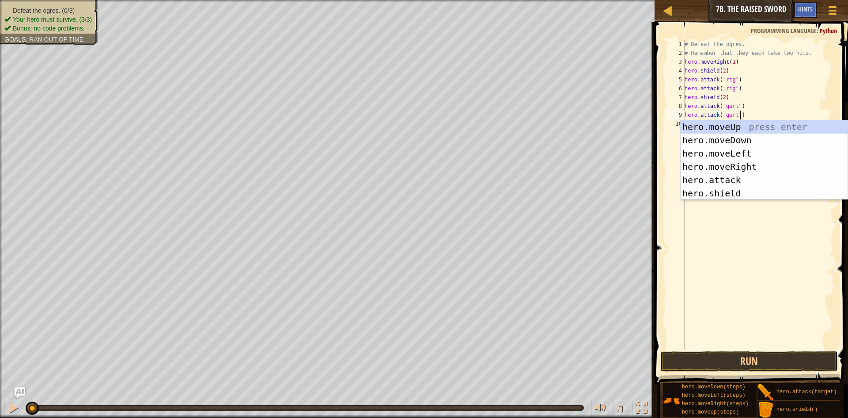
click at [758, 99] on div "# Defeat the ogres. # Remember that they each take two hits. hero . moveRight (…" at bounding box center [759, 203] width 152 height 327
type textarea "hero.shield(2)"
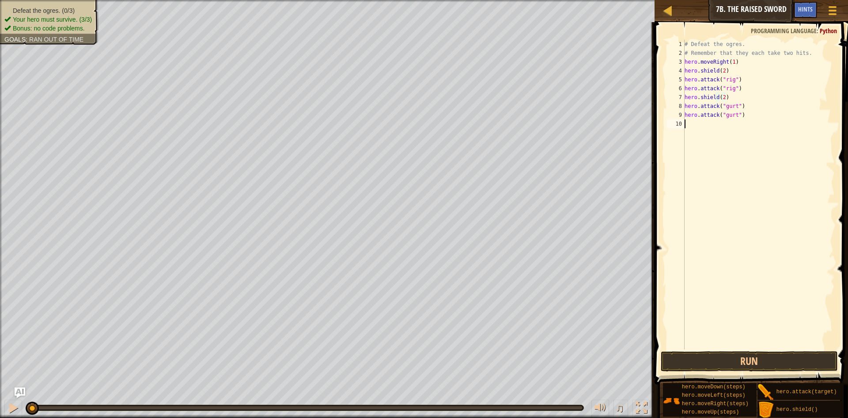
click at [699, 121] on div "# Defeat the ogres. # Remember that they each take two hits. hero . moveRight (…" at bounding box center [759, 203] width 152 height 327
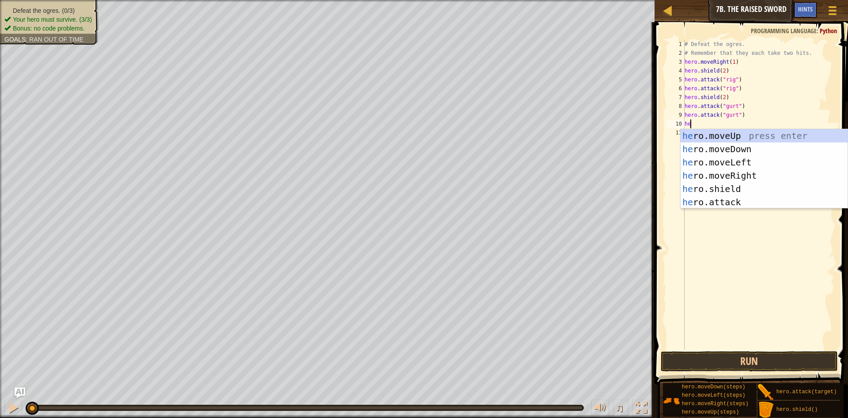
scroll to position [4, 0]
type textarea "hero"
click at [723, 191] on div "hero .moveUp press enter hero .moveDown press enter hero .moveLeft press enter …" at bounding box center [764, 182] width 167 height 106
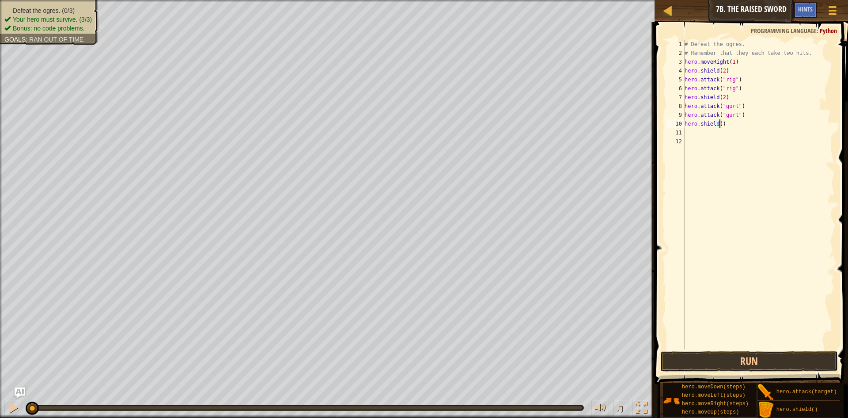
click at [719, 124] on div "# Defeat the ogres. # Remember that they each take two hits. hero . moveRight (…" at bounding box center [759, 203] width 152 height 327
type textarea "hero.shield(2)"
click at [700, 131] on div "# Defeat the ogres. # Remember that they each take two hits. hero . moveRight (…" at bounding box center [759, 203] width 152 height 327
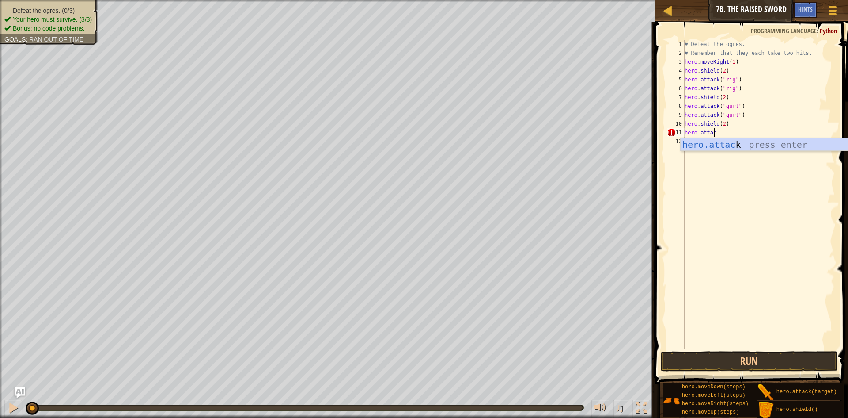
type textarea "hero.attack"
click at [725, 152] on div "# Defeat the ogres. # Remember that they each take two hits. hero . moveRight (…" at bounding box center [759, 203] width 152 height 327
click at [722, 129] on div "# Defeat the ogres. # Remember that they each take two hits. hero . moveRight (…" at bounding box center [759, 203] width 152 height 327
drag, startPoint x: 724, startPoint y: 137, endPoint x: 700, endPoint y: 133, distance: 25.2
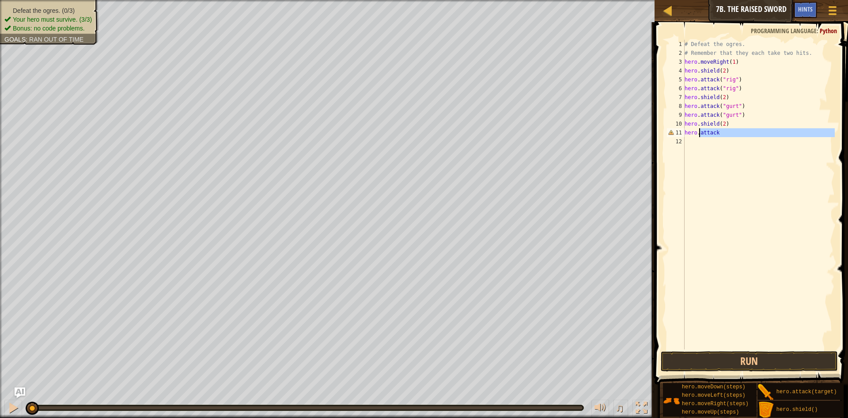
click at [700, 133] on div "# Defeat the ogres. # Remember that they each take two hits. hero . moveRight (…" at bounding box center [759, 203] width 152 height 327
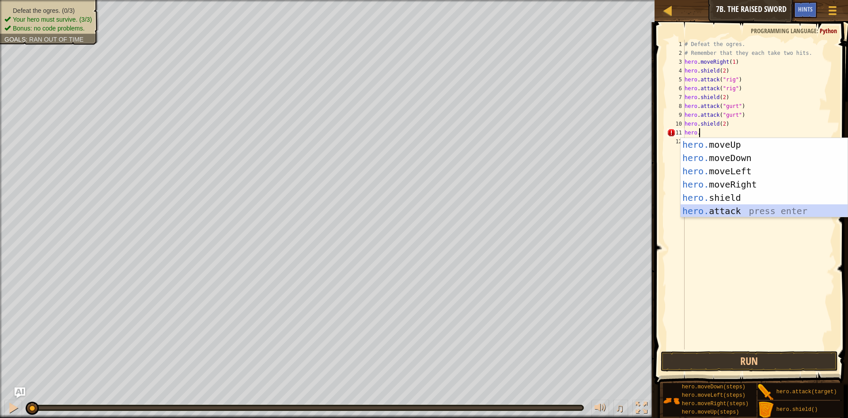
click at [734, 205] on div "hero. moveUp press enter hero. moveDown press enter hero. moveLeft press enter …" at bounding box center [764, 191] width 167 height 106
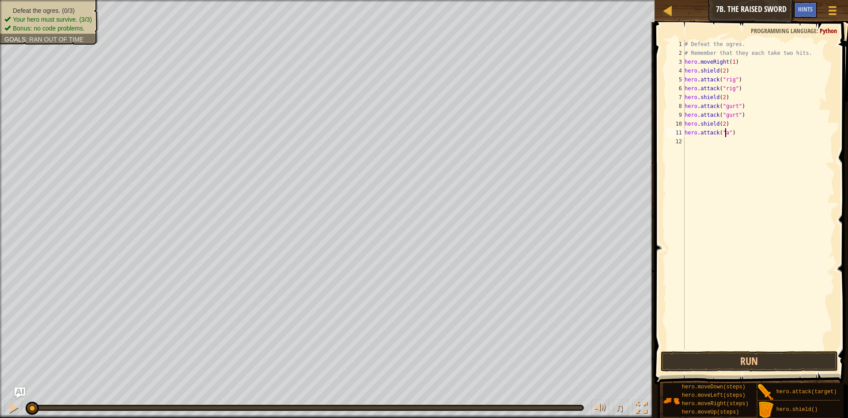
type textarea "hero.attack("ack")"
drag, startPoint x: 748, startPoint y: 134, endPoint x: 684, endPoint y: 129, distance: 64.3
click at [684, 129] on div "hero.attack("ack") 1 2 3 4 5 6 7 8 9 10 11 12 # Defeat the ogres. # Remember th…" at bounding box center [751, 194] width 170 height 309
click at [686, 141] on div "# Defeat the ogres. # Remember that they each take two hits. hero . moveRight (…" at bounding box center [759, 203] width 152 height 327
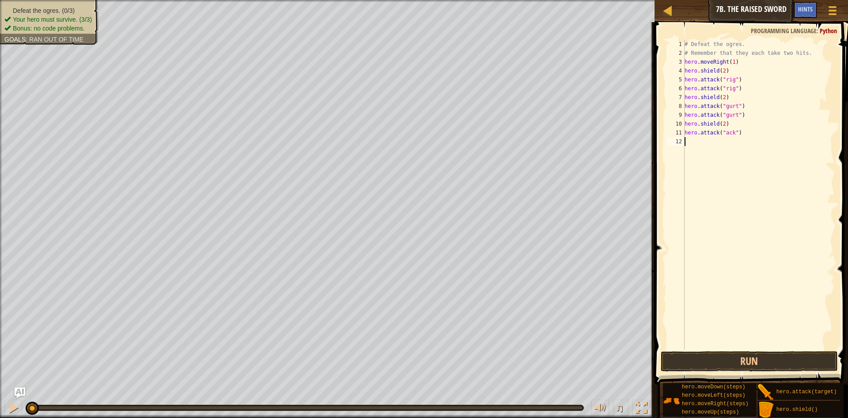
scroll to position [4, 0]
click at [739, 355] on button "Run" at bounding box center [749, 361] width 177 height 20
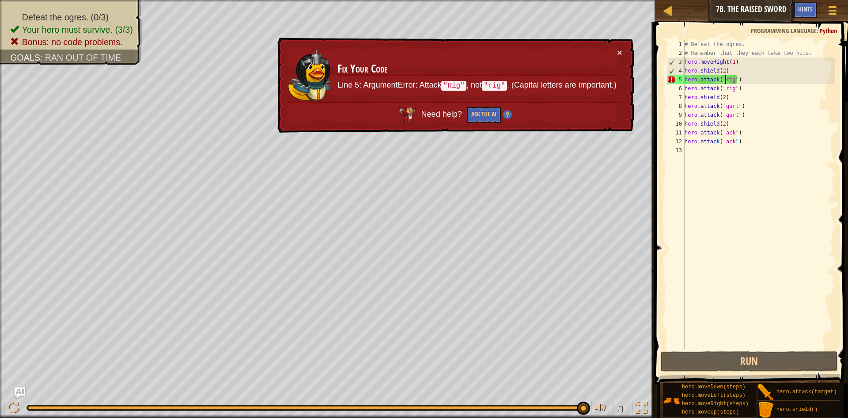
click at [725, 80] on div "# Defeat the ogres. # Remember that they each take two hits. hero . moveRight (…" at bounding box center [759, 203] width 152 height 327
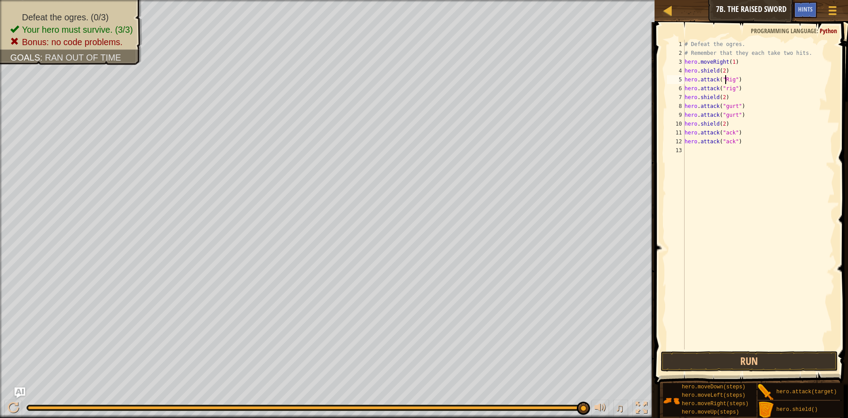
scroll to position [4, 4]
click at [726, 87] on div "# Defeat the ogres. # Remember that they each take two hits. hero . moveRight (…" at bounding box center [759, 203] width 152 height 327
click at [724, 105] on div "# Defeat the ogres. # Remember that they each take two hits. hero . moveRight (…" at bounding box center [759, 203] width 152 height 327
click at [726, 105] on div "# Defeat the ogres. # Remember that they each take two hits. hero . moveRight (…" at bounding box center [759, 203] width 152 height 327
click at [726, 115] on div "# Defeat the ogres. # Remember that they each take two hits. hero . moveRight (…" at bounding box center [759, 203] width 152 height 327
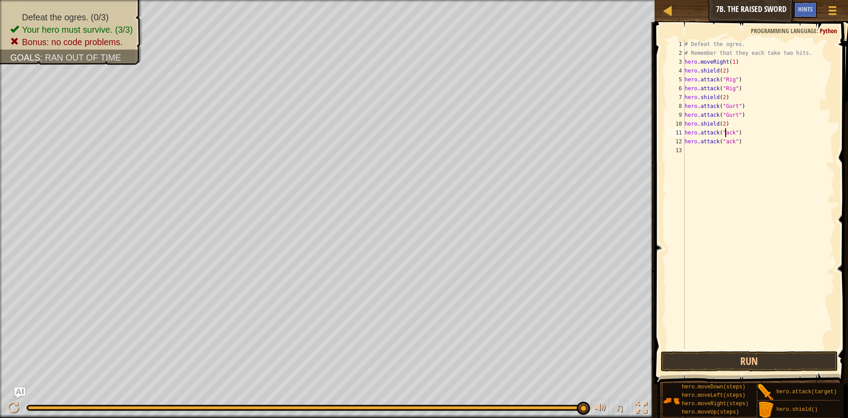
click at [726, 133] on div "# Defeat the ogres. # Remember that they each take two hits. hero . moveRight (…" at bounding box center [759, 203] width 152 height 327
click at [724, 139] on div "# Defeat the ogres. # Remember that they each take two hits. hero . moveRight (…" at bounding box center [759, 203] width 152 height 327
type textarea "hero.attack("Ack")"
click at [769, 361] on button "Run" at bounding box center [749, 361] width 177 height 20
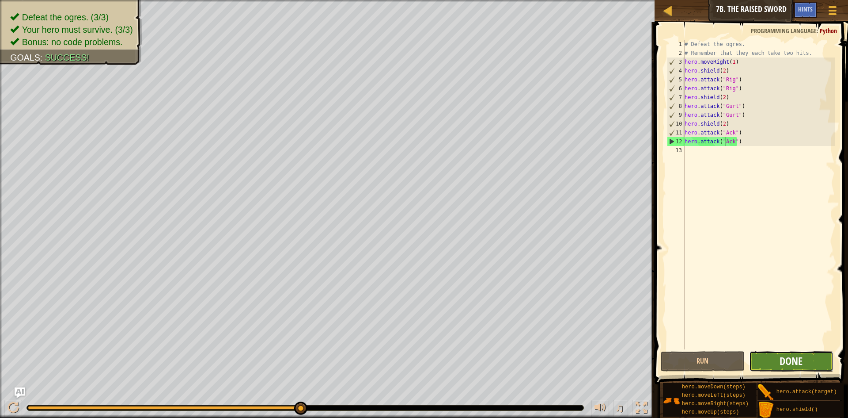
click at [786, 365] on span "Done" at bounding box center [791, 361] width 23 height 14
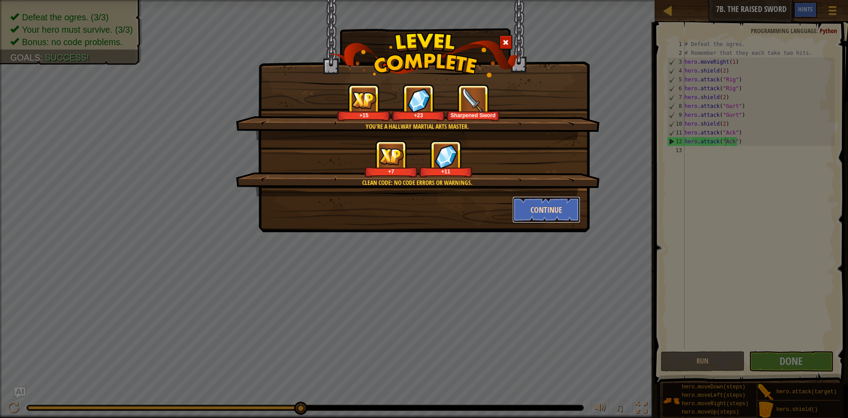
click at [542, 199] on button "Continue" at bounding box center [547, 209] width 68 height 27
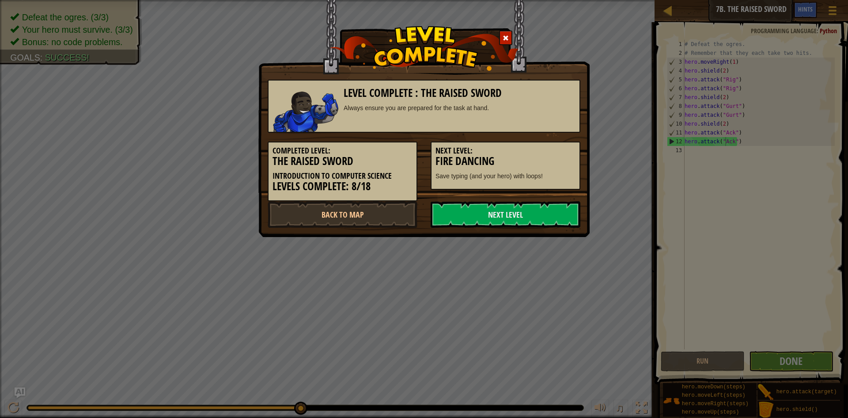
click at [542, 199] on div "Completed Level: The Raised Sword Introduction to Computer Science Levels Compl…" at bounding box center [424, 167] width 326 height 68
click at [536, 205] on link "Next Level" at bounding box center [506, 214] width 150 height 27
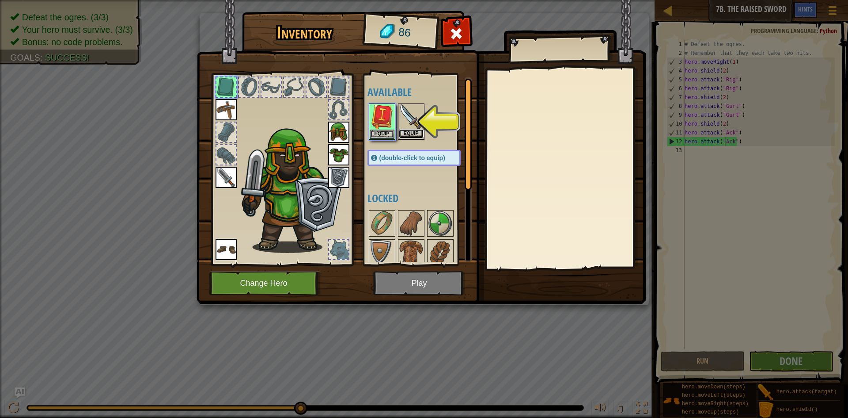
click at [414, 135] on button "Equip" at bounding box center [411, 133] width 25 height 9
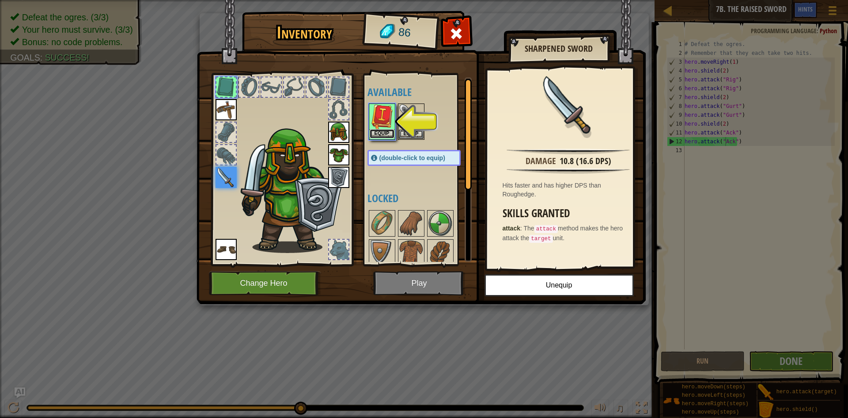
click at [383, 132] on button "Equip" at bounding box center [382, 133] width 25 height 9
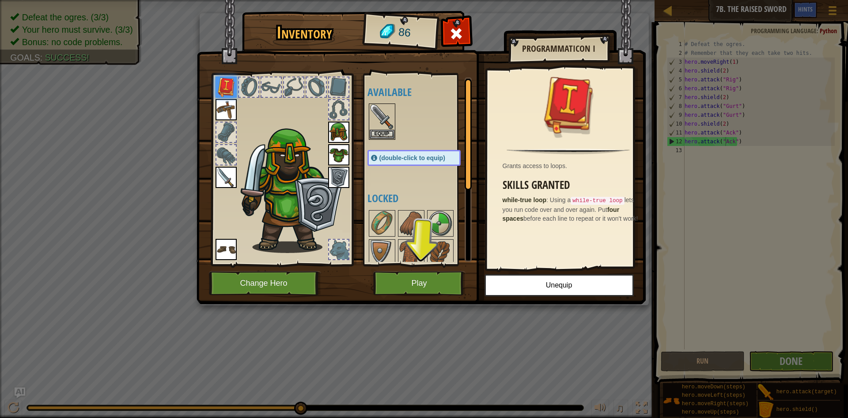
click at [448, 264] on div "Inventory 86 Available Equip Equip Equip Equip Equip Equip Equip Equip (double-…" at bounding box center [424, 159] width 449 height 292
drag, startPoint x: 447, startPoint y: 276, endPoint x: 462, endPoint y: 266, distance: 17.5
click at [461, 266] on div "Inventory 86 Available Equip Equip Equip Equip Equip Equip Equip Equip (double-…" at bounding box center [424, 159] width 449 height 292
click at [447, 268] on img at bounding box center [421, 143] width 449 height 321
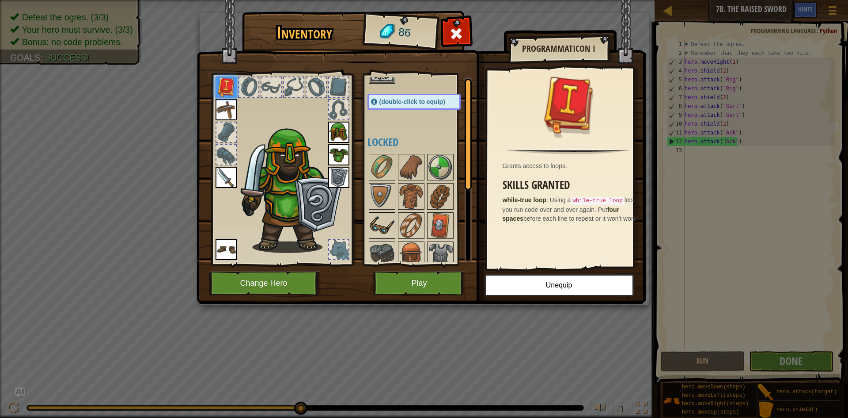
scroll to position [88, 0]
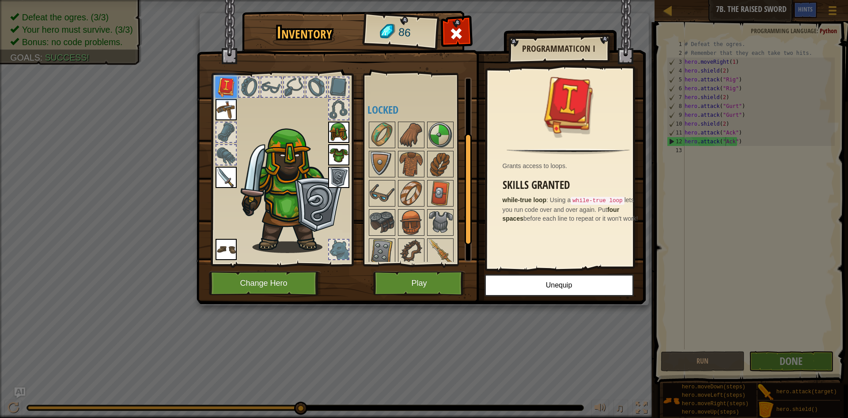
drag, startPoint x: 358, startPoint y: 194, endPoint x: 363, endPoint y: 194, distance: 4.9
click at [361, 194] on img at bounding box center [421, 143] width 449 height 321
click at [380, 194] on img at bounding box center [382, 193] width 25 height 25
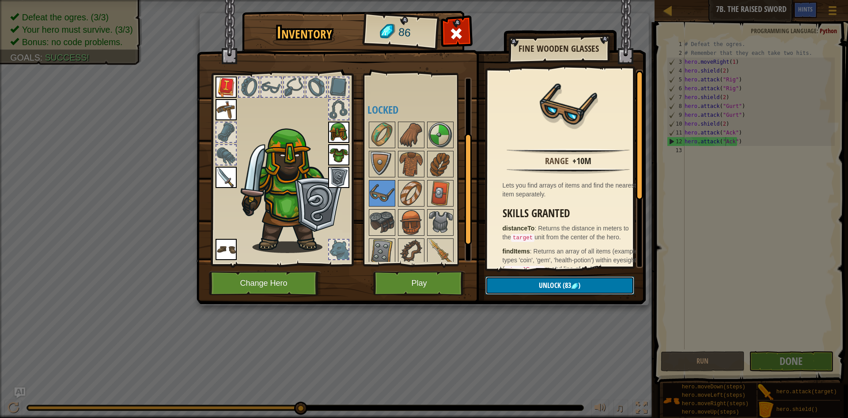
click at [533, 281] on button "Unlock (83 )" at bounding box center [560, 285] width 149 height 18
click at [495, 283] on button "Confirm" at bounding box center [560, 285] width 149 height 18
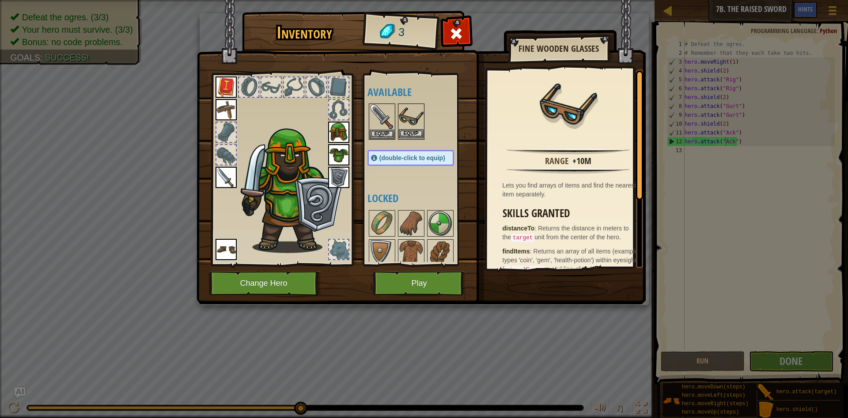
click at [421, 127] on img at bounding box center [411, 116] width 25 height 25
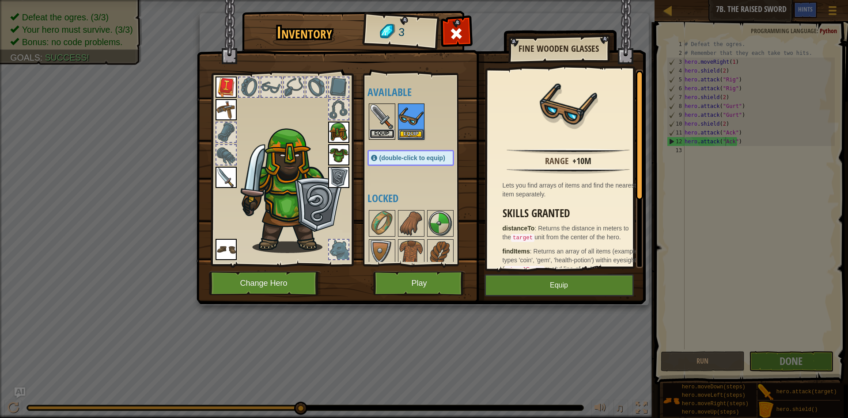
click at [382, 129] on button "Equip" at bounding box center [382, 133] width 25 height 9
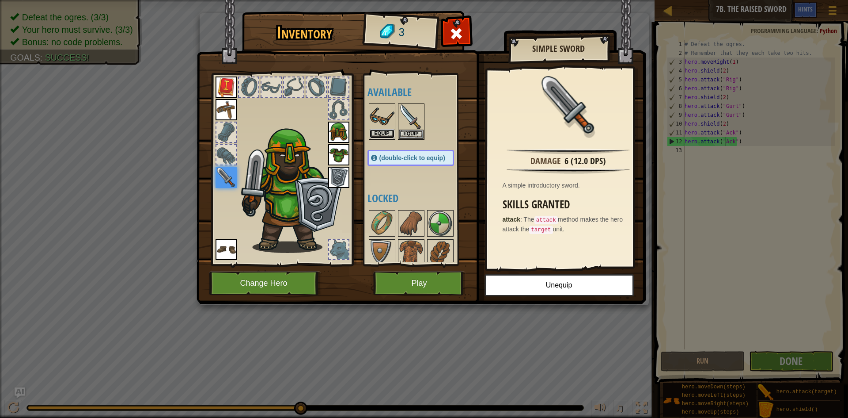
click at [392, 129] on button "Equip" at bounding box center [382, 133] width 25 height 9
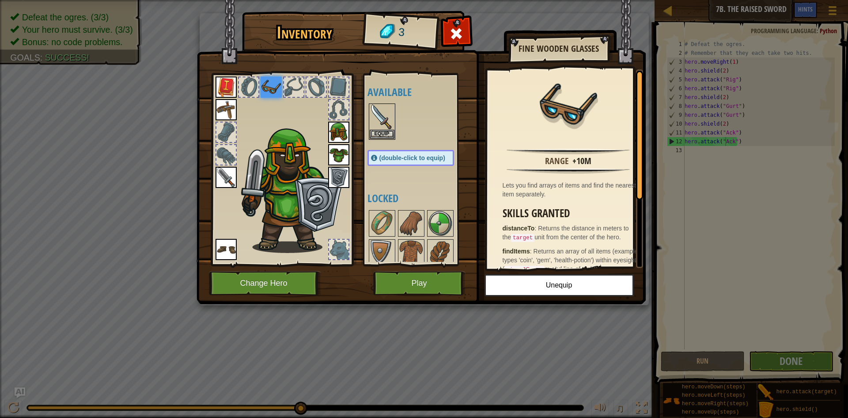
click at [312, 138] on img at bounding box center [292, 188] width 108 height 129
click at [301, 136] on img at bounding box center [292, 188] width 108 height 129
click at [338, 124] on img at bounding box center [338, 132] width 21 height 21
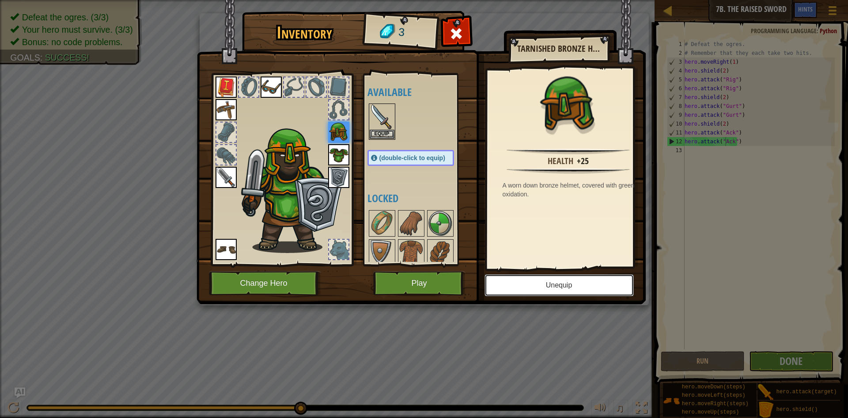
click at [574, 278] on button "Unequip" at bounding box center [559, 285] width 149 height 22
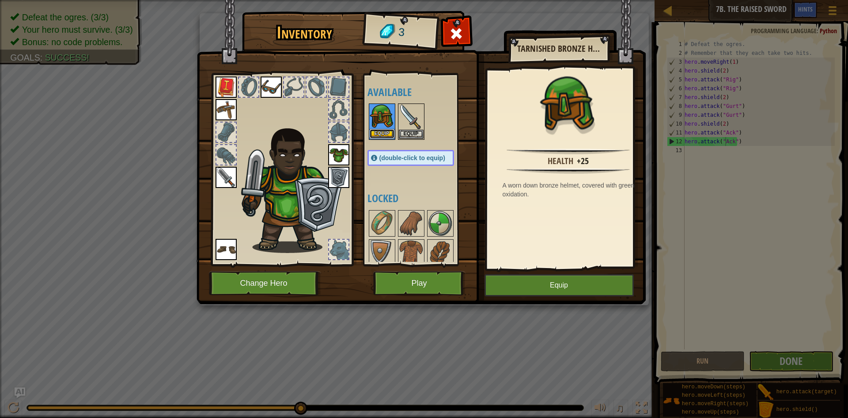
click at [380, 136] on button "Equip" at bounding box center [382, 133] width 25 height 9
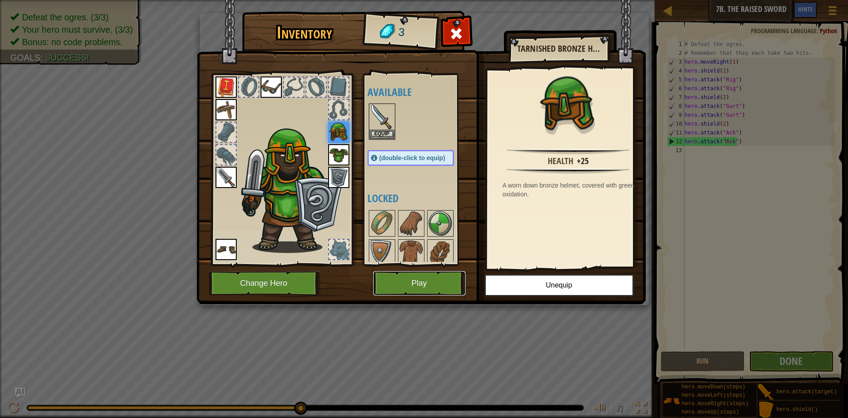
click at [445, 276] on button "Play" at bounding box center [419, 283] width 92 height 24
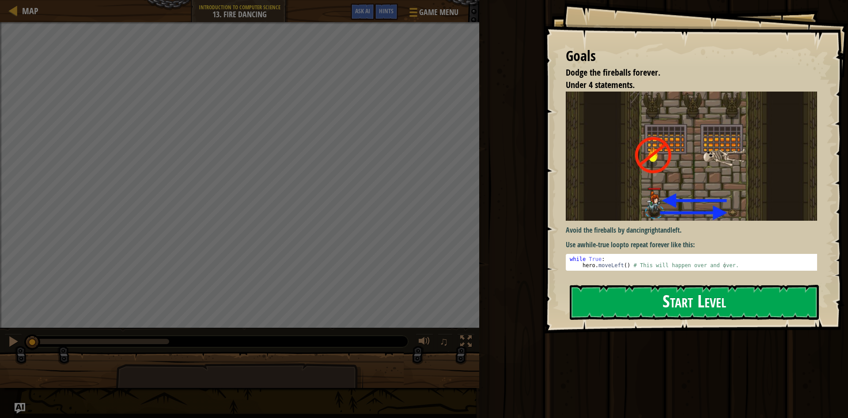
click at [632, 285] on button "Start Level" at bounding box center [694, 302] width 249 height 35
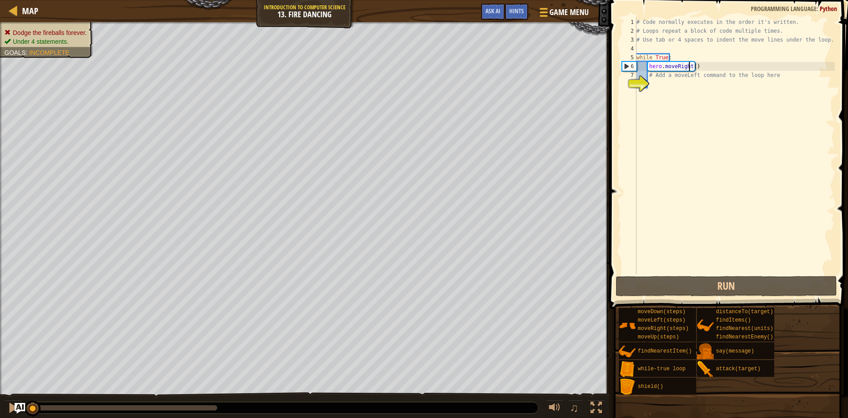
click at [690, 65] on div "# Code normally executes in the order it's written. # Loops repeat a block of c…" at bounding box center [735, 155] width 200 height 274
click at [691, 68] on div "# Code normally executes in the order it's written. # Loops repeat a block of c…" at bounding box center [735, 155] width 200 height 274
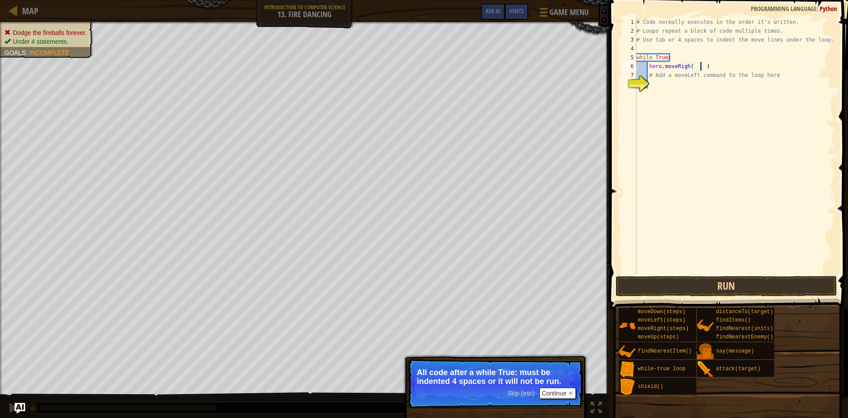
scroll to position [4, 5]
drag, startPoint x: 723, startPoint y: 292, endPoint x: 723, endPoint y: 287, distance: 4.4
click at [723, 291] on button "Run" at bounding box center [726, 286] width 221 height 20
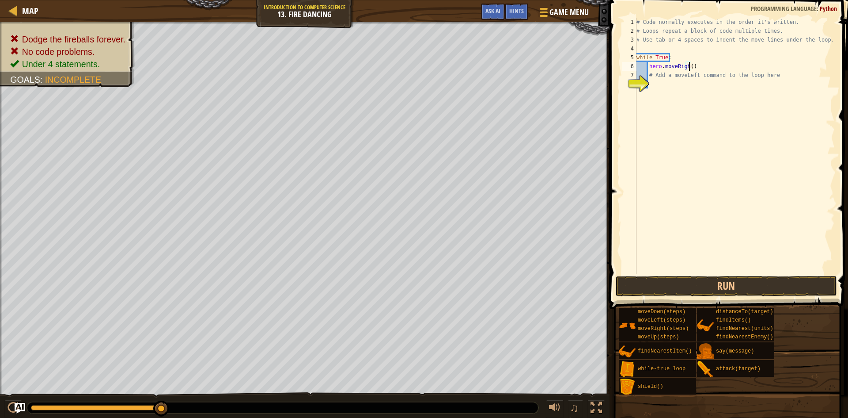
scroll to position [4, 4]
type textarea "hero.moveRigh(1)"
click at [705, 287] on button "Run" at bounding box center [726, 286] width 221 height 20
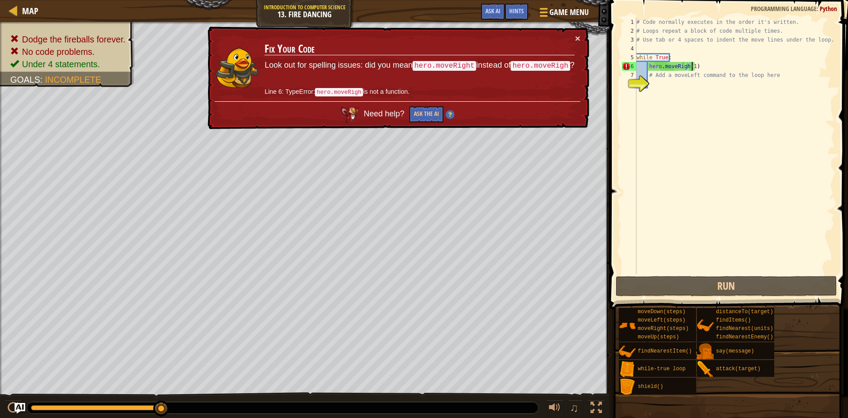
click at [664, 87] on div "# Code normally executes in the order it's written. # Loops repeat a block of c…" at bounding box center [735, 155] width 200 height 274
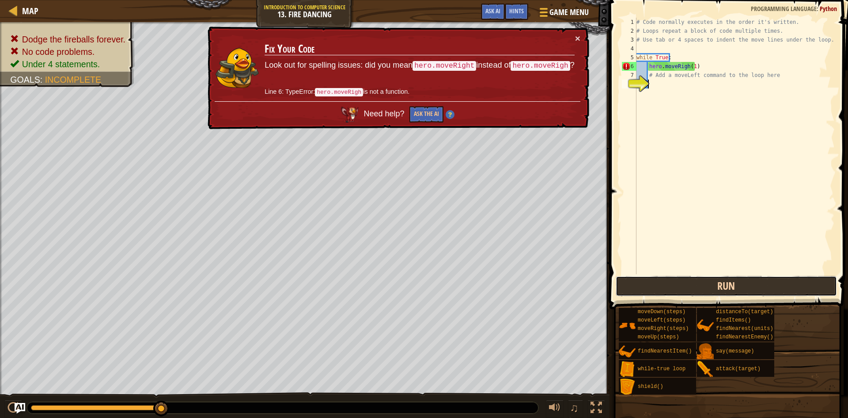
click at [713, 287] on button "Run" at bounding box center [726, 286] width 221 height 20
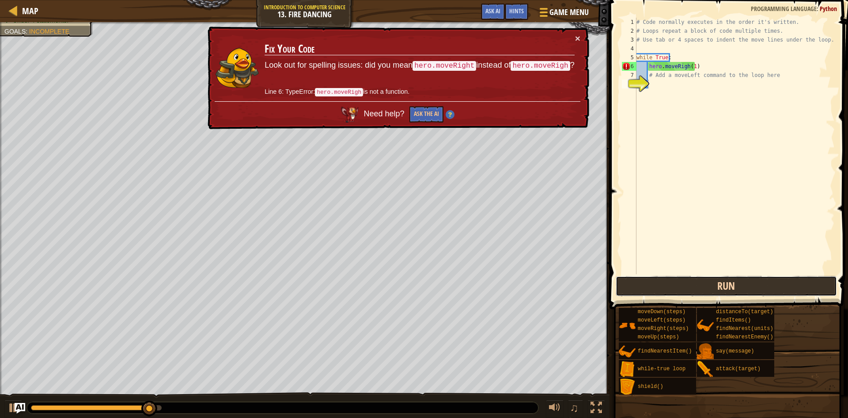
click at [706, 287] on button "Run" at bounding box center [726, 286] width 221 height 20
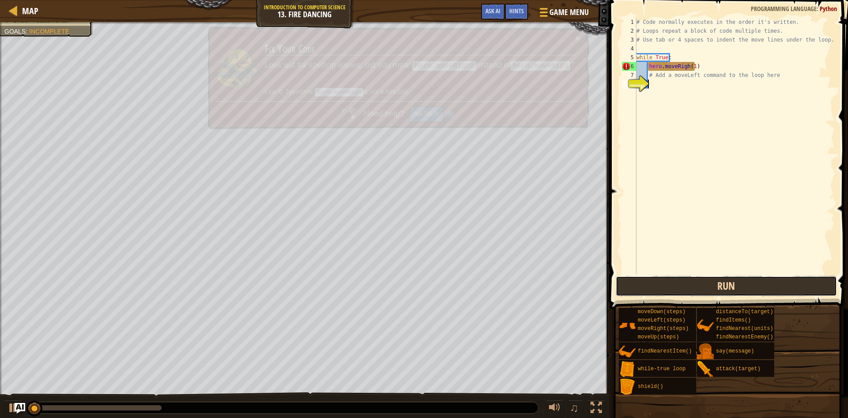
click at [705, 286] on button "Run" at bounding box center [726, 286] width 221 height 20
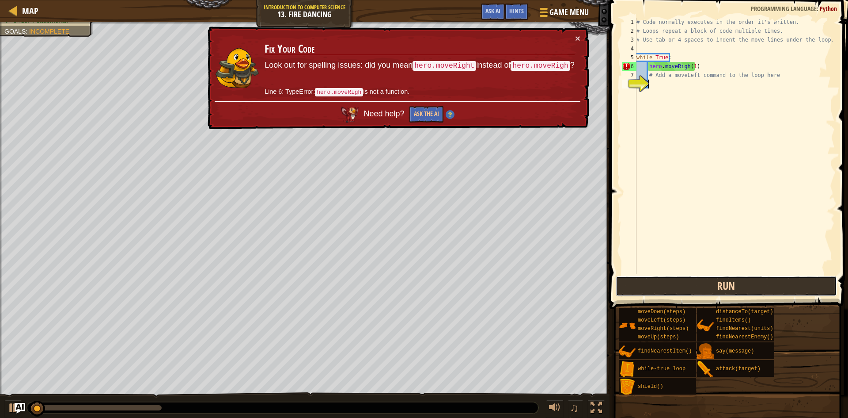
click at [706, 285] on button "Run" at bounding box center [726, 286] width 221 height 20
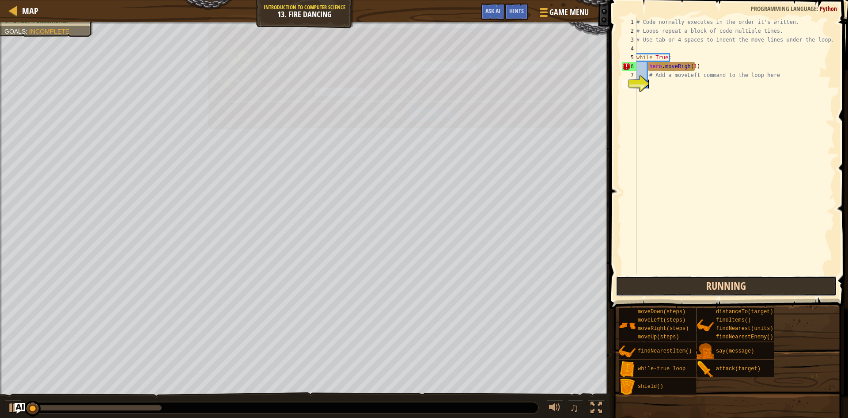
click at [706, 281] on button "Running" at bounding box center [726, 286] width 221 height 20
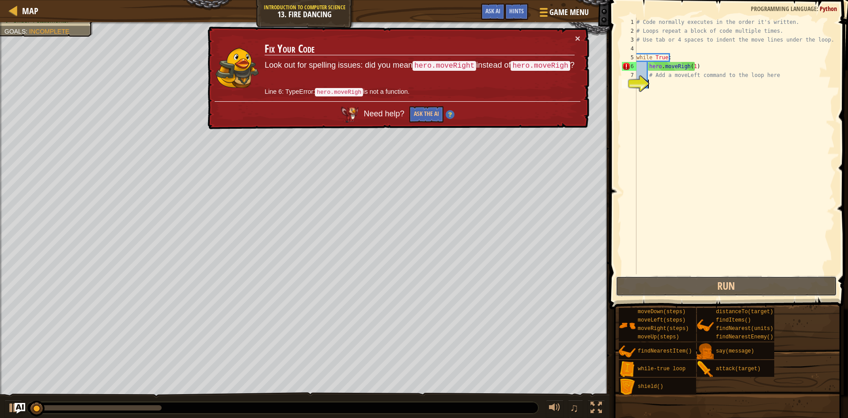
drag, startPoint x: 706, startPoint y: 281, endPoint x: 708, endPoint y: 273, distance: 8.9
click at [708, 278] on button "Run" at bounding box center [726, 286] width 221 height 20
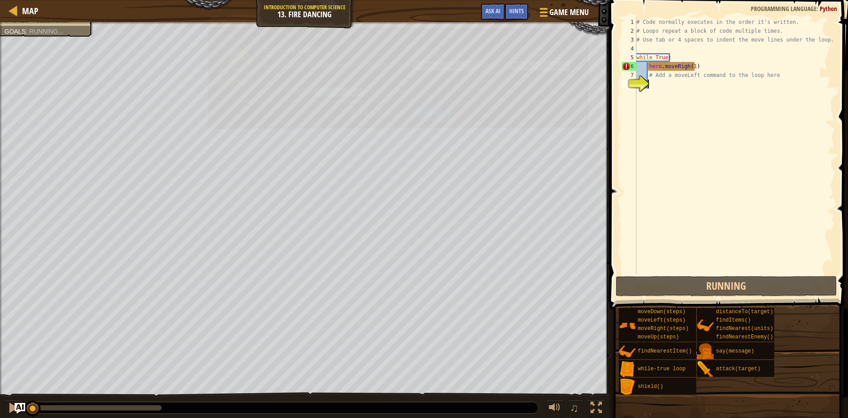
click at [708, 273] on div "# Code normally executes in the order it's written. # Loops repeat a block of c…" at bounding box center [735, 155] width 200 height 274
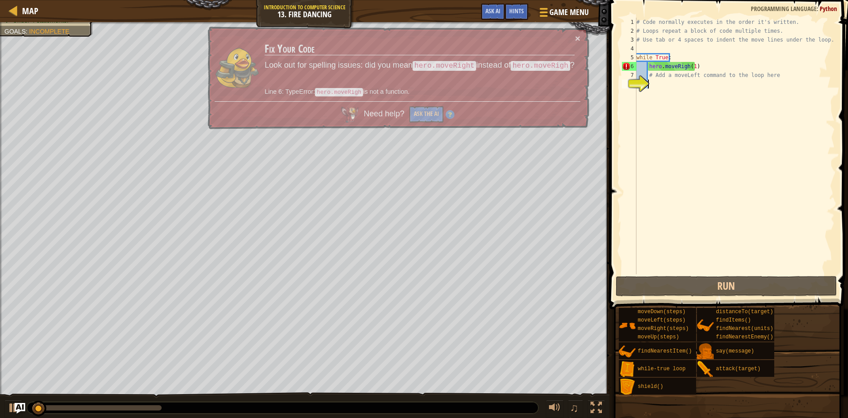
click at [708, 272] on div "# Code normally executes in the order it's written. # Loops repeat a block of c…" at bounding box center [735, 155] width 200 height 274
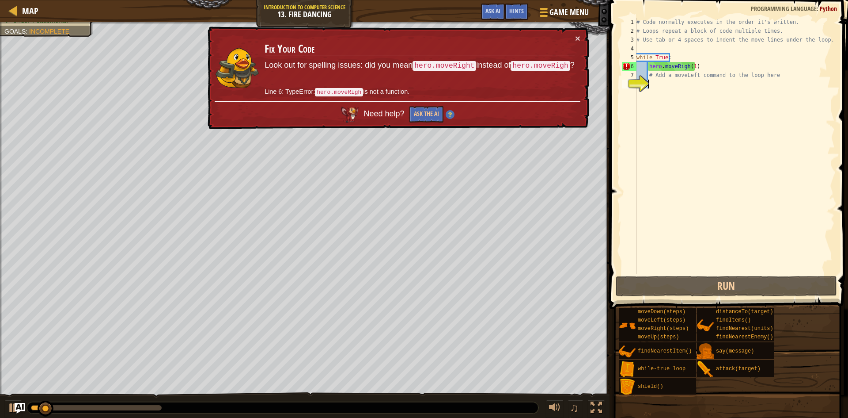
click at [708, 272] on div "# Code normally executes in the order it's written. # Loops repeat a block of c…" at bounding box center [735, 155] width 200 height 274
type textarea "# Add a moveLeft command to the loop here"
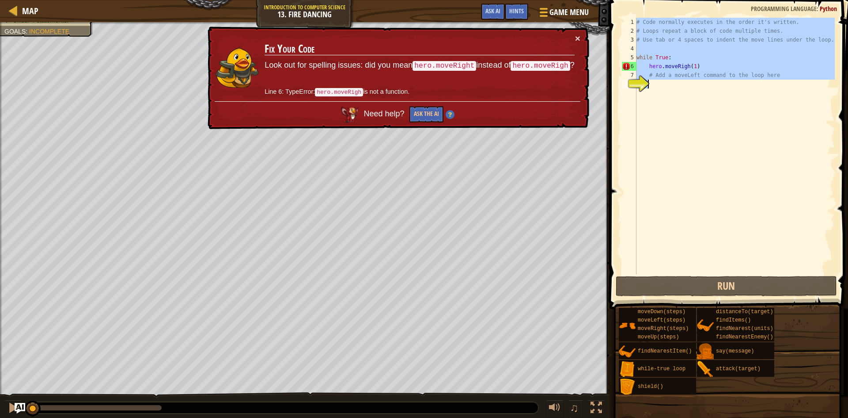
drag, startPoint x: 119, startPoint y: 407, endPoint x: 23, endPoint y: 422, distance: 97.1
click at [23, 0] on html "Map Introduction to Computer Science 13. Fire Dancing Game Menu Done Hints Ask …" at bounding box center [424, 0] width 848 height 0
drag, startPoint x: 53, startPoint y: 407, endPoint x: 24, endPoint y: 421, distance: 31.6
click at [24, 0] on html "Map Introduction to Computer Science 13. Fire Dancing Game Menu Done Hints Ask …" at bounding box center [424, 0] width 848 height 0
click at [6, 411] on button at bounding box center [13, 408] width 18 height 18
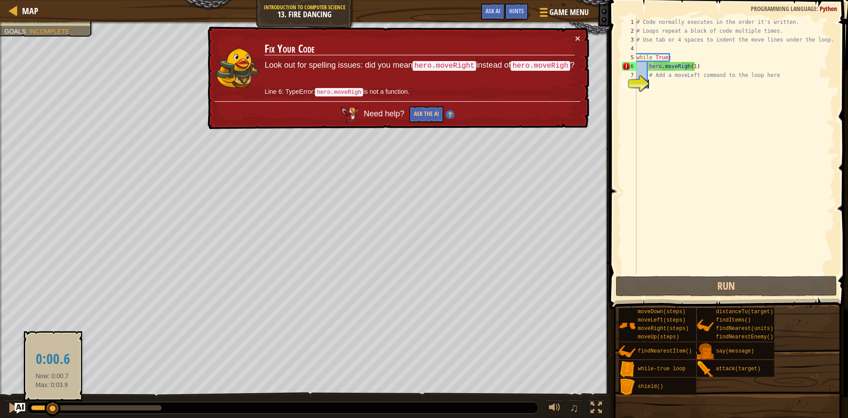
drag, startPoint x: 60, startPoint y: 407, endPoint x: 29, endPoint y: 410, distance: 31.1
click at [45, 410] on div at bounding box center [53, 408] width 16 height 16
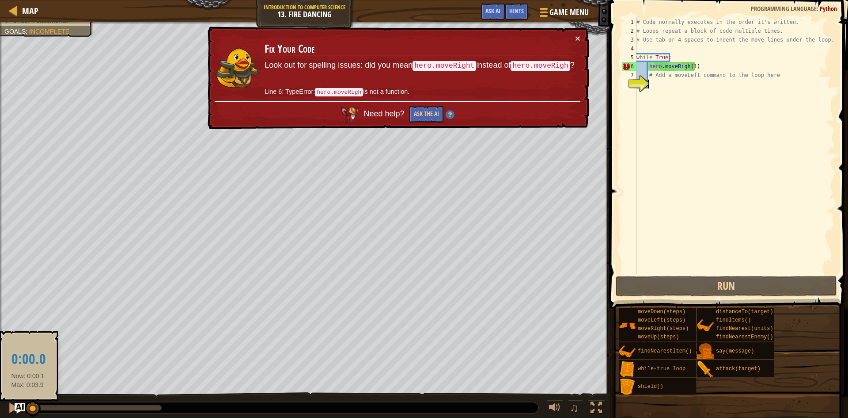
drag, startPoint x: 44, startPoint y: 407, endPoint x: 28, endPoint y: 407, distance: 15.9
click at [31, 407] on div at bounding box center [96, 407] width 131 height 5
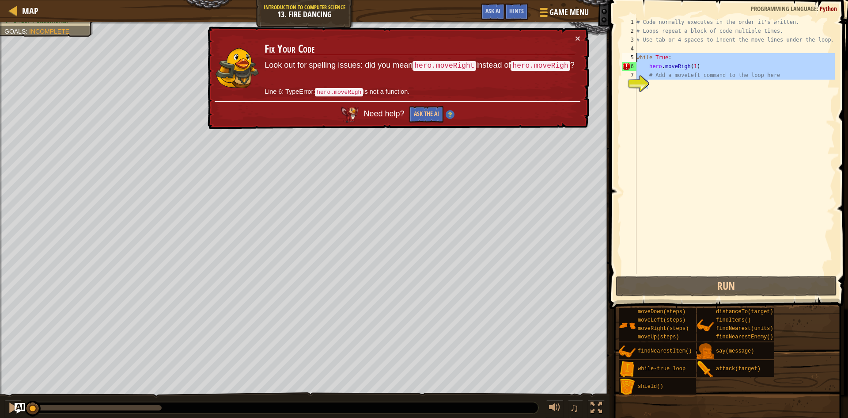
click at [602, 57] on div "Map Introduction to Computer Science 13. Fire Dancing Game Menu Done Hints Ask …" at bounding box center [424, 209] width 848 height 418
click at [637, 66] on div "# Code normally executes in the order it's written. # Loops repeat a block of c…" at bounding box center [735, 146] width 200 height 256
drag, startPoint x: 637, startPoint y: 66, endPoint x: 772, endPoint y: 78, distance: 134.9
click at [772, 78] on div "# Code normally executes in the order it's written. # Loops repeat a block of c…" at bounding box center [735, 155] width 200 height 274
type textarea "hero.moveRigh(1) # Add a moveLeft command to the loop here"
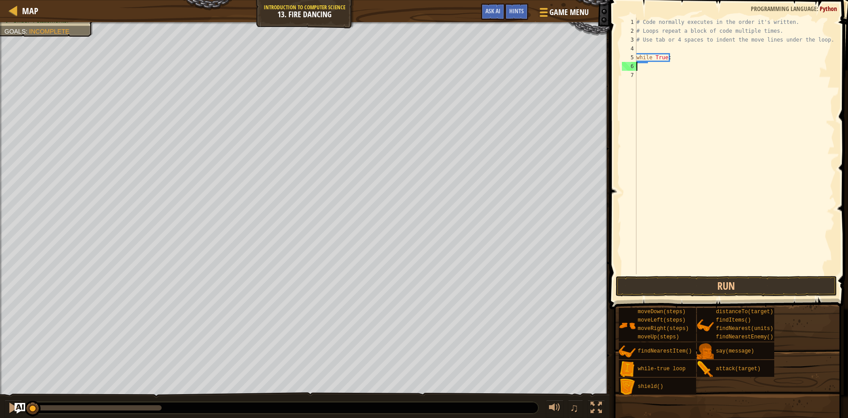
scroll to position [4, 0]
click at [639, 68] on div "# Code normally executes in the order it's written. # Loops repeat a block of c…" at bounding box center [735, 146] width 200 height 256
click at [637, 68] on div "# Code normally executes in the order it's written. # Loops repeat a block of c…" at bounding box center [735, 155] width 200 height 274
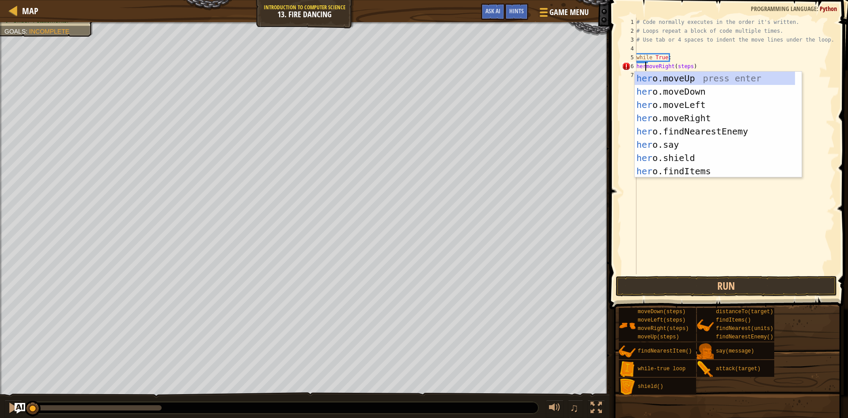
scroll to position [4, 1]
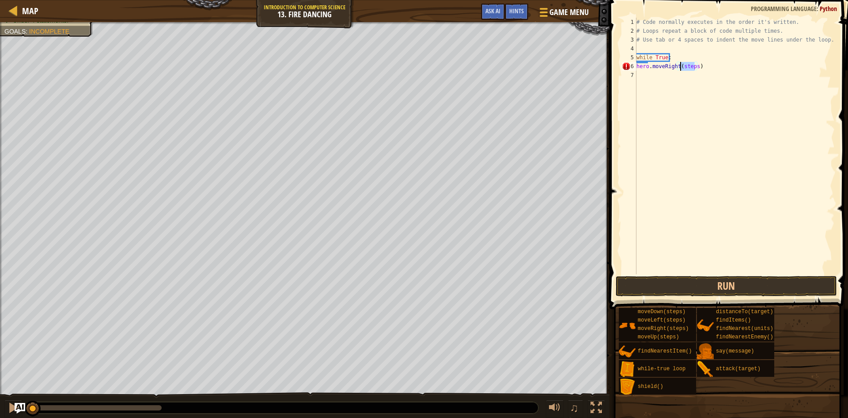
drag, startPoint x: 694, startPoint y: 65, endPoint x: 681, endPoint y: 67, distance: 13.0
click at [681, 67] on div "# Code normally executes in the order it's written. # Loops repeat a block of c…" at bounding box center [735, 155] width 200 height 274
type textarea "hero.moveRight(2)"
click at [654, 77] on div "# Code normally executes in the order it's written. # Loops repeat a block of c…" at bounding box center [735, 155] width 200 height 274
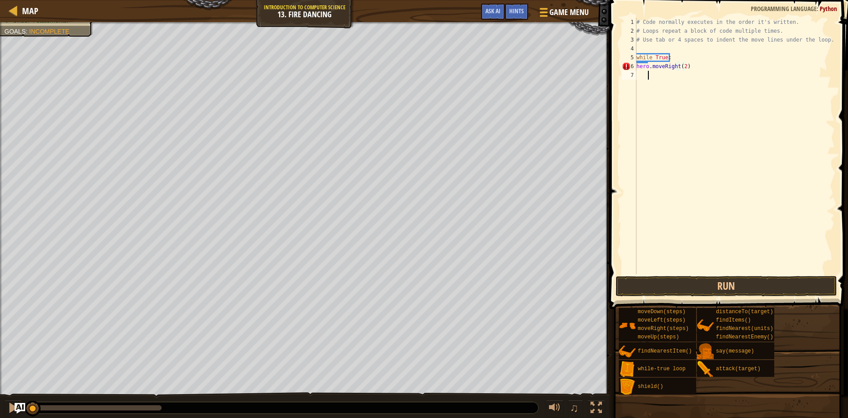
scroll to position [4, 0]
click at [641, 74] on div "# Code normally executes in the order it's written. # Loops repeat a block of c…" at bounding box center [735, 155] width 200 height 274
drag, startPoint x: 640, startPoint y: 74, endPoint x: 635, endPoint y: 75, distance: 5.8
click at [640, 74] on div "# Code normally executes in the order it's written. # Loops repeat a block of c…" at bounding box center [735, 155] width 200 height 274
click at [635, 73] on div "7" at bounding box center [629, 75] width 15 height 9
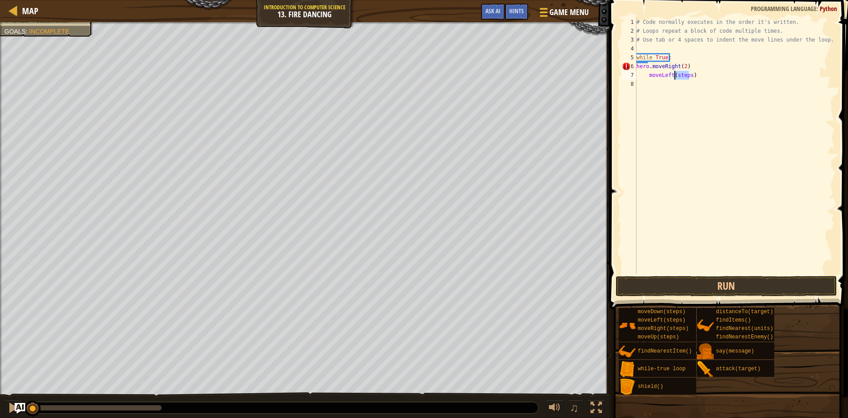
drag, startPoint x: 688, startPoint y: 77, endPoint x: 675, endPoint y: 76, distance: 12.9
click at [675, 76] on div "# Code normally executes in the order it's written. # Loops repeat a block of c…" at bounding box center [735, 155] width 200 height 274
click at [647, 76] on div "# Code normally executes in the order it's written. # Loops repeat a block of c…" at bounding box center [735, 155] width 200 height 274
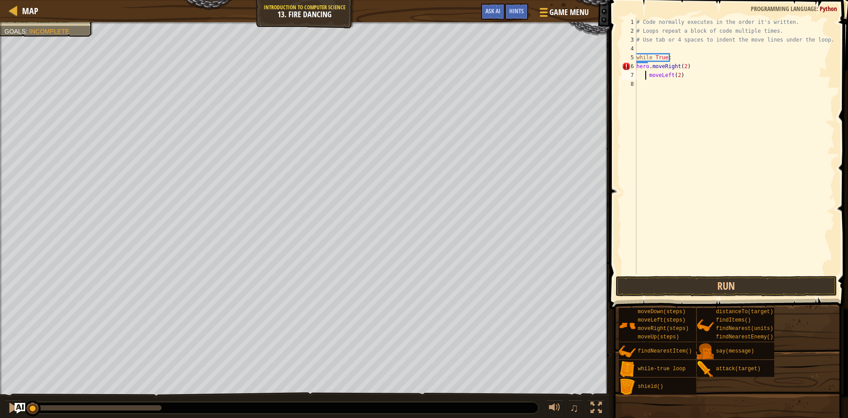
click at [636, 73] on div "7" at bounding box center [629, 75] width 15 height 9
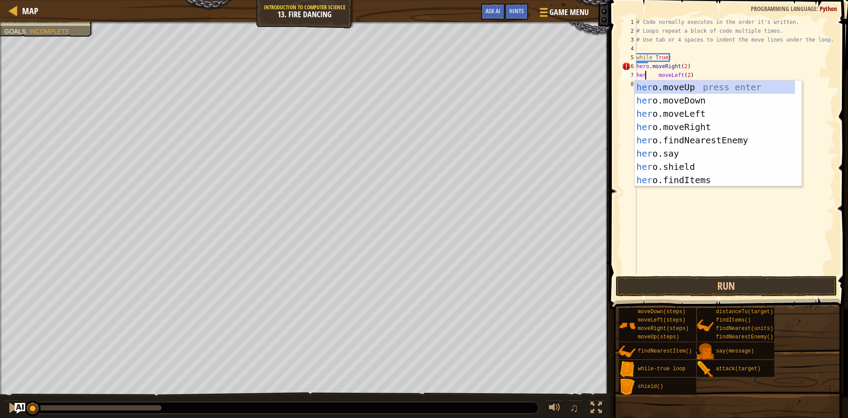
scroll to position [4, 1]
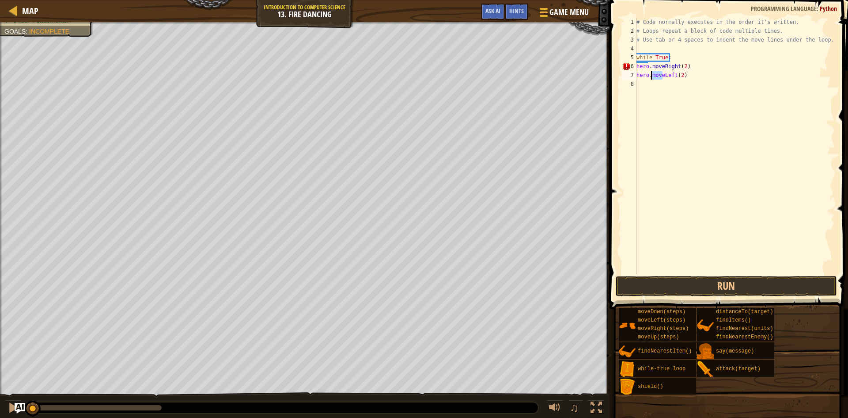
drag, startPoint x: 662, startPoint y: 75, endPoint x: 652, endPoint y: 76, distance: 9.4
click at [652, 76] on div "# Code normally executes in the order it's written. # Loops repeat a block of c…" at bounding box center [735, 155] width 200 height 274
click at [687, 278] on button "Run" at bounding box center [726, 286] width 221 height 20
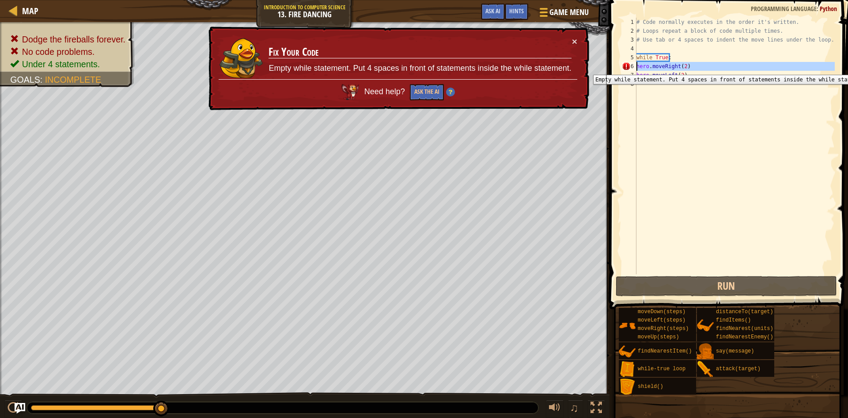
click at [636, 68] on div "6" at bounding box center [629, 66] width 15 height 9
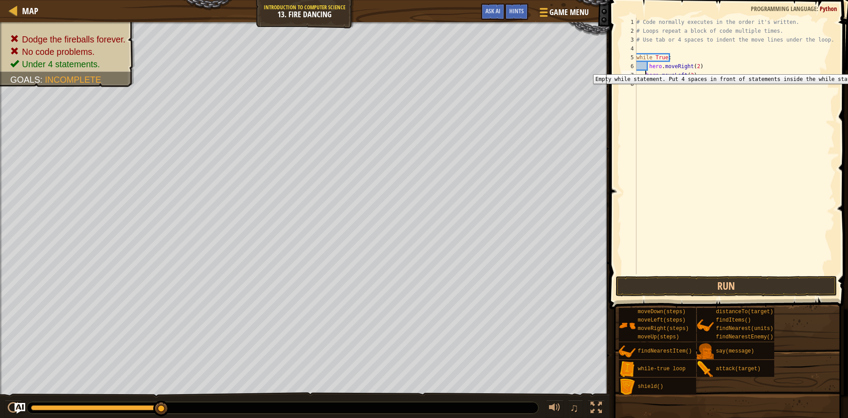
type textarea "hero.moveLeft(2)"
click at [703, 54] on div "# Code normally executes in the order it's written. # Loops repeat a block of c…" at bounding box center [735, 155] width 200 height 274
click at [707, 75] on div "# Code normally executes in the order it's written. # Loops repeat a block of c…" at bounding box center [735, 155] width 200 height 274
click at [692, 77] on div "# Code normally executes in the order it's written. # Loops repeat a block of c…" at bounding box center [735, 155] width 200 height 274
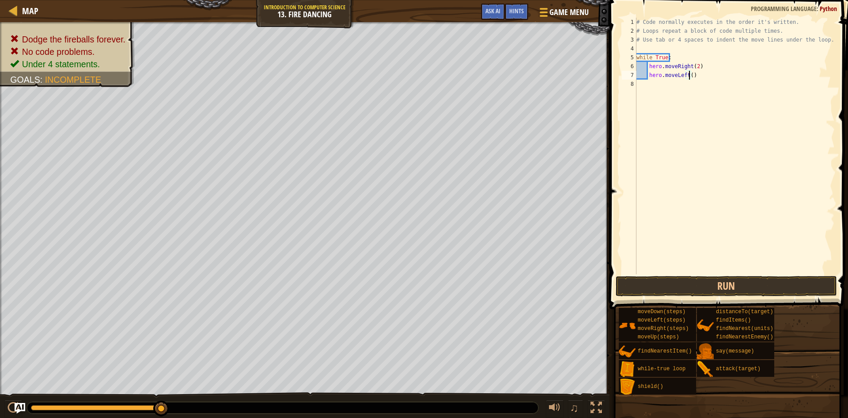
scroll to position [4, 4]
click at [695, 65] on div "# Code normally executes in the order it's written. # Loops repeat a block of c…" at bounding box center [735, 155] width 200 height 274
type textarea "hero.moveRight(1)"
click at [737, 283] on button "Run" at bounding box center [726, 286] width 221 height 20
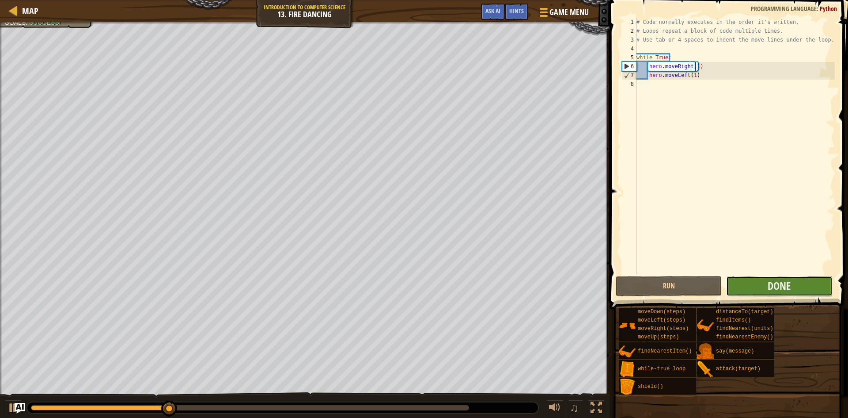
click at [745, 294] on button "Done" at bounding box center [780, 286] width 106 height 20
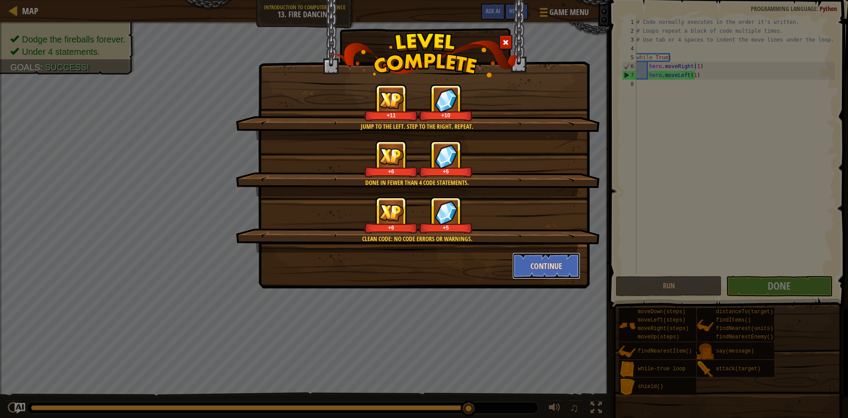
click at [538, 272] on button "Continue" at bounding box center [547, 265] width 68 height 27
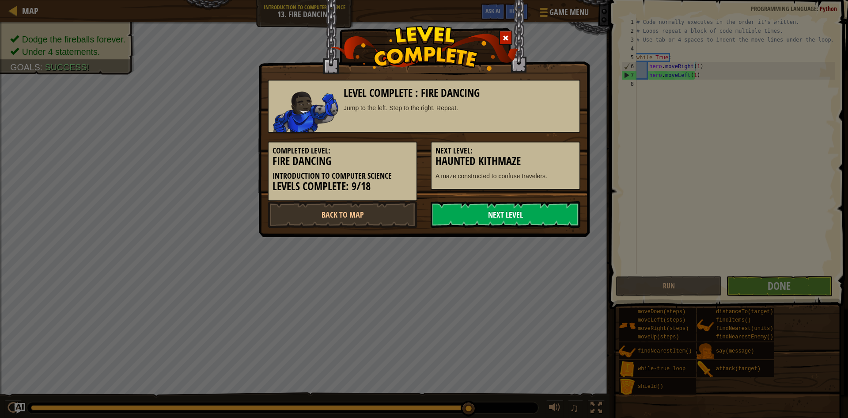
click at [479, 216] on link "Next Level" at bounding box center [506, 214] width 150 height 27
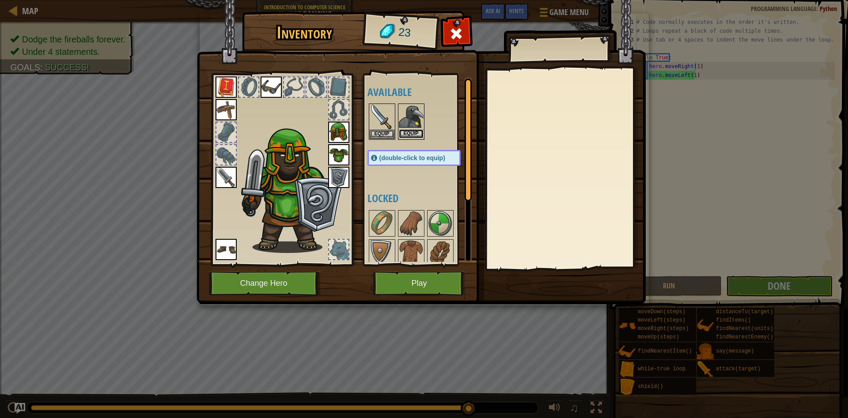
click at [415, 134] on button "Equip" at bounding box center [411, 133] width 25 height 9
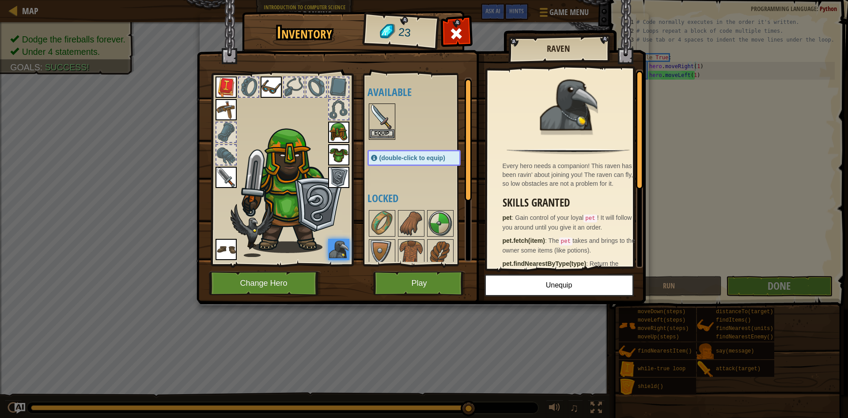
click at [387, 125] on img at bounding box center [382, 116] width 25 height 25
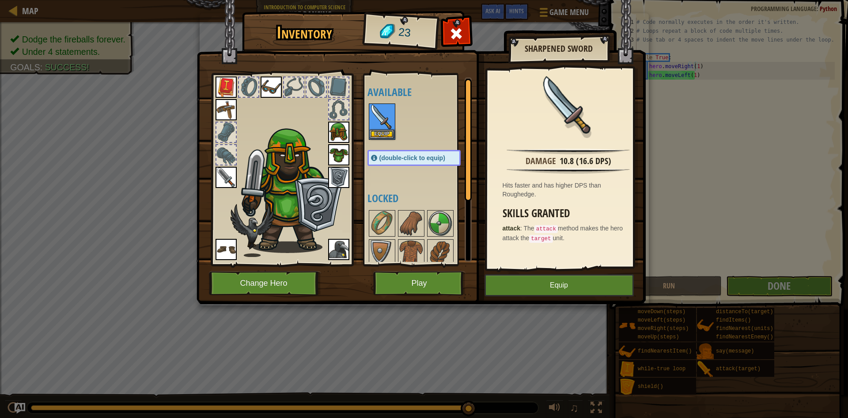
click at [232, 174] on img at bounding box center [226, 177] width 21 height 21
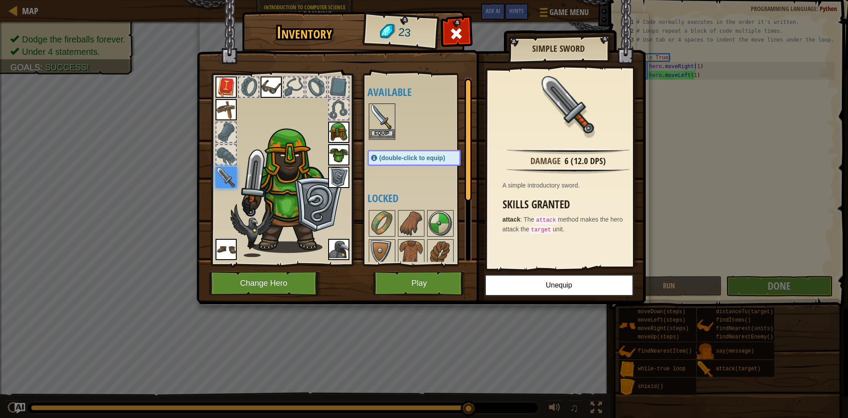
click at [382, 116] on img at bounding box center [382, 116] width 25 height 25
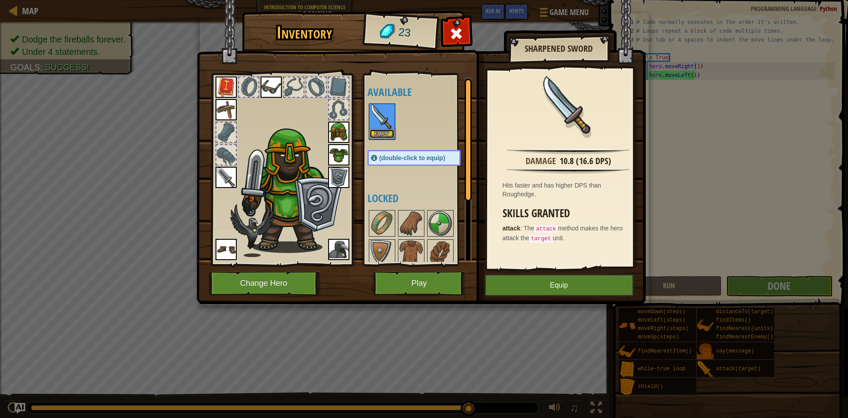
click at [394, 130] on button "Equip" at bounding box center [382, 133] width 25 height 9
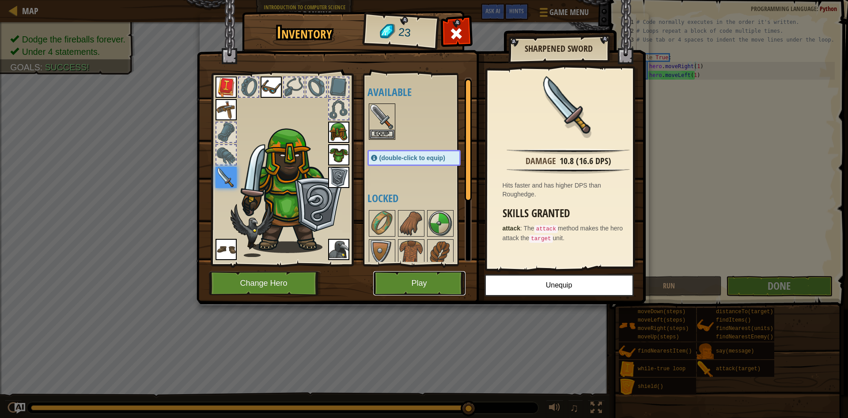
click at [422, 274] on button "Play" at bounding box center [419, 283] width 92 height 24
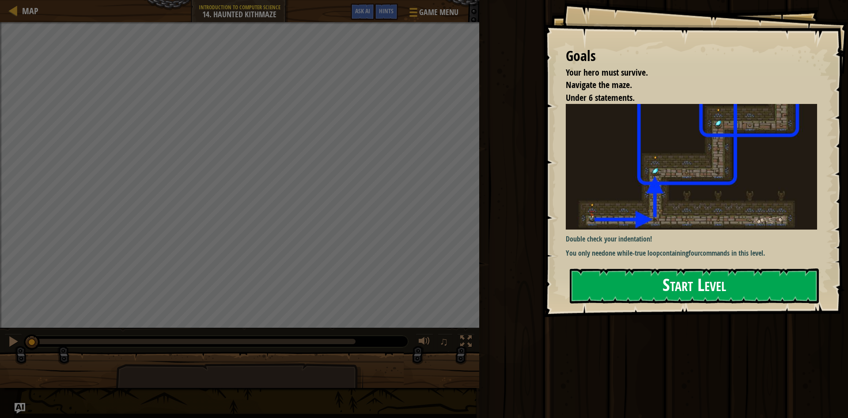
click at [662, 299] on button "Start Level" at bounding box center [694, 285] width 249 height 35
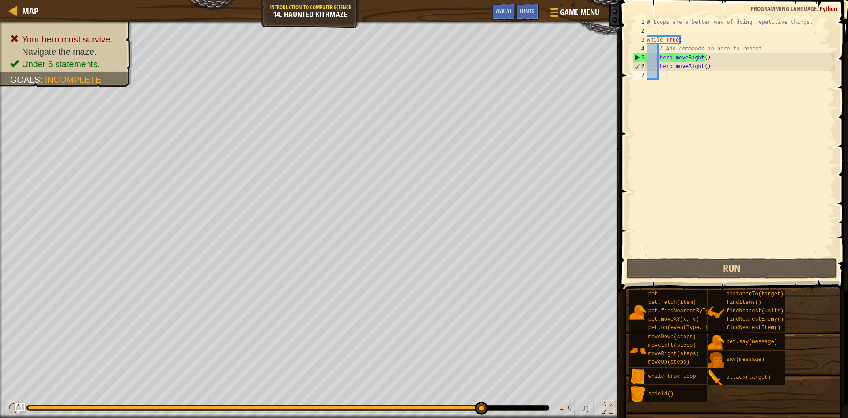
click at [573, 146] on div "Your hero must survive. Navigate the maze. Under 6 statements. Goals : Incomple…" at bounding box center [424, 220] width 848 height 396
drag, startPoint x: 734, startPoint y: 50, endPoint x: 731, endPoint y: 58, distance: 7.8
click at [731, 56] on div "# Loops are a better way of doing repetitive things. while True : # Add command…" at bounding box center [741, 146] width 190 height 256
type textarea "# Add commands in here to repeat. hero.moveRight()"
drag, startPoint x: 758, startPoint y: 72, endPoint x: 664, endPoint y: 74, distance: 94.1
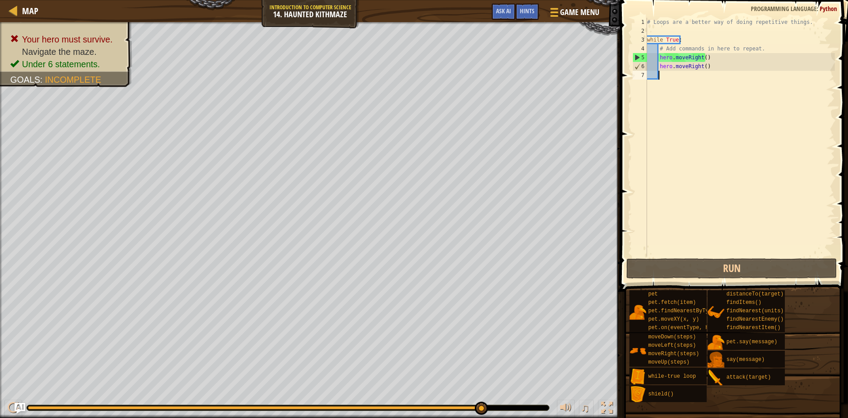
click at [666, 75] on div "# Loops are a better way of doing repetitive things. while True : # Add command…" at bounding box center [741, 146] width 190 height 256
drag, startPoint x: 763, startPoint y: 70, endPoint x: 645, endPoint y: 60, distance: 118.0
click at [645, 60] on div "1 2 3 4 5 6 7 # Loops are a better way of doing repetitive things. while True :…" at bounding box center [733, 137] width 204 height 239
type textarea "hero.moveRight() hero.moveRight()"
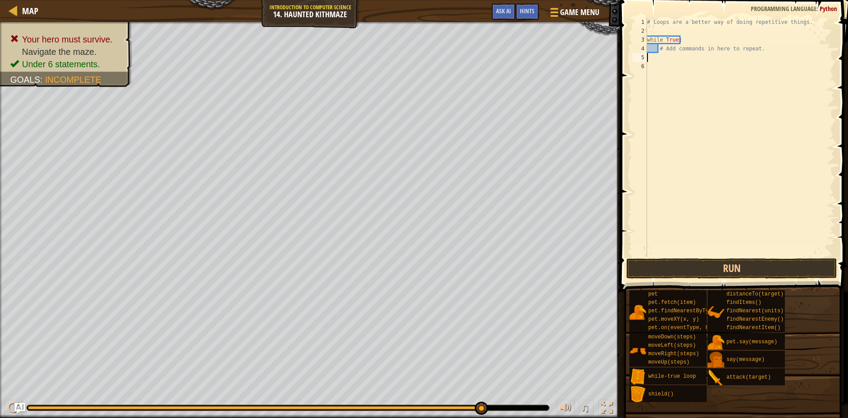
click at [662, 60] on div "# Loops are a better way of doing repetitive things. while True : # Add command…" at bounding box center [741, 146] width 190 height 256
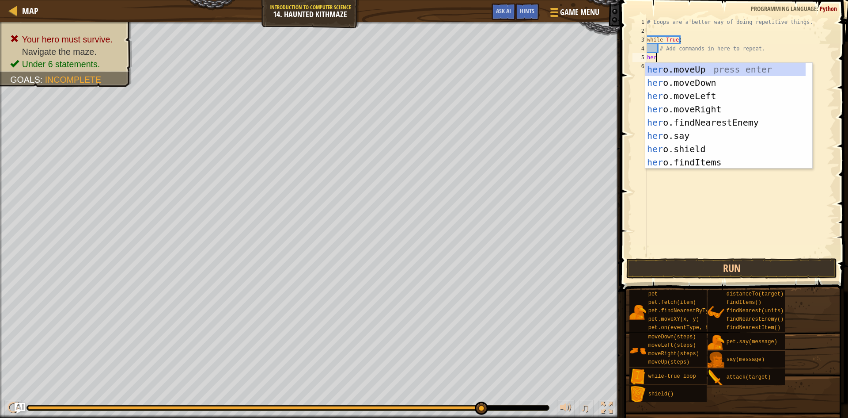
scroll to position [4, 0]
type textarea "hero"
click at [692, 106] on div "hero .moveUp press enter hero .moveDown press enter hero .moveLeft press enter …" at bounding box center [726, 129] width 160 height 133
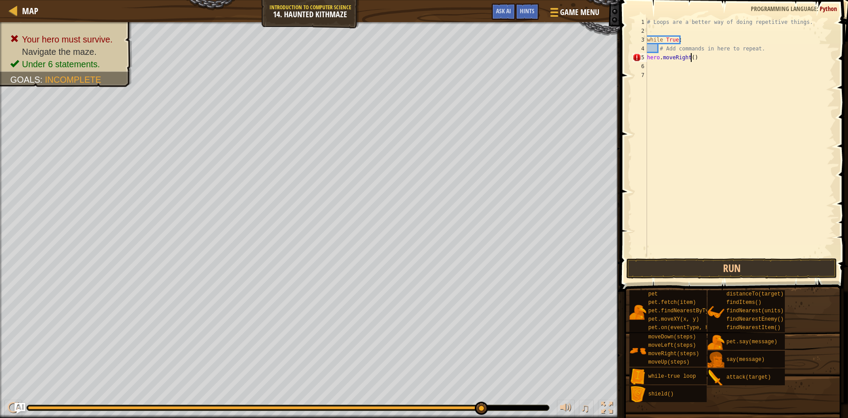
click at [691, 56] on div "# Loops are a better way of doing repetitive things. while True : # Add command…" at bounding box center [741, 146] width 190 height 256
type textarea "hero.moveRight(2)"
click at [667, 66] on div "# Loops are a better way of doing repetitive things. while True : # Add command…" at bounding box center [741, 146] width 190 height 256
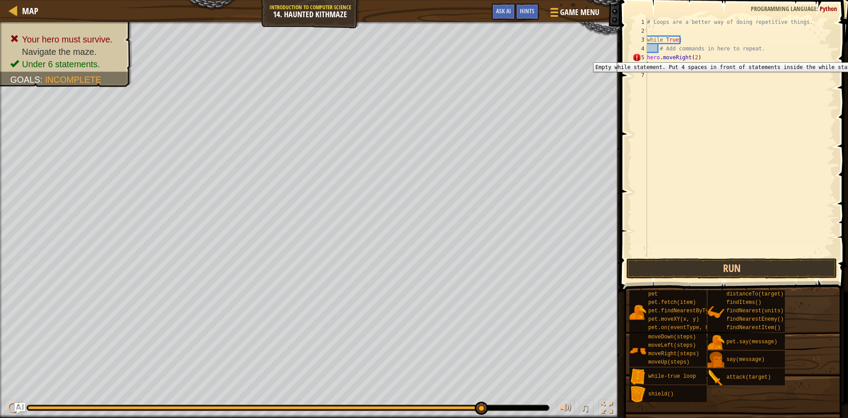
click at [647, 56] on div "5" at bounding box center [640, 57] width 15 height 9
type textarea "hero.moveRight(2)"
click at [672, 66] on div "# Loops are a better way of doing repetitive things. while True : # Add command…" at bounding box center [741, 146] width 190 height 256
click at [683, 67] on div "# Loops are a better way of doing repetitive things. while True : # Add command…" at bounding box center [741, 137] width 190 height 239
drag, startPoint x: 683, startPoint y: 67, endPoint x: 669, endPoint y: 69, distance: 14.0
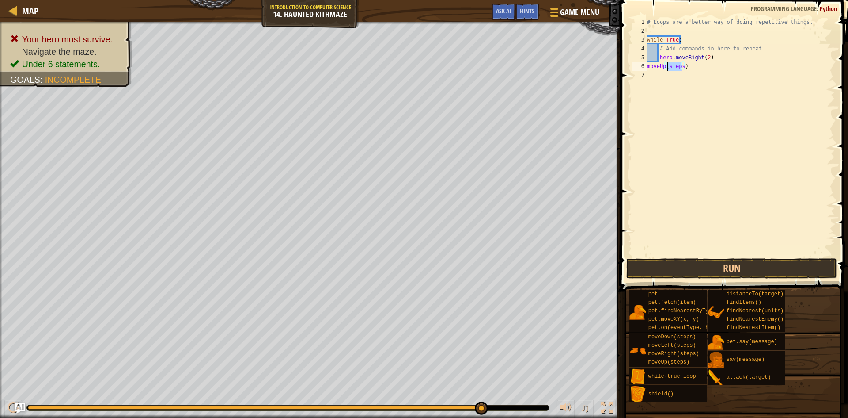
click at [669, 69] on div "# Loops are a better way of doing repetitive things. while True : # Add command…" at bounding box center [741, 146] width 190 height 256
click at [646, 67] on div "6" at bounding box center [640, 66] width 15 height 9
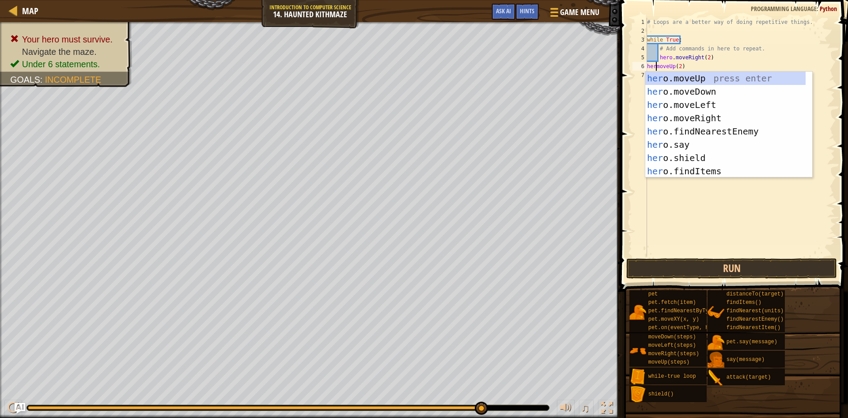
scroll to position [4, 1]
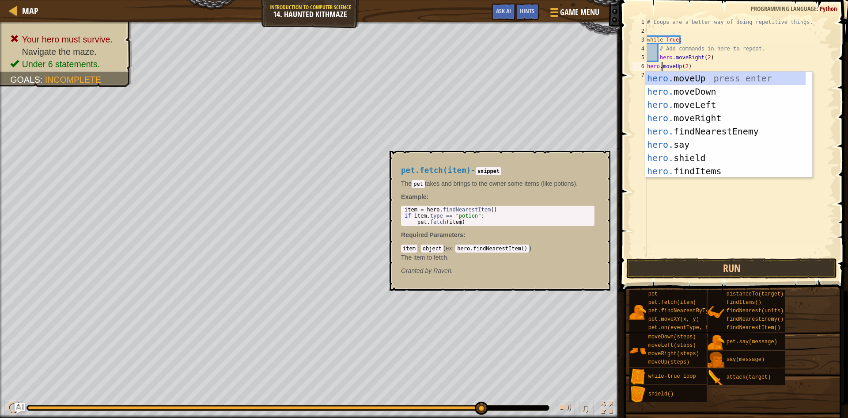
type textarea "hero.moveUp(2)"
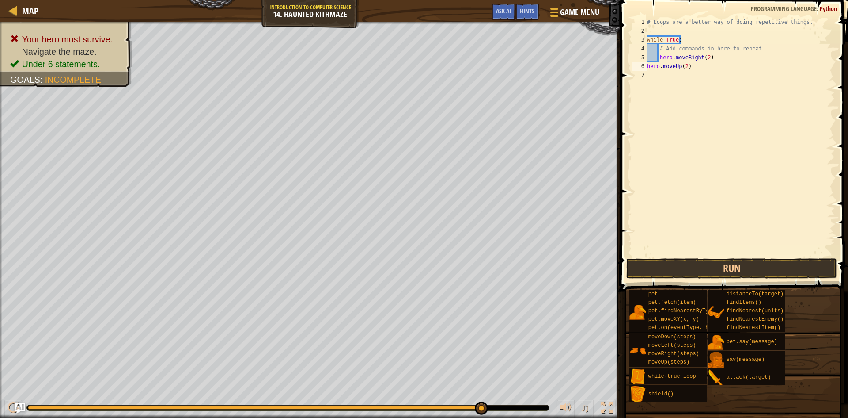
click at [708, 286] on span at bounding box center [733, 412] width 222 height 262
click at [713, 272] on button "Run" at bounding box center [732, 268] width 211 height 20
